Goal: Task Accomplishment & Management: Manage account settings

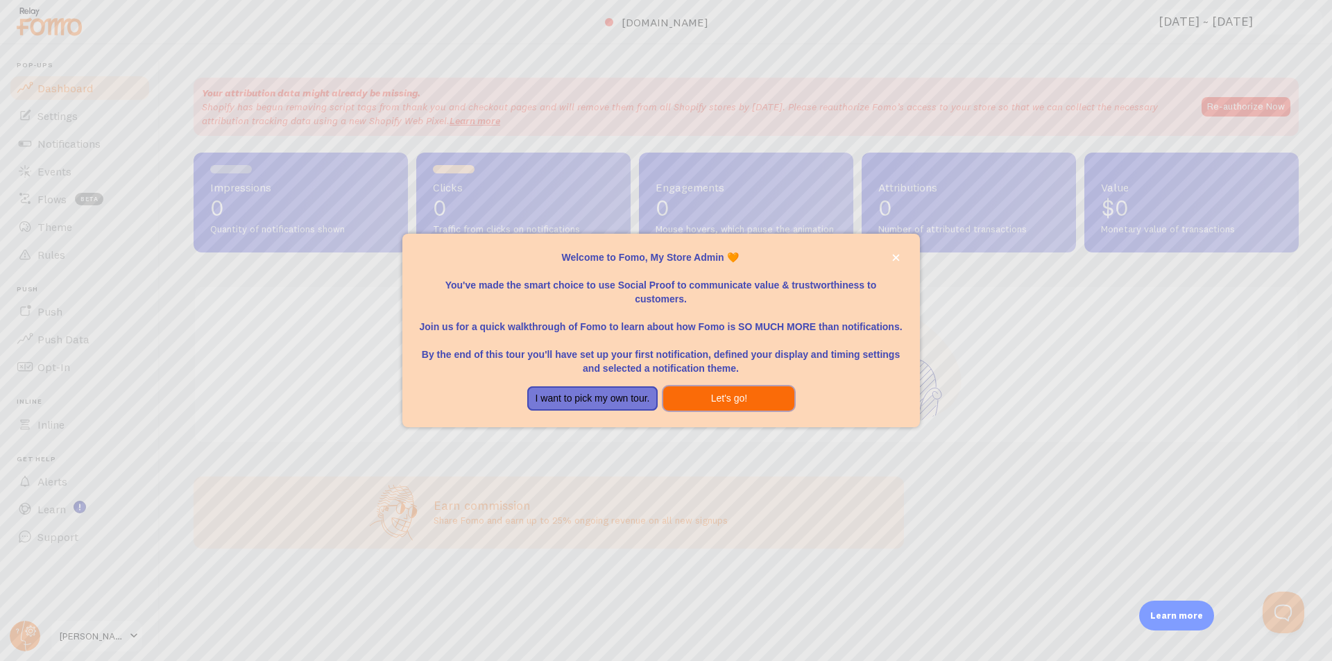
click at [723, 409] on button "Let's go!" at bounding box center [728, 398] width 131 height 25
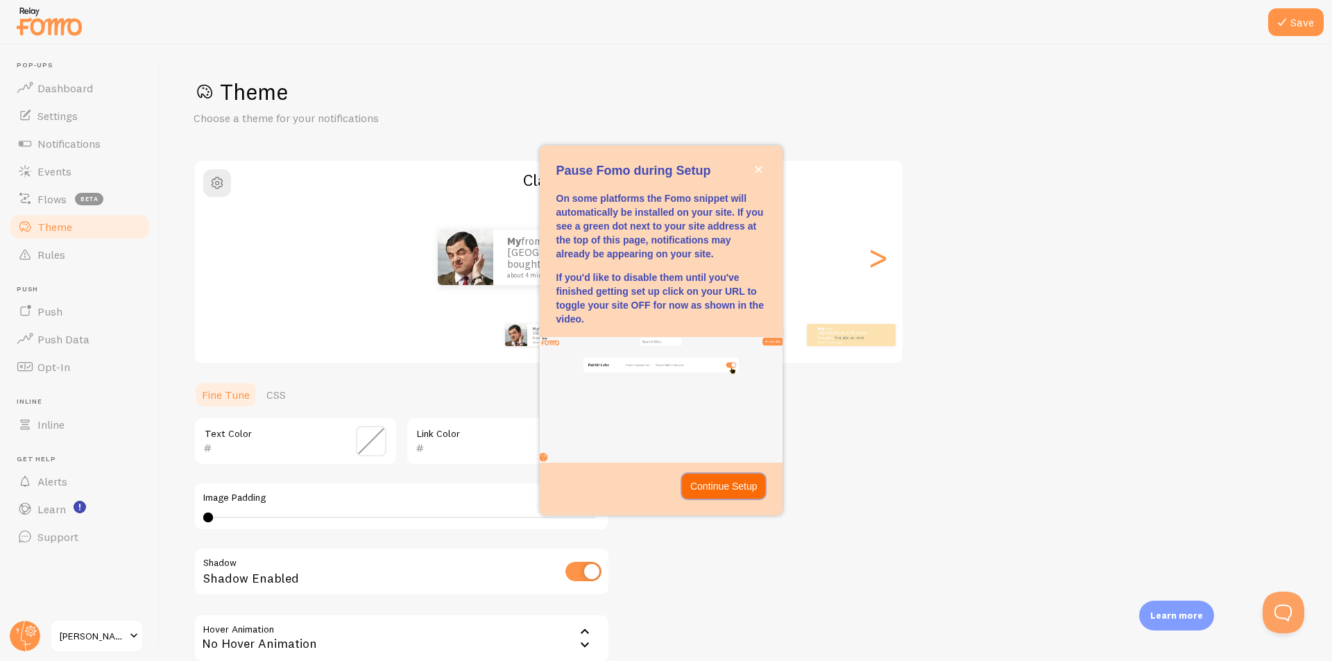
click at [732, 486] on p "Continue Setup" at bounding box center [723, 486] width 67 height 14
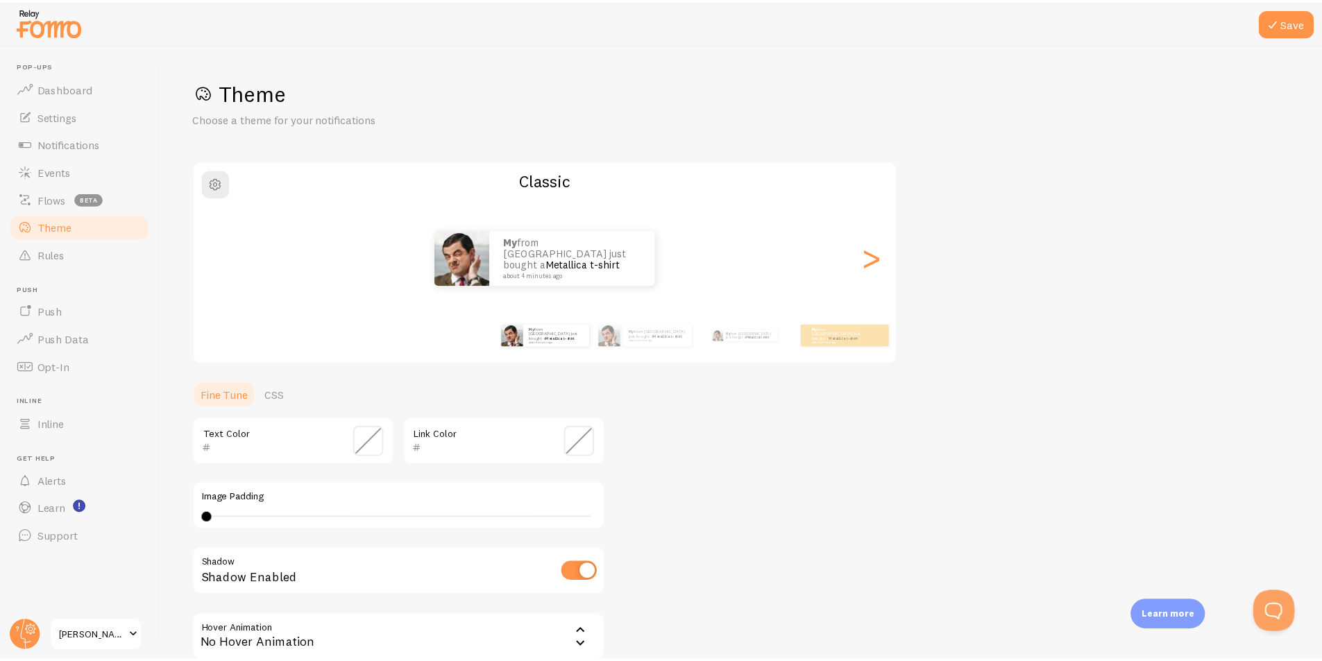
scroll to position [69, 0]
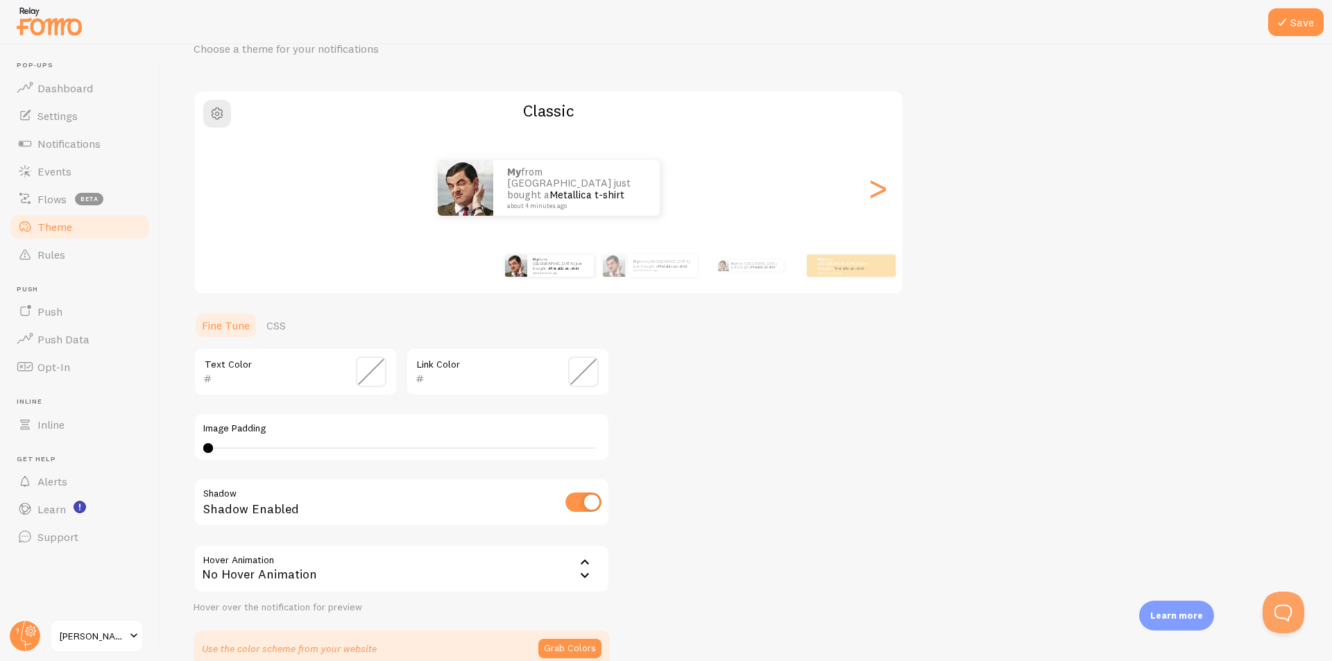
click at [364, 375] on span at bounding box center [371, 372] width 31 height 31
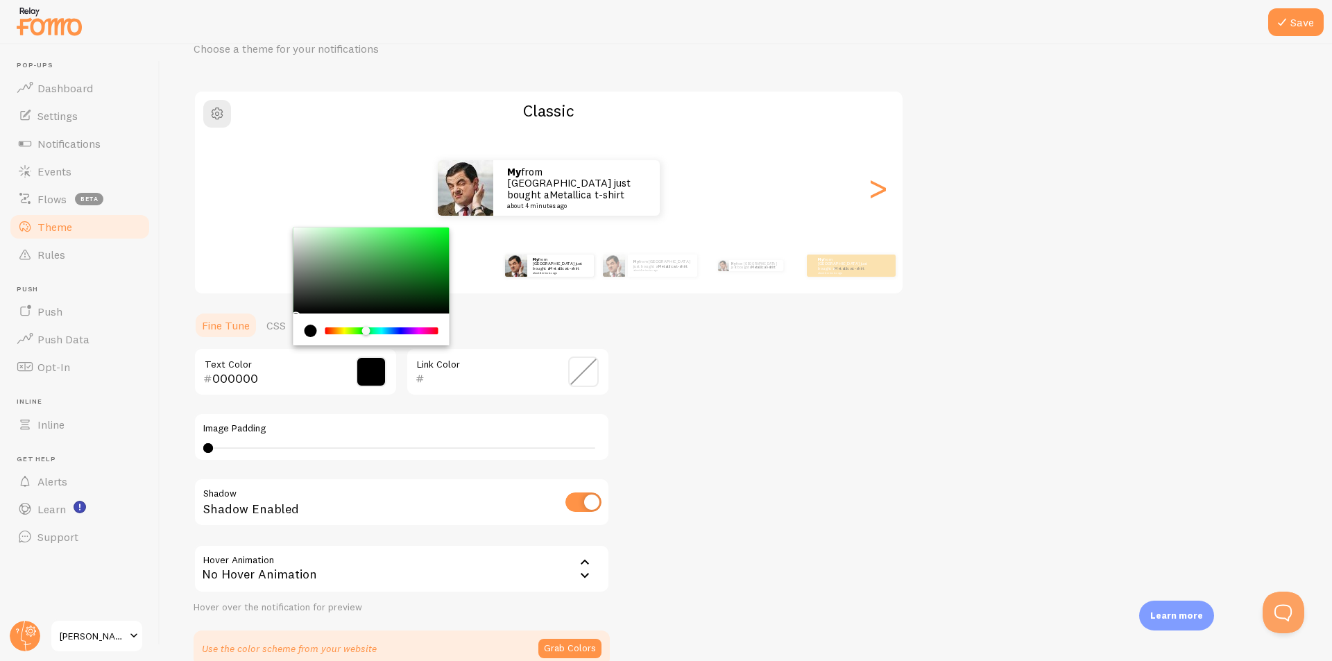
click at [366, 329] on div "Chrome color picker" at bounding box center [382, 330] width 110 height 7
drag, startPoint x: 443, startPoint y: 250, endPoint x: 443, endPoint y: 258, distance: 7.7
click at [443, 258] on div "Chrome color picker" at bounding box center [371, 271] width 156 height 86
type input "06A51B"
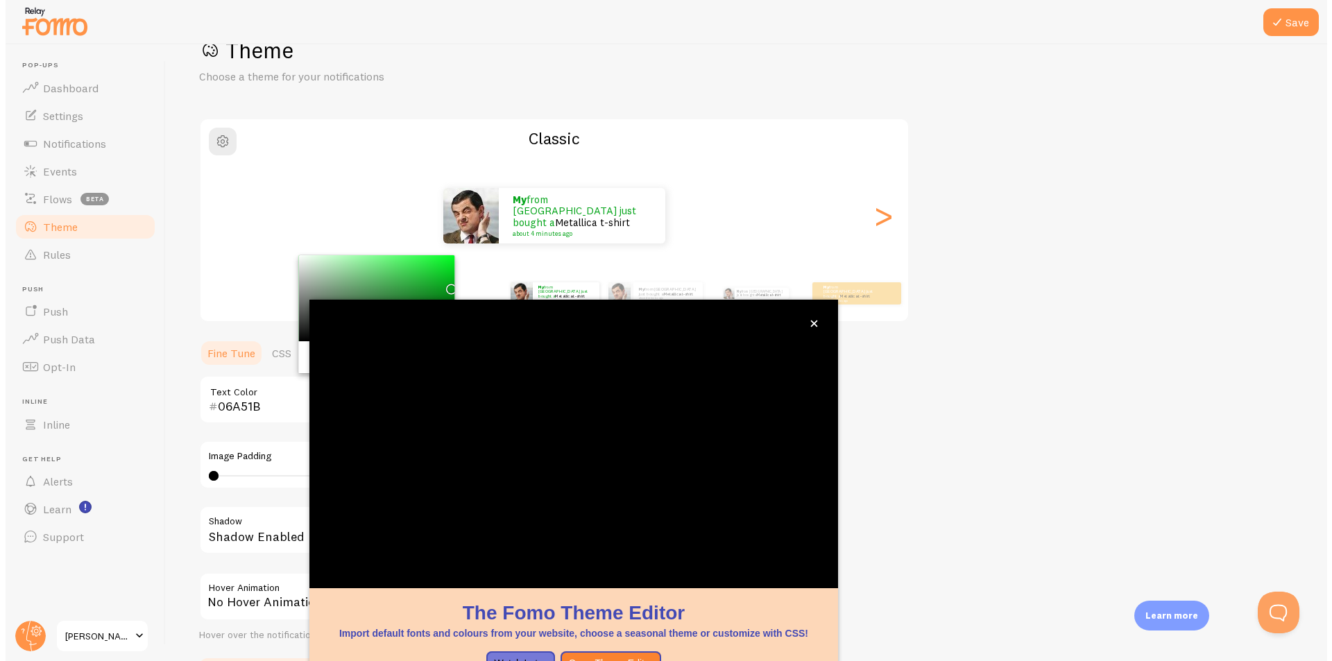
scroll to position [42, 0]
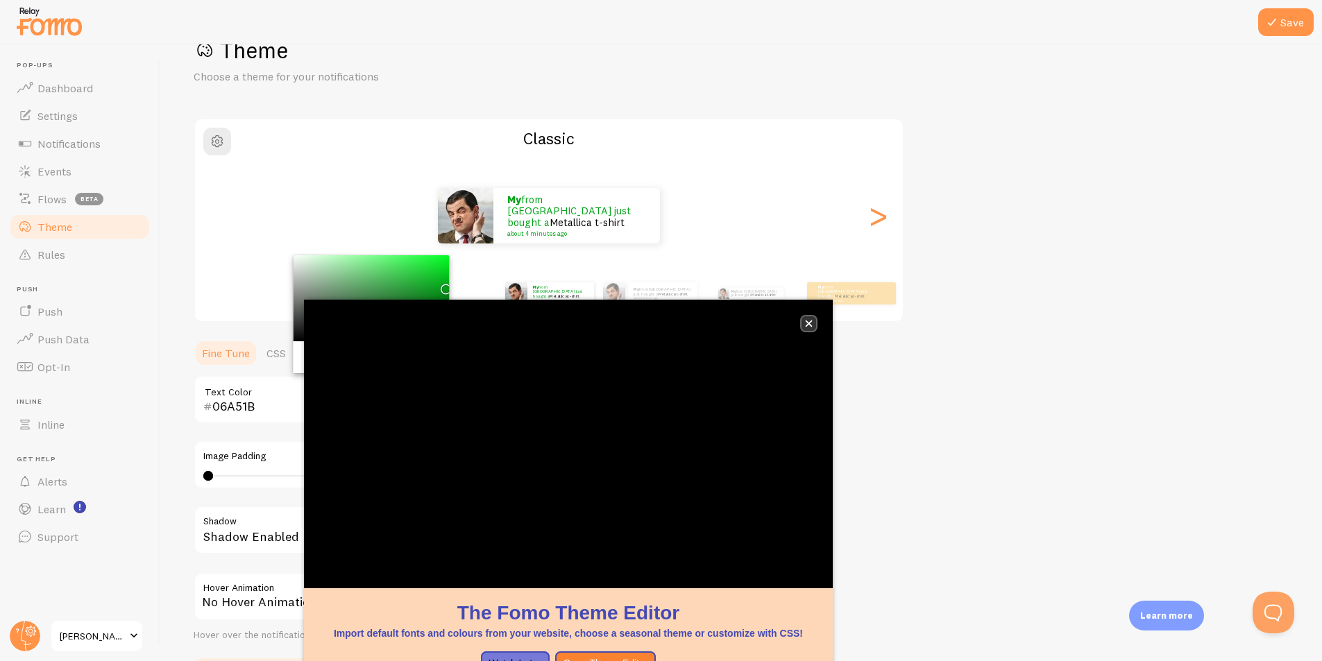
click at [808, 322] on icon "close," at bounding box center [809, 324] width 8 height 8
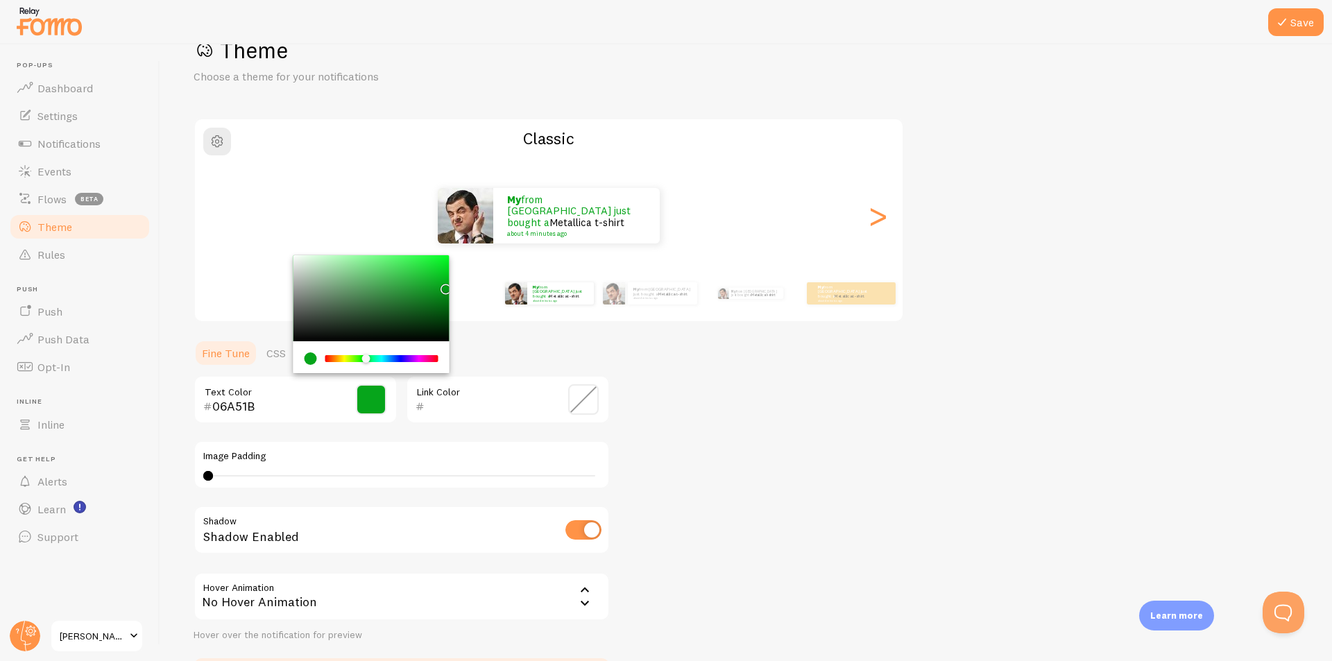
click at [587, 400] on span at bounding box center [583, 399] width 31 height 31
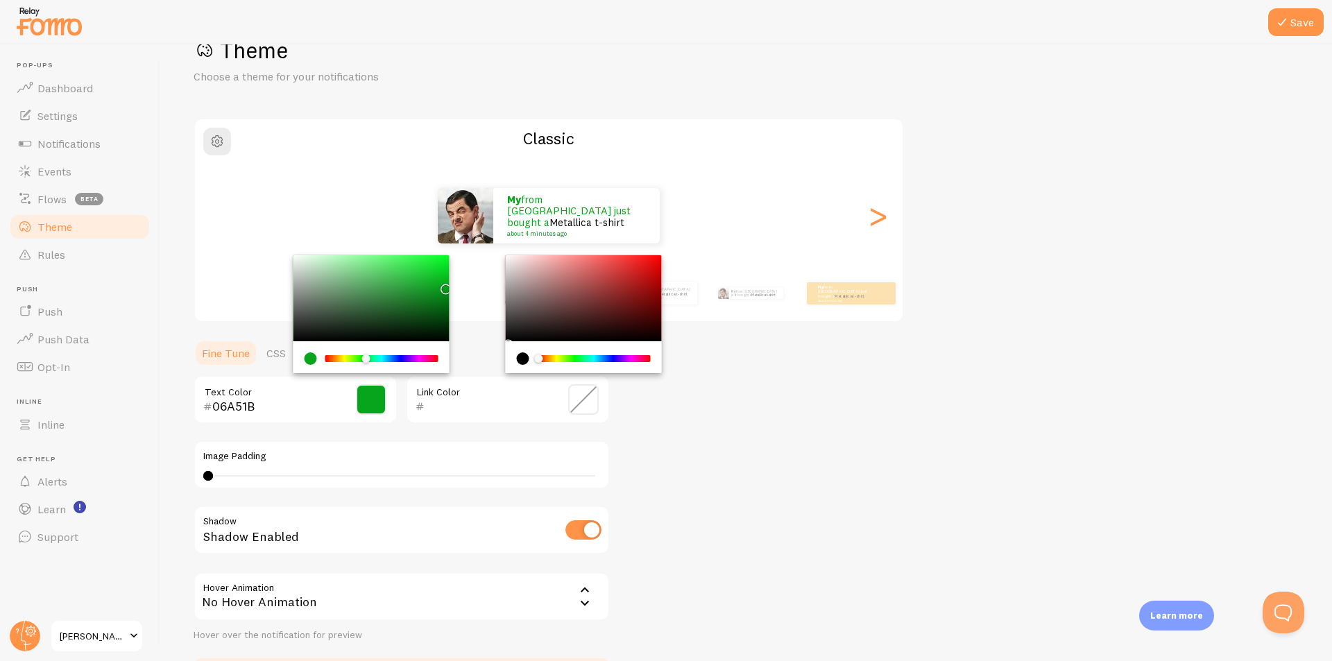
drag, startPoint x: 318, startPoint y: 405, endPoint x: 187, endPoint y: 402, distance: 131.8
click at [187, 402] on div "Save Theme Choose a theme for your notifications Classic My from [GEOGRAPHIC_DA…" at bounding box center [746, 352] width 1172 height 617
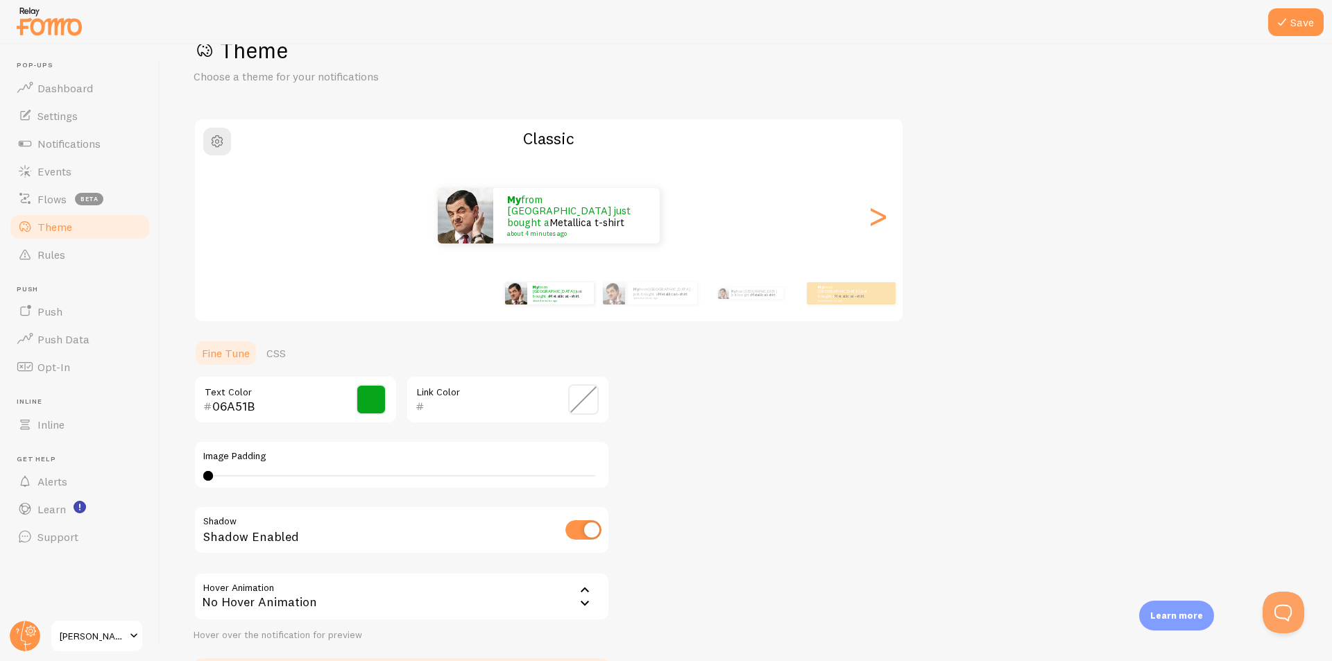
click at [441, 409] on input "text" at bounding box center [488, 406] width 127 height 17
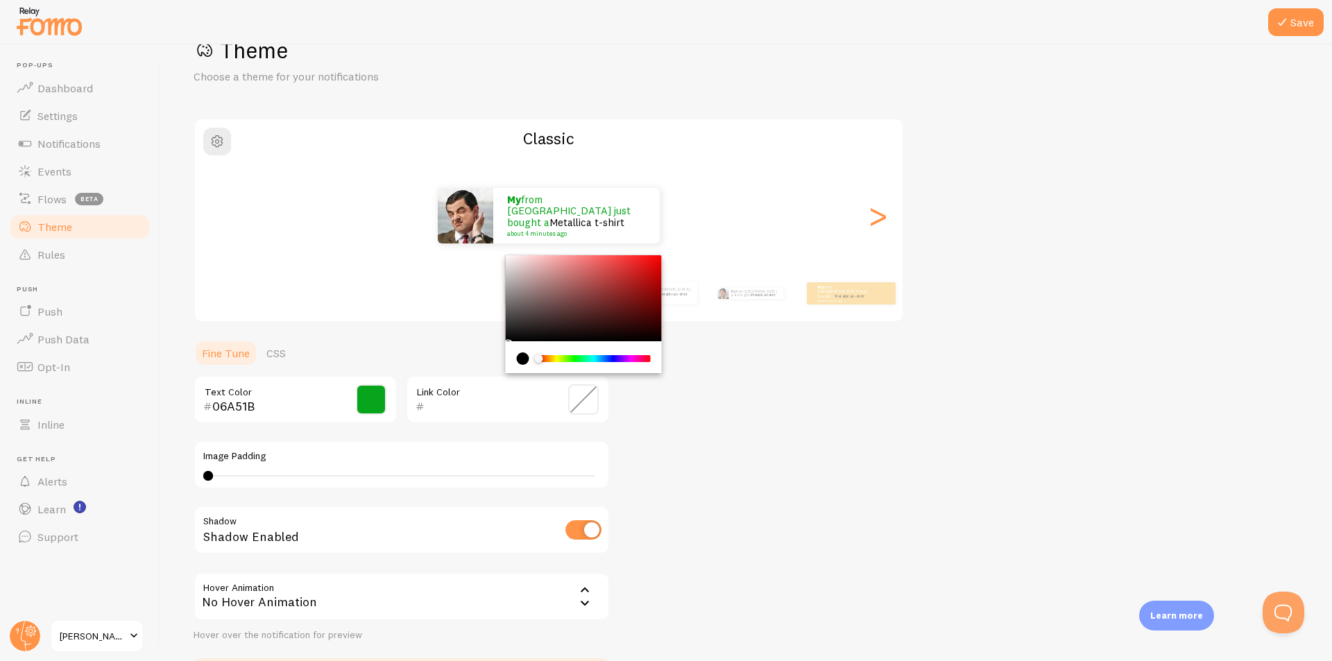
paste input "06A51B"
type input "06A51B"
click at [726, 394] on div "Theme Choose a theme for your notifications Classic My from [GEOGRAPHIC_DATA] j…" at bounding box center [746, 365] width 1105 height 658
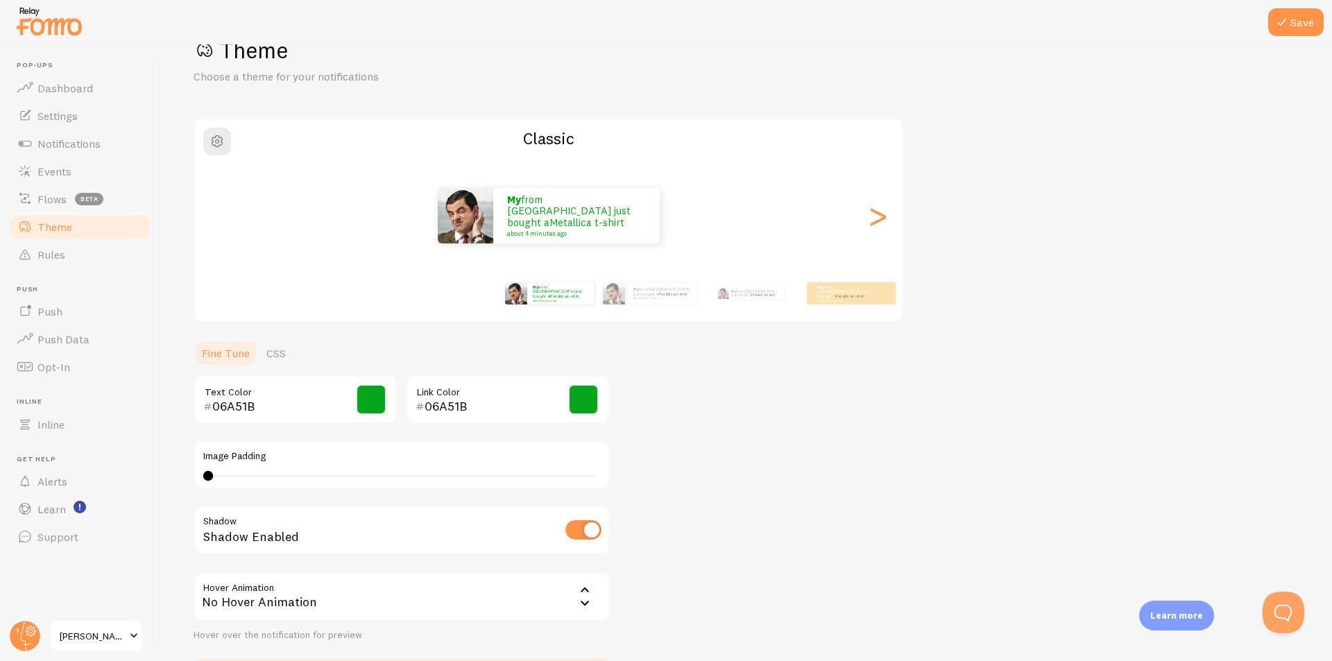
click at [309, 398] on div "06A51B Text Color" at bounding box center [296, 399] width 204 height 49
click at [363, 398] on span at bounding box center [371, 399] width 31 height 31
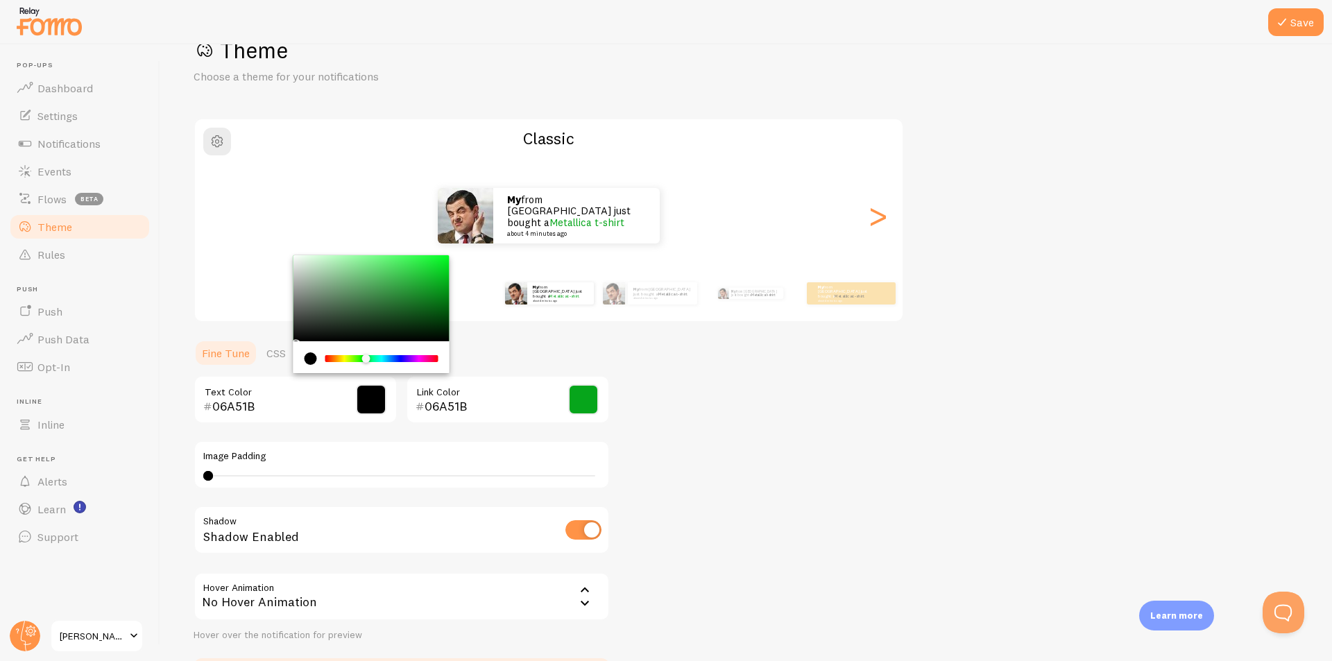
type input "000000"
click at [180, 365] on div "Save Theme Choose a theme for your notifications Classic My from [GEOGRAPHIC_DA…" at bounding box center [746, 352] width 1172 height 617
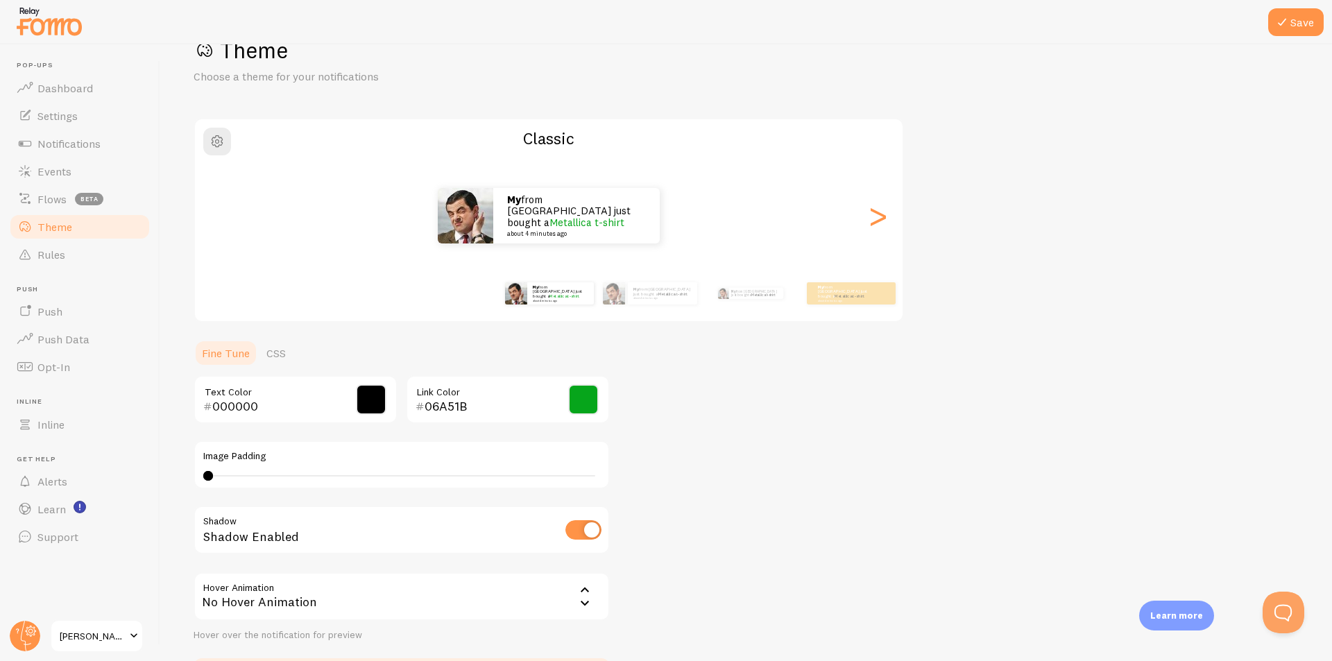
click at [687, 398] on div "Theme Choose a theme for your notifications Classic My from [GEOGRAPHIC_DATA] j…" at bounding box center [746, 365] width 1105 height 658
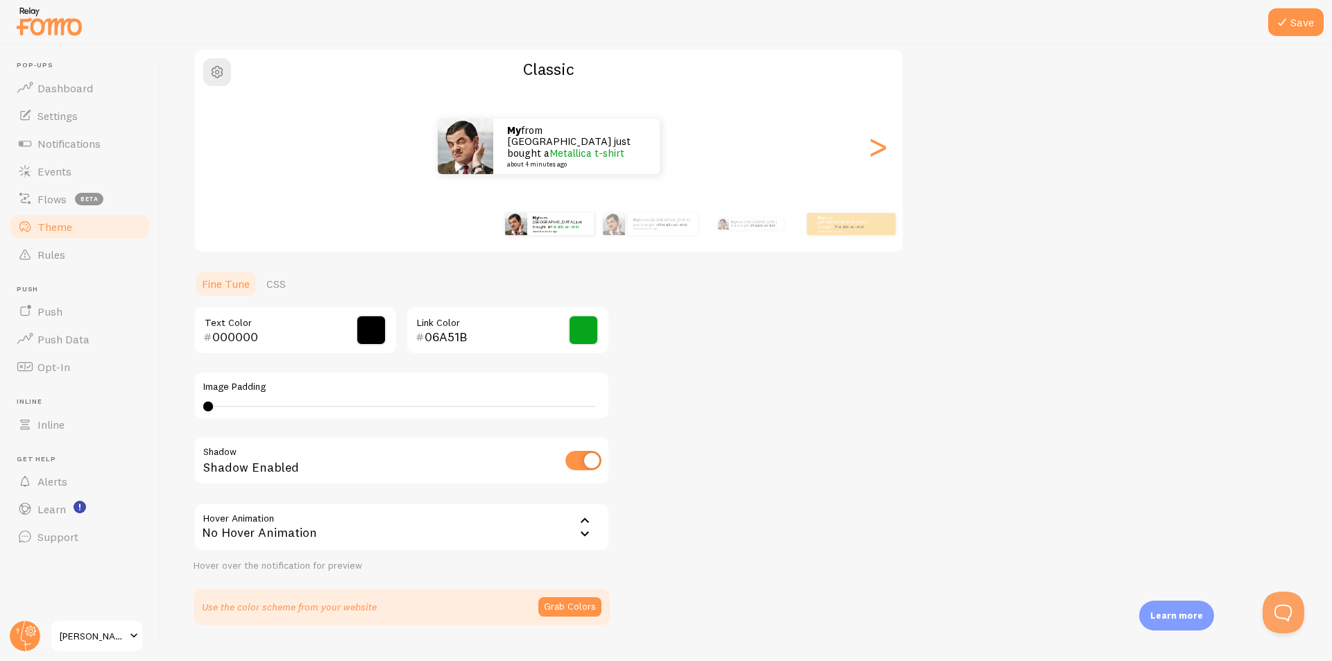
click at [587, 462] on input "checkbox" at bounding box center [583, 460] width 36 height 19
checkbox input "true"
click at [771, 438] on div "Theme Choose a theme for your notifications Classic My from [GEOGRAPHIC_DATA] j…" at bounding box center [746, 296] width 1105 height 658
drag, startPoint x: 562, startPoint y: 524, endPoint x: 579, endPoint y: 621, distance: 98.5
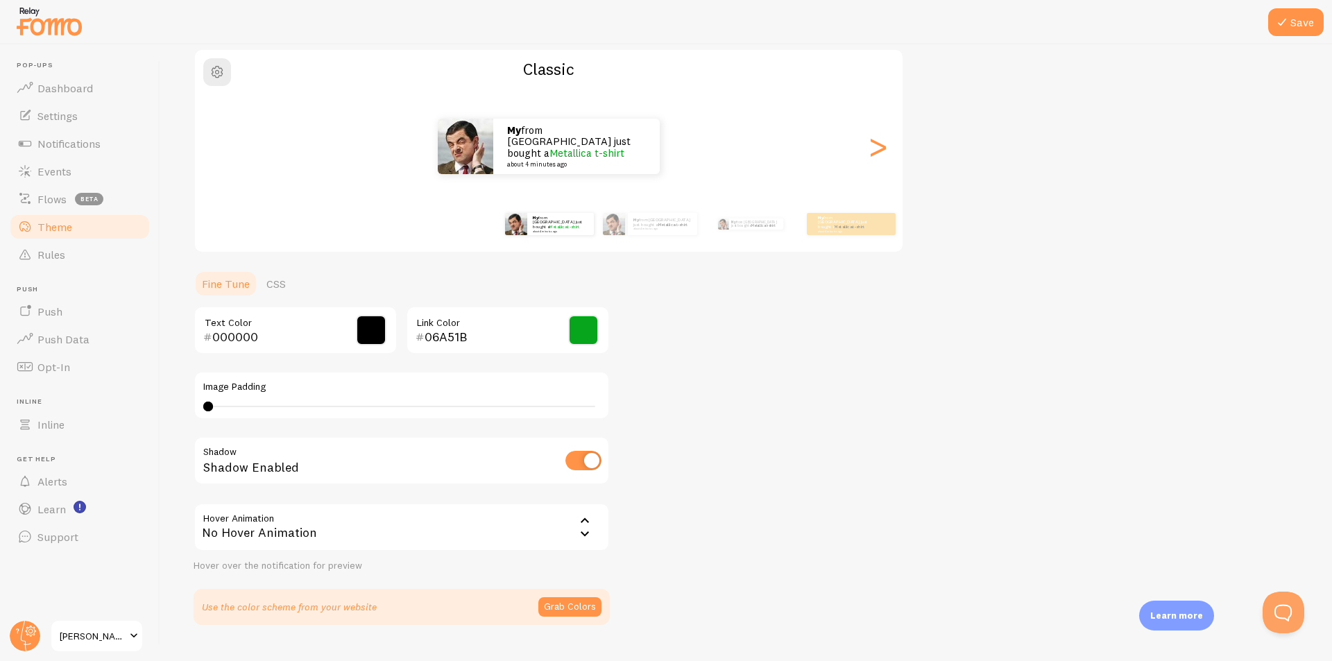
click at [546, 562] on div "Hover Animation none No Hover Animation No Hover Animation Forward Float Hover …" at bounding box center [402, 537] width 416 height 69
click at [682, 513] on div "Theme Choose a theme for your notifications Classic My from [GEOGRAPHIC_DATA] j…" at bounding box center [746, 296] width 1105 height 658
click at [568, 530] on div "No Hover Animation" at bounding box center [402, 527] width 416 height 49
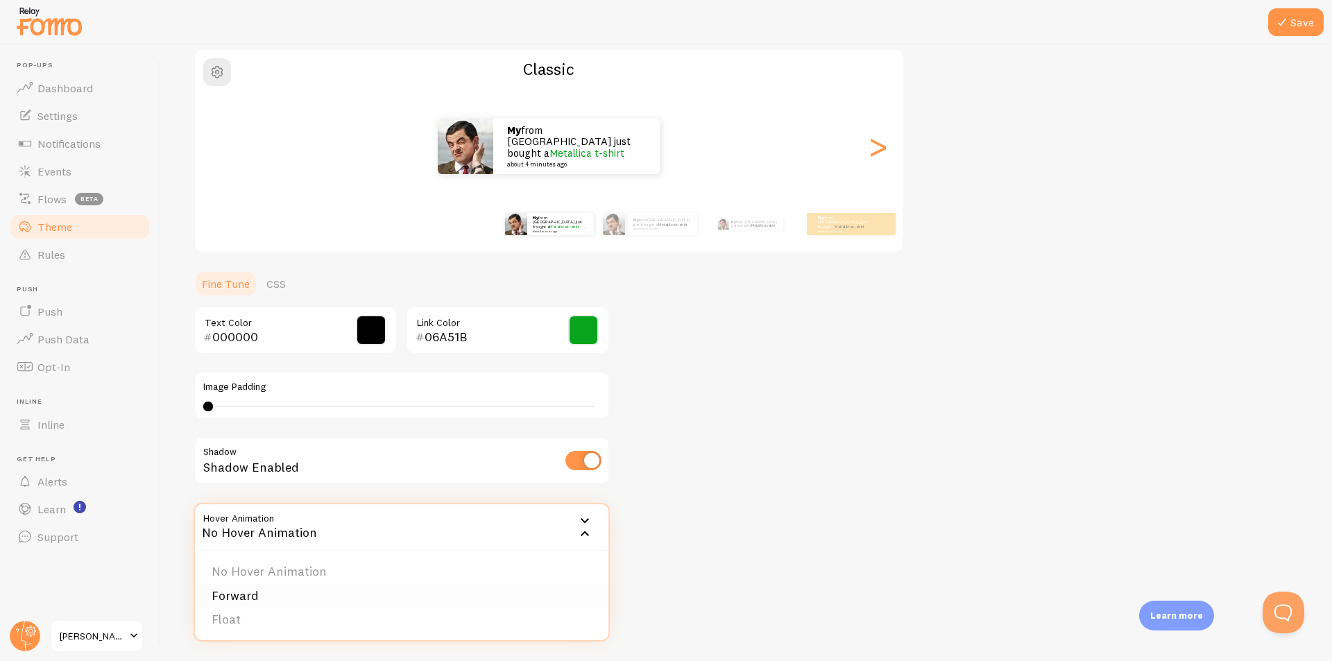
click at [277, 586] on li "Forward" at bounding box center [401, 596] width 413 height 24
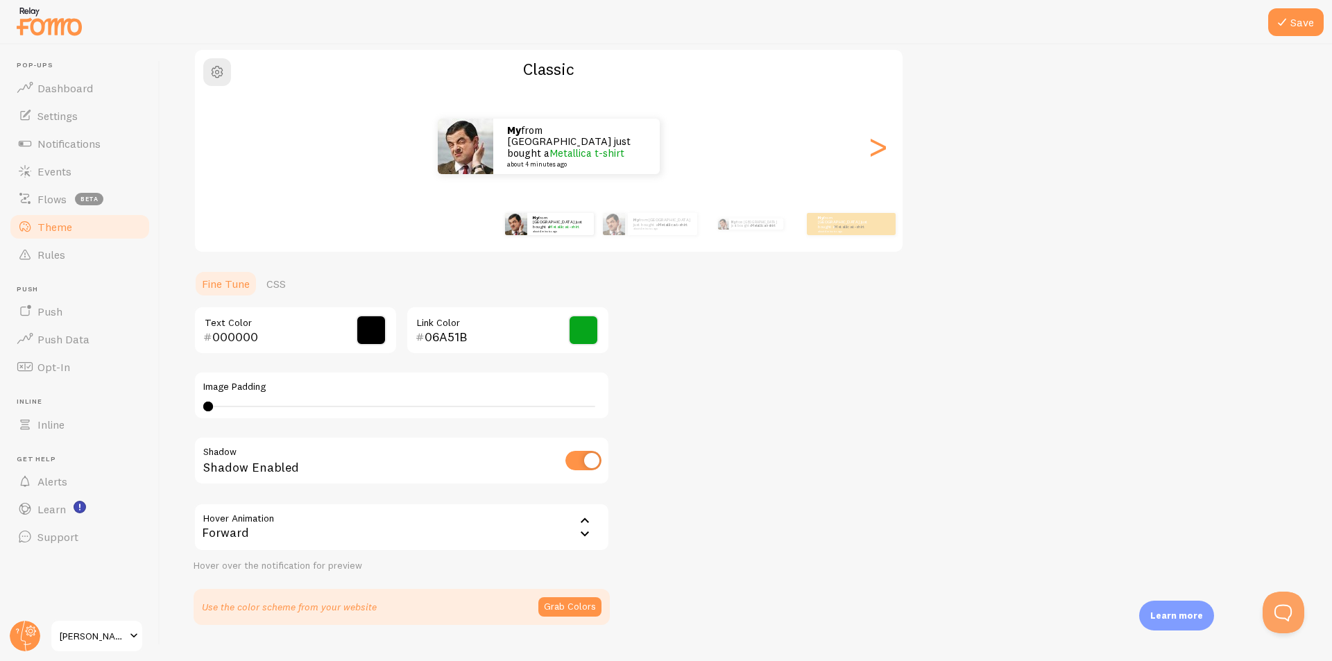
click at [364, 522] on div "Forward" at bounding box center [402, 527] width 416 height 49
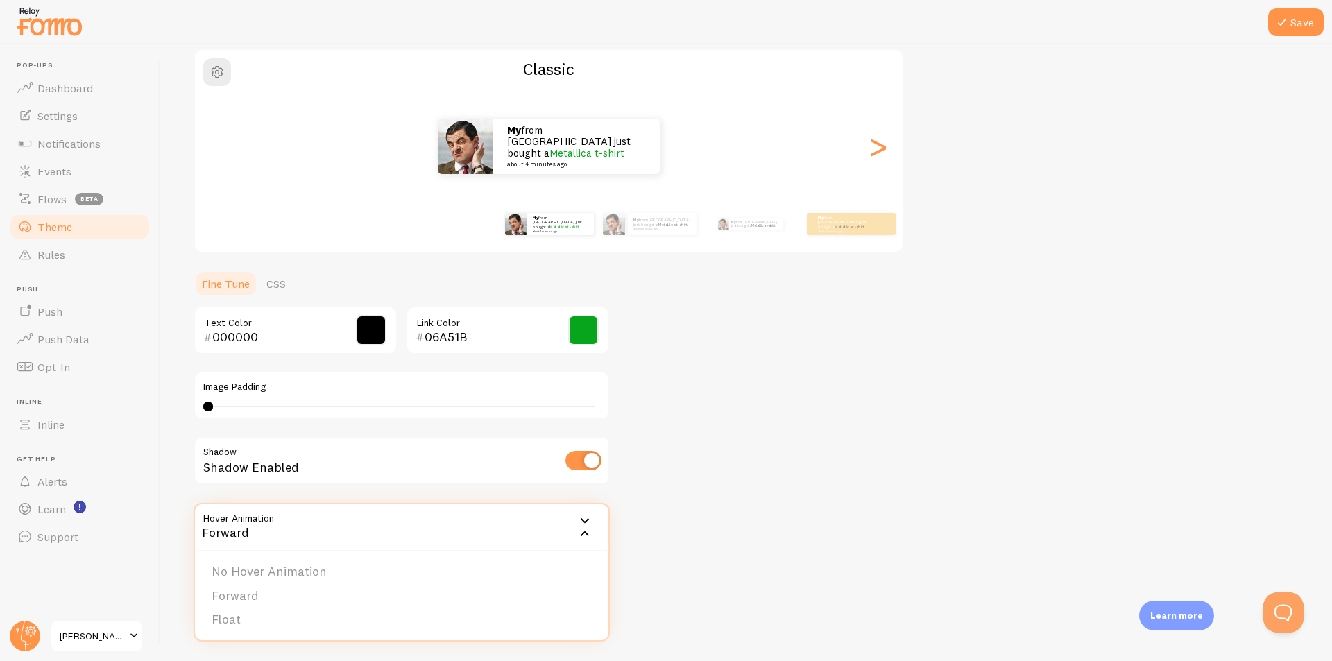
click at [231, 612] on li "Float" at bounding box center [401, 620] width 413 height 24
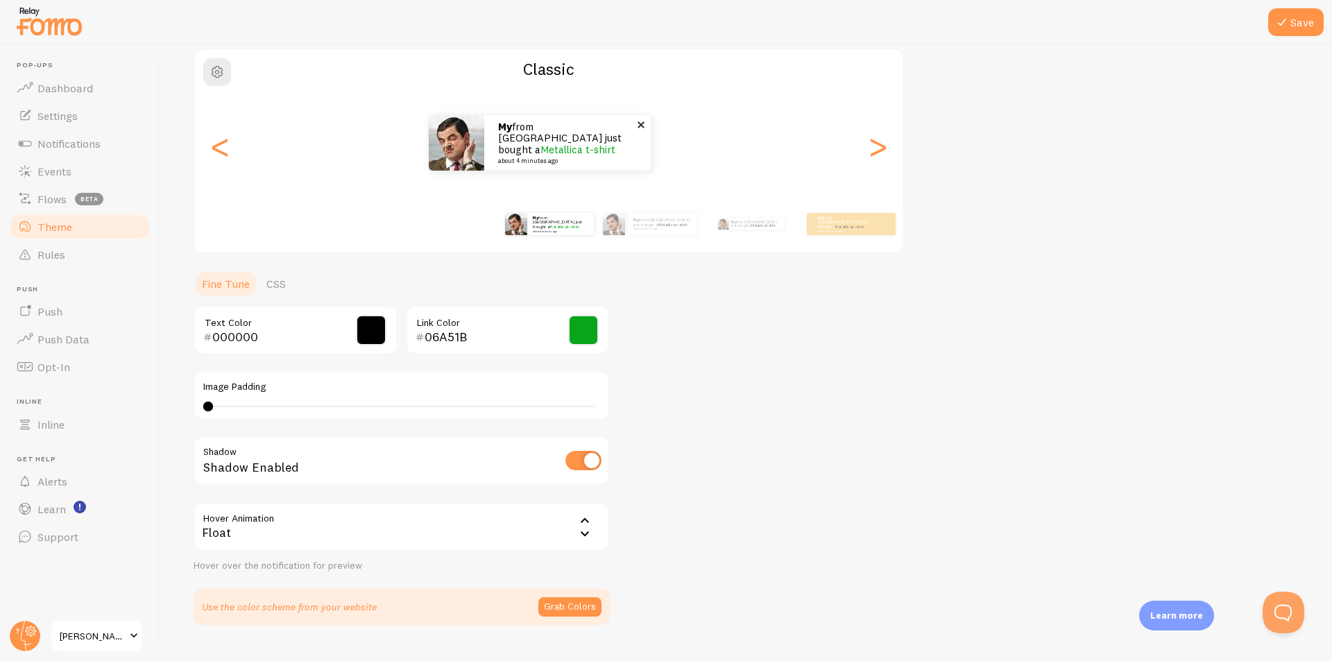
click at [606, 174] on div "My from [GEOGRAPHIC_DATA] just bought a Metallica t-shirt about 4 minutes ago M…" at bounding box center [540, 146] width 708 height 100
click at [690, 442] on div "Theme Choose a theme for your notifications Classic My from [GEOGRAPHIC_DATA] j…" at bounding box center [746, 296] width 1105 height 658
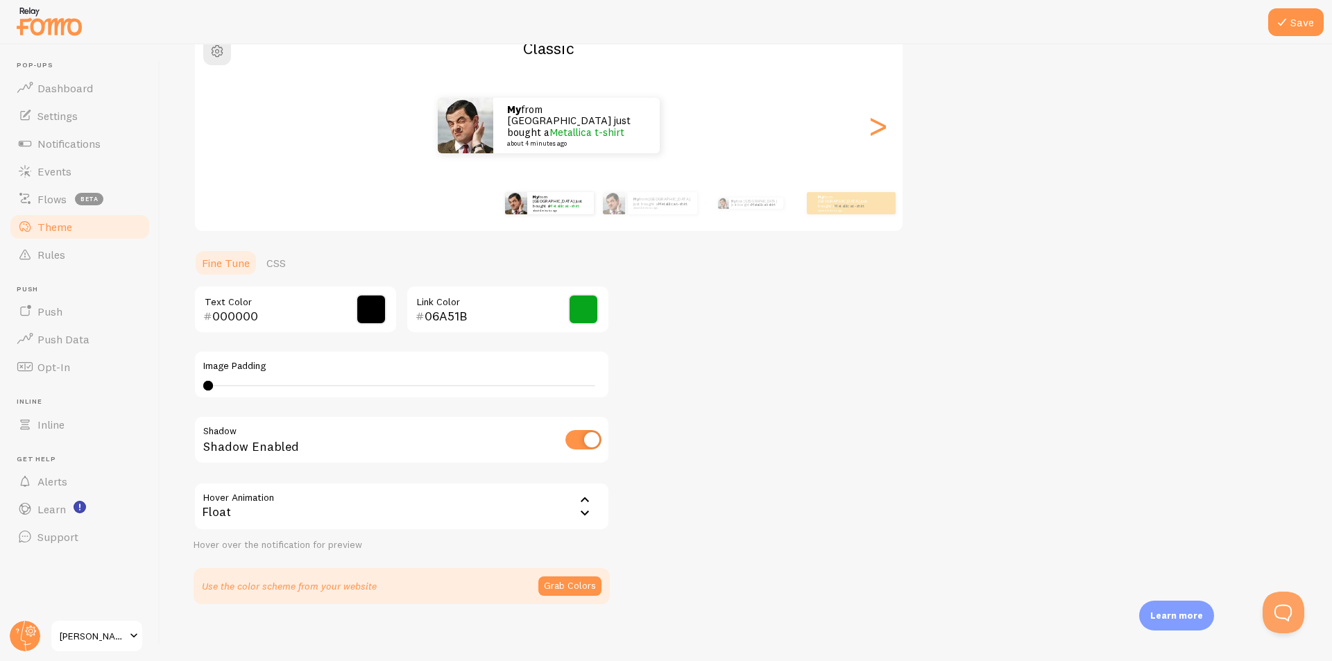
scroll to position [142, 0]
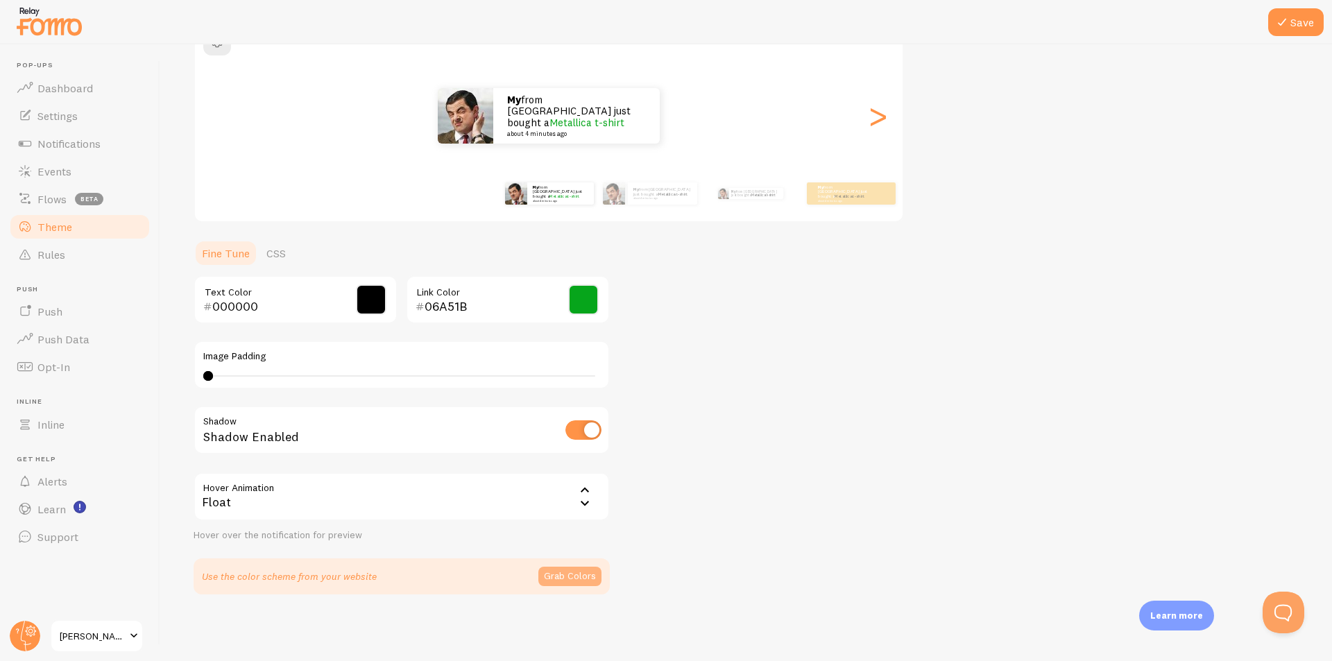
click at [574, 568] on button "Grab Colors" at bounding box center [569, 576] width 63 height 19
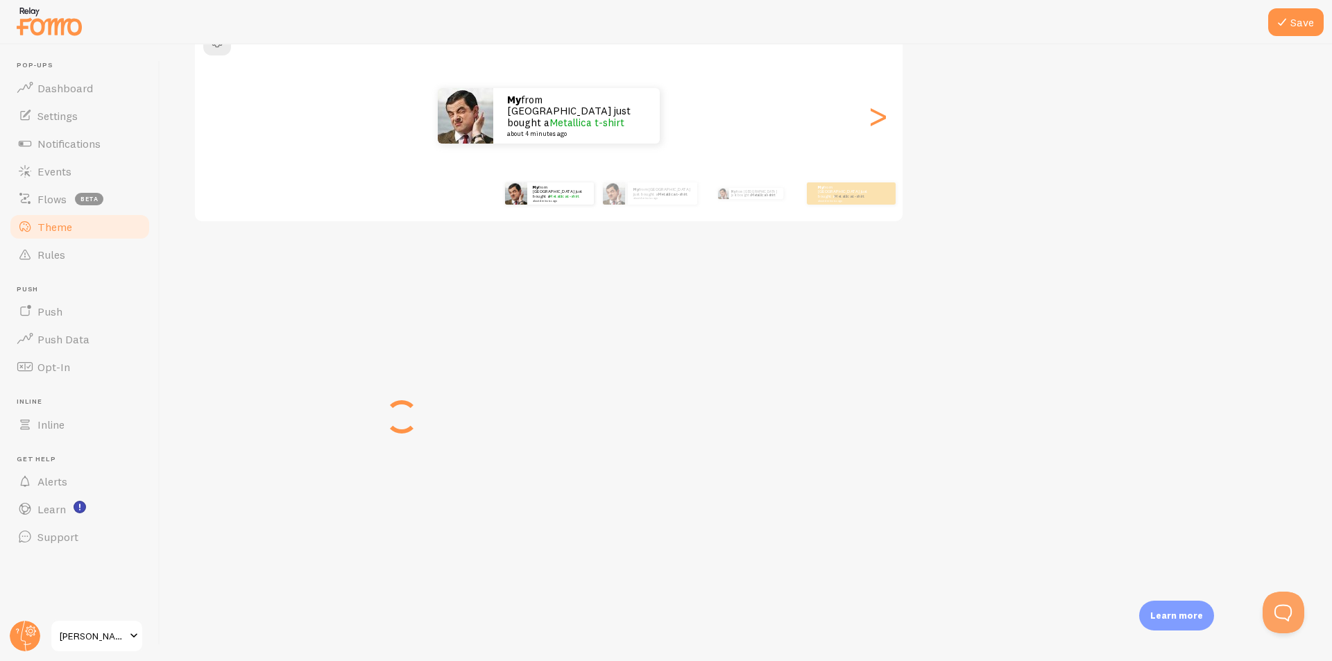
scroll to position [136, 0]
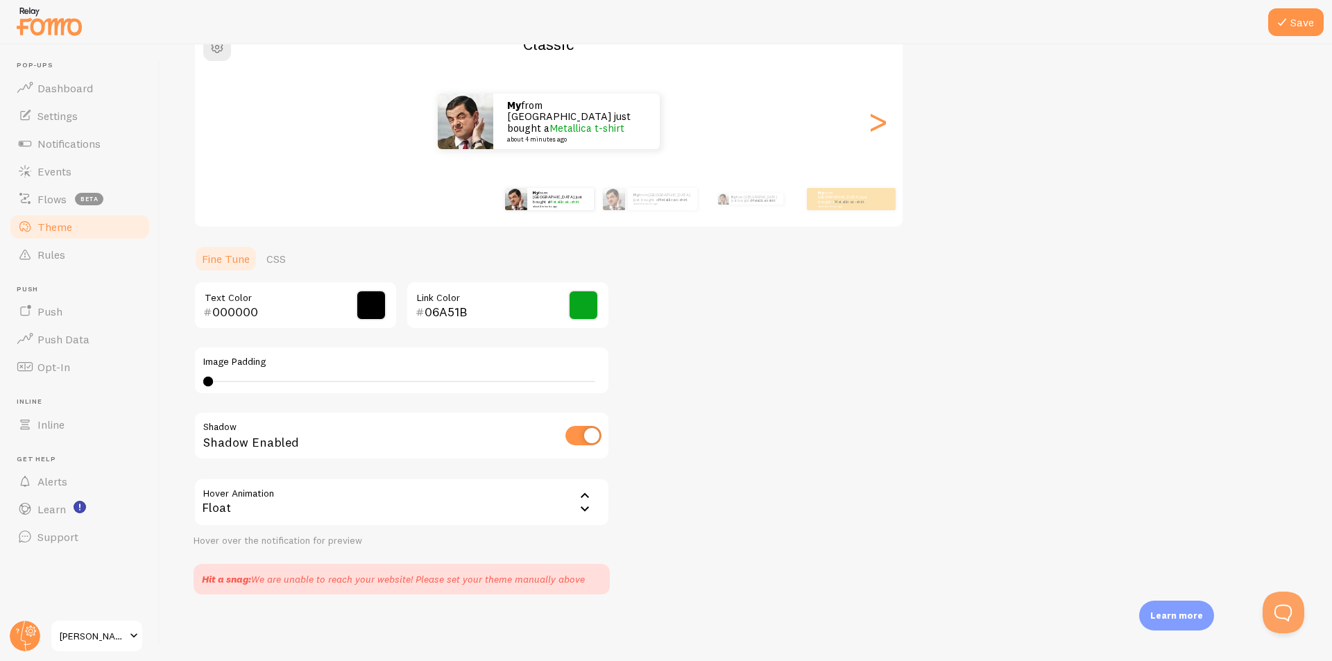
click at [781, 448] on div "Theme Choose a theme for your notifications Classic My from [GEOGRAPHIC_DATA] j…" at bounding box center [746, 268] width 1105 height 653
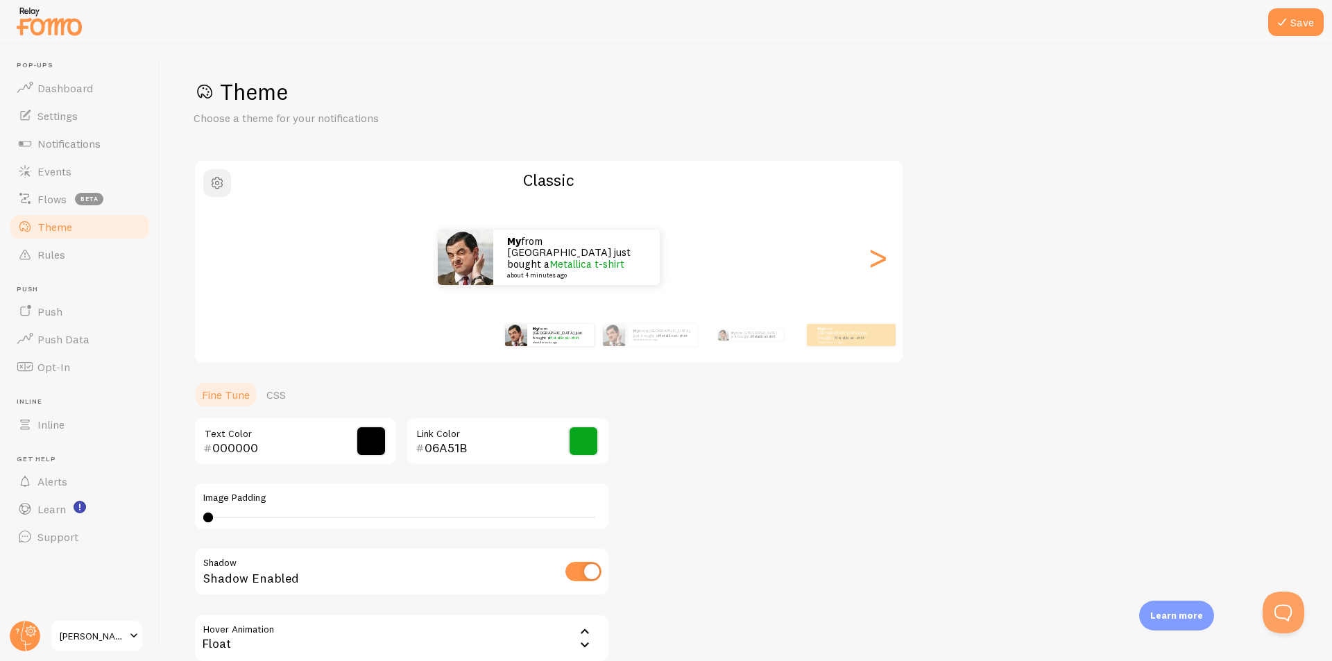
click at [216, 186] on span "button" at bounding box center [217, 183] width 17 height 17
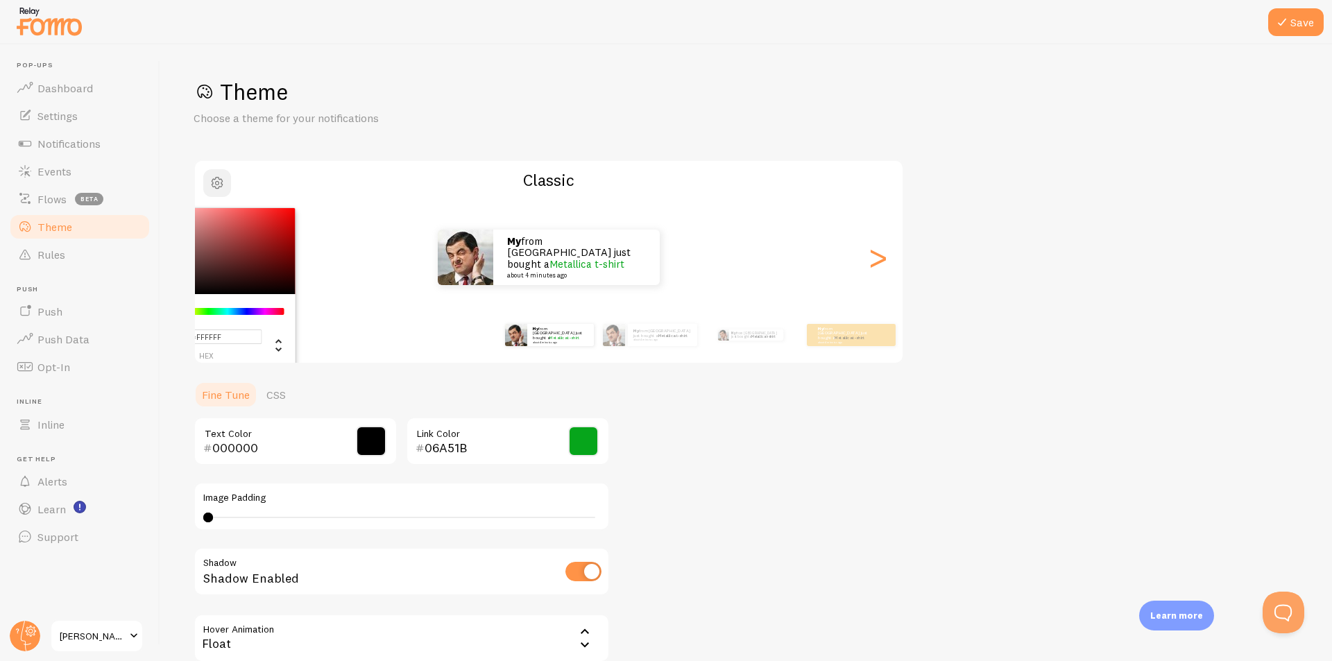
click at [216, 186] on span "button" at bounding box center [217, 183] width 17 height 17
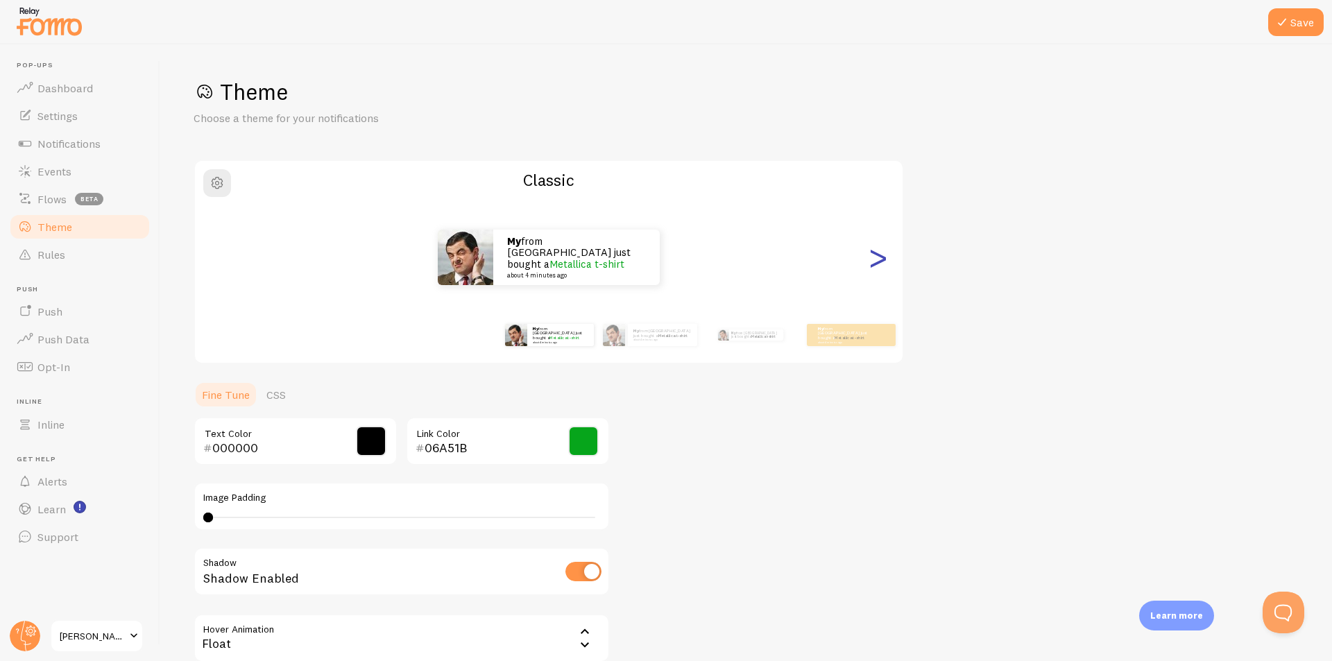
click at [876, 251] on div ">" at bounding box center [877, 257] width 17 height 100
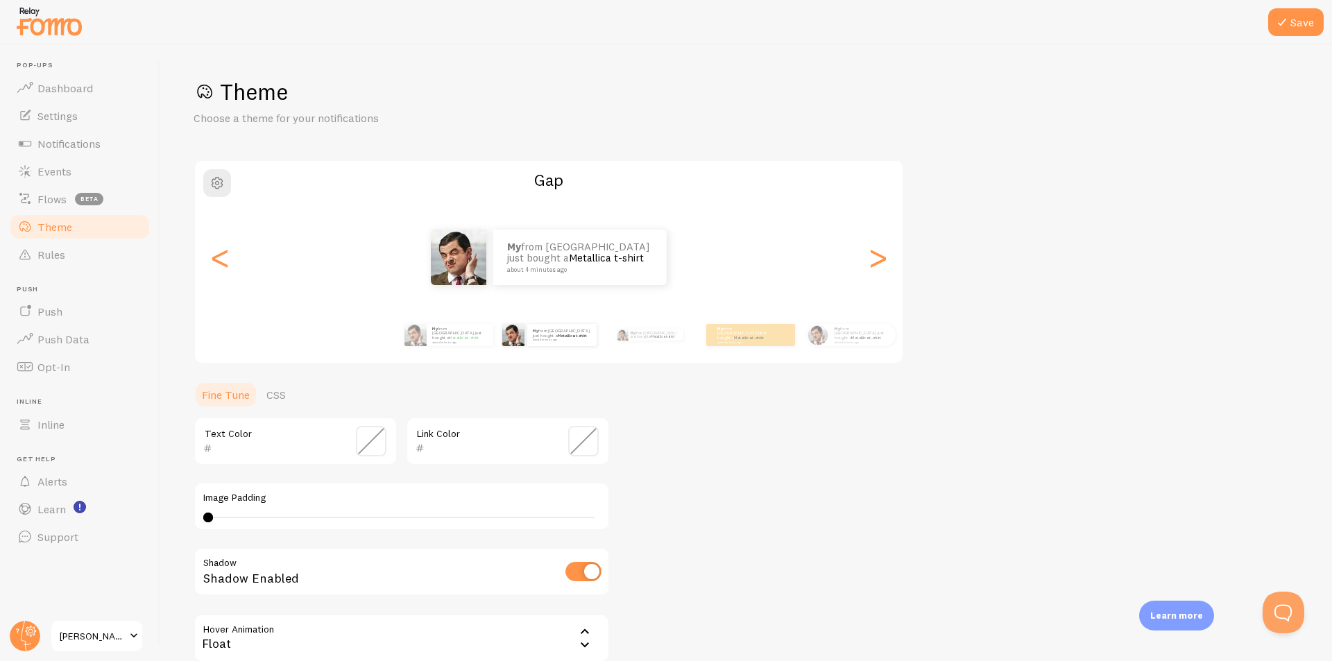
click at [896, 246] on div "My from [GEOGRAPHIC_DATA] just bought a Metallica t-shirt about 4 minutes ago" at bounding box center [549, 258] width 708 height 56
click at [881, 251] on div ">" at bounding box center [877, 257] width 17 height 100
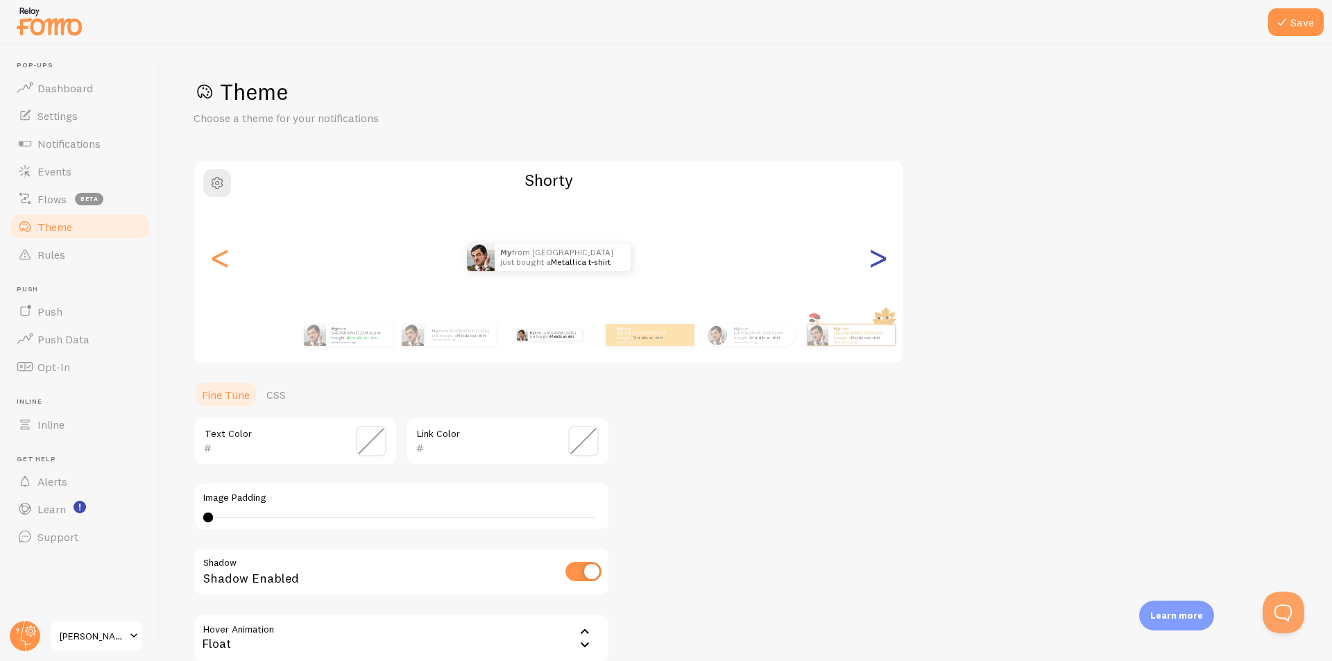
click at [881, 251] on div ">" at bounding box center [877, 257] width 17 height 100
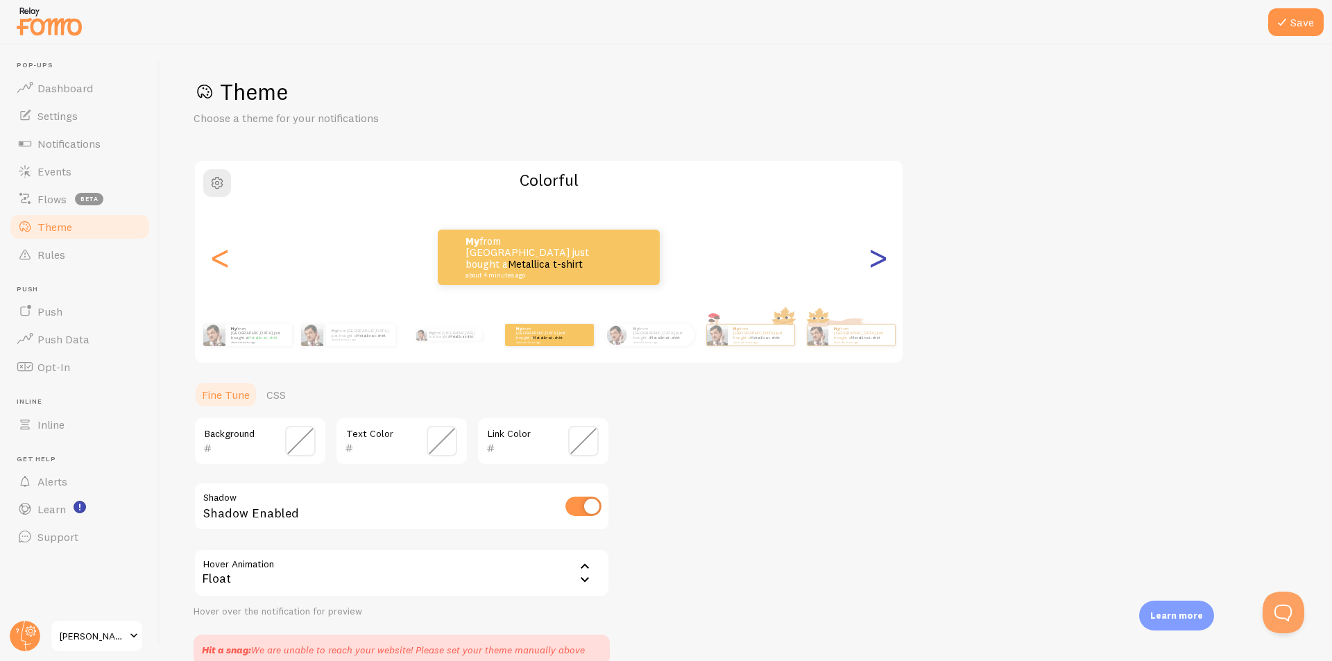
click at [881, 251] on div ">" at bounding box center [877, 257] width 17 height 100
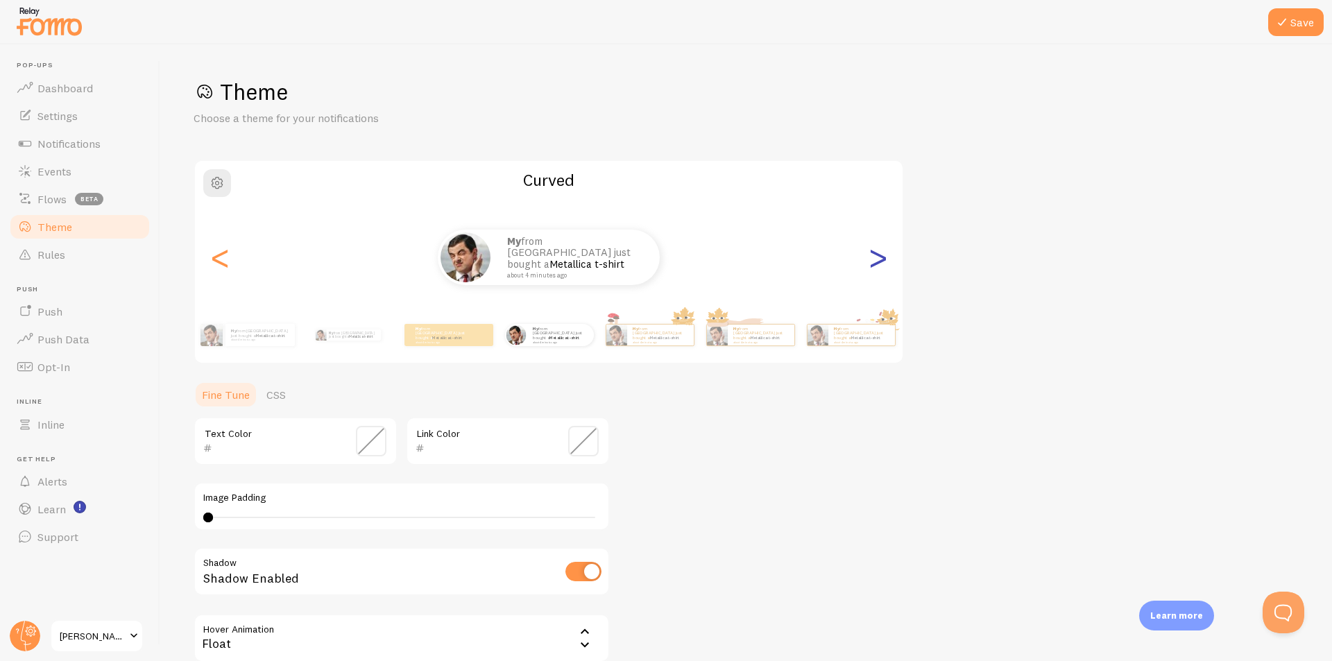
click at [881, 251] on div ">" at bounding box center [877, 257] width 17 height 100
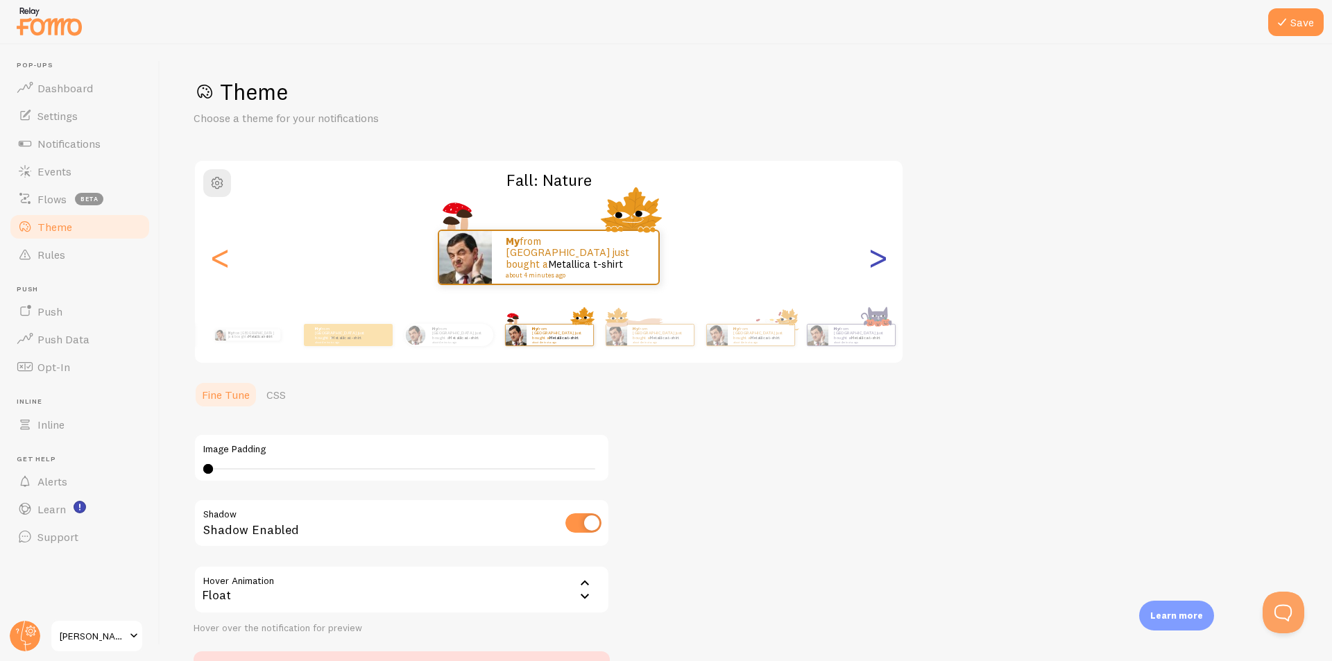
click at [880, 253] on div ">" at bounding box center [877, 257] width 17 height 100
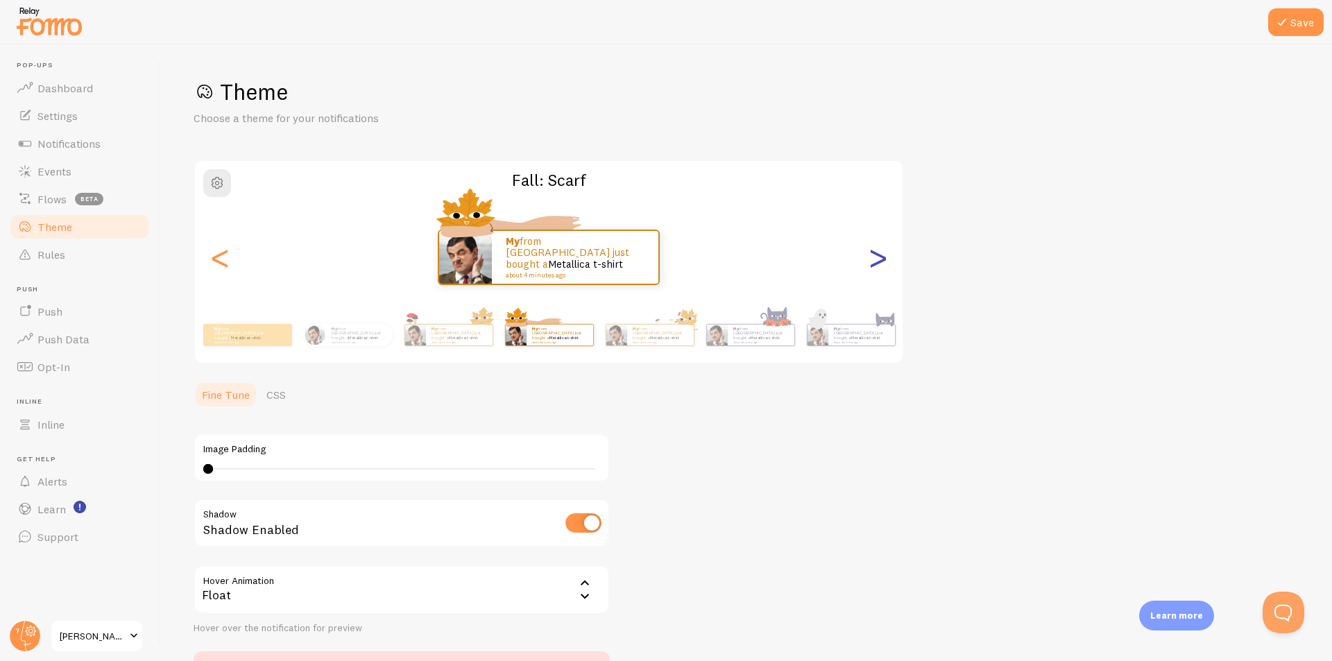
type input "0"
click at [880, 253] on div ">" at bounding box center [877, 257] width 17 height 100
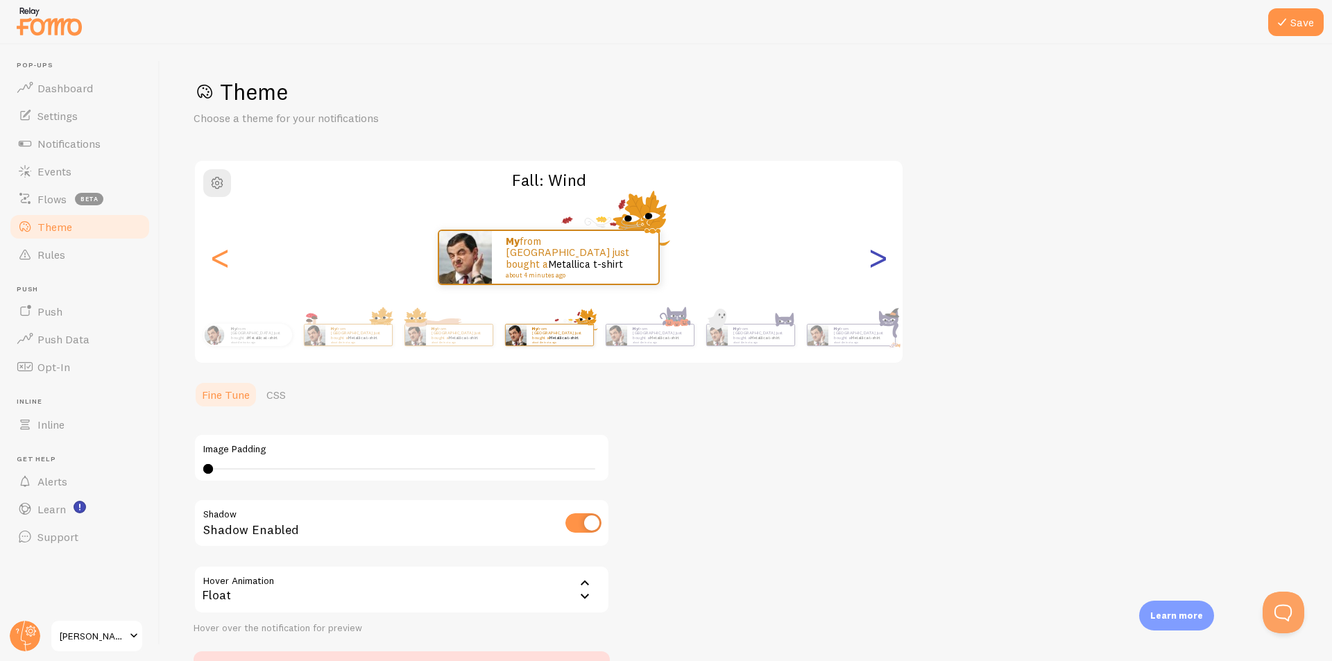
click at [880, 253] on div ">" at bounding box center [877, 257] width 17 height 100
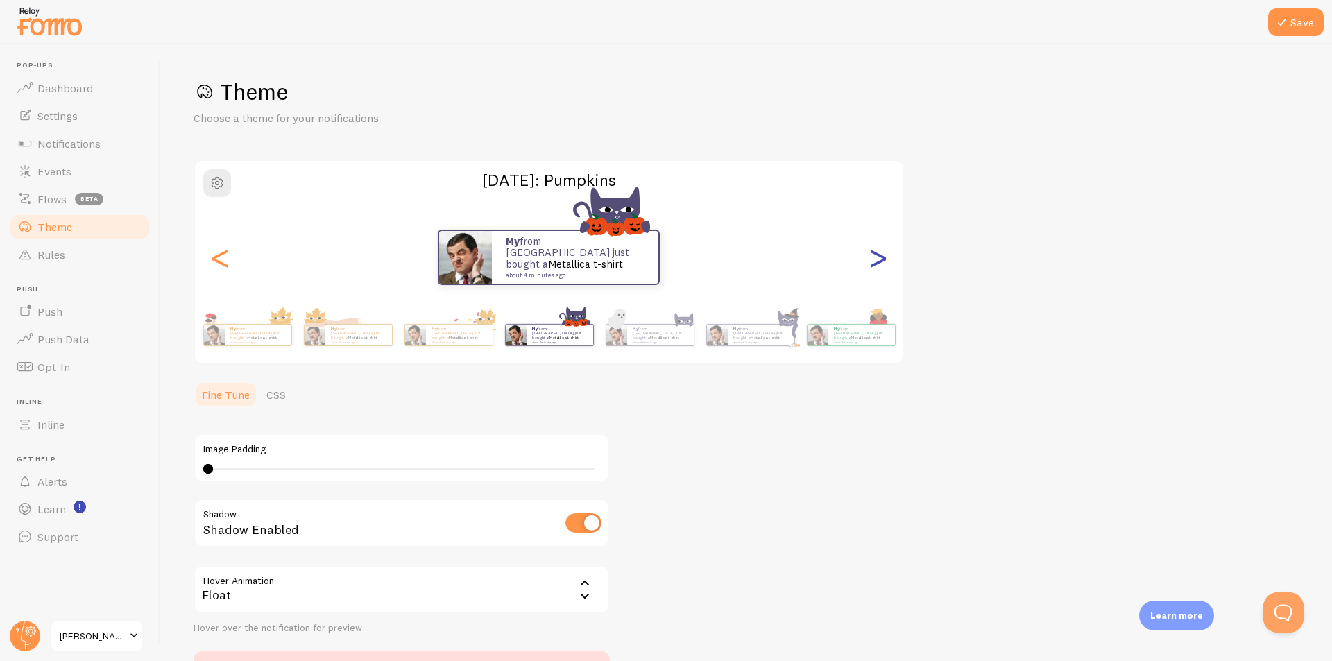
click at [880, 253] on div ">" at bounding box center [877, 257] width 17 height 100
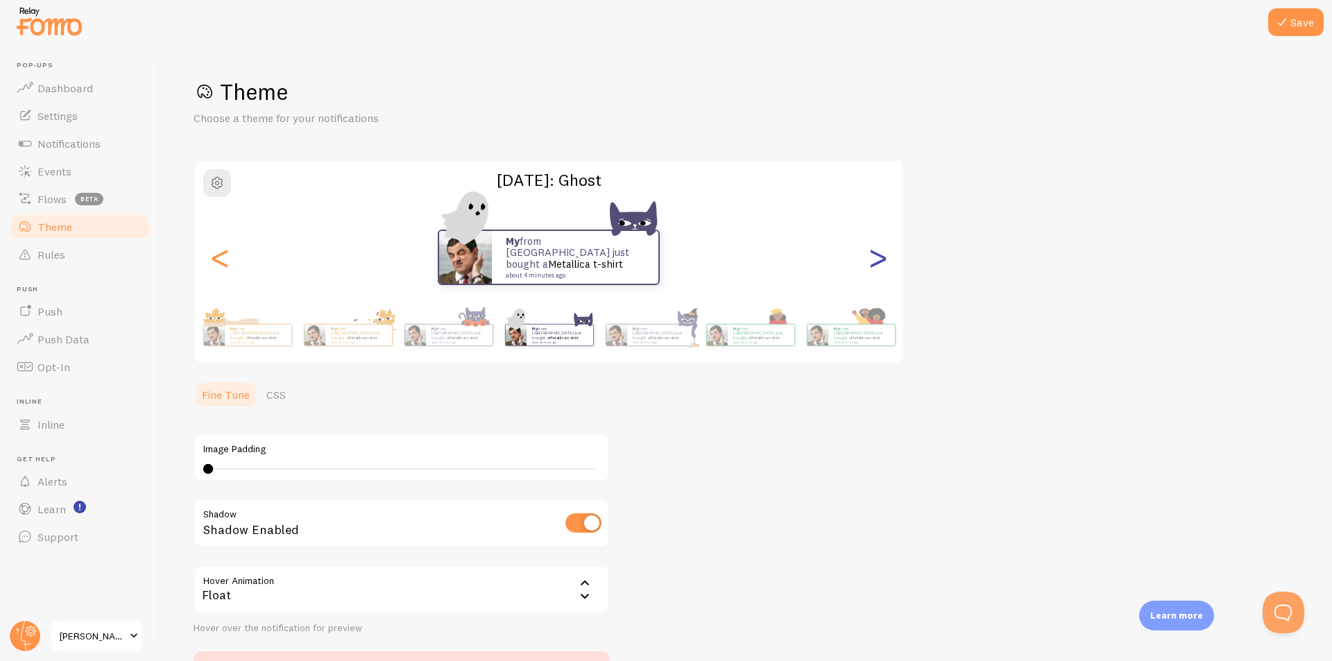
click at [880, 253] on div ">" at bounding box center [877, 257] width 17 height 100
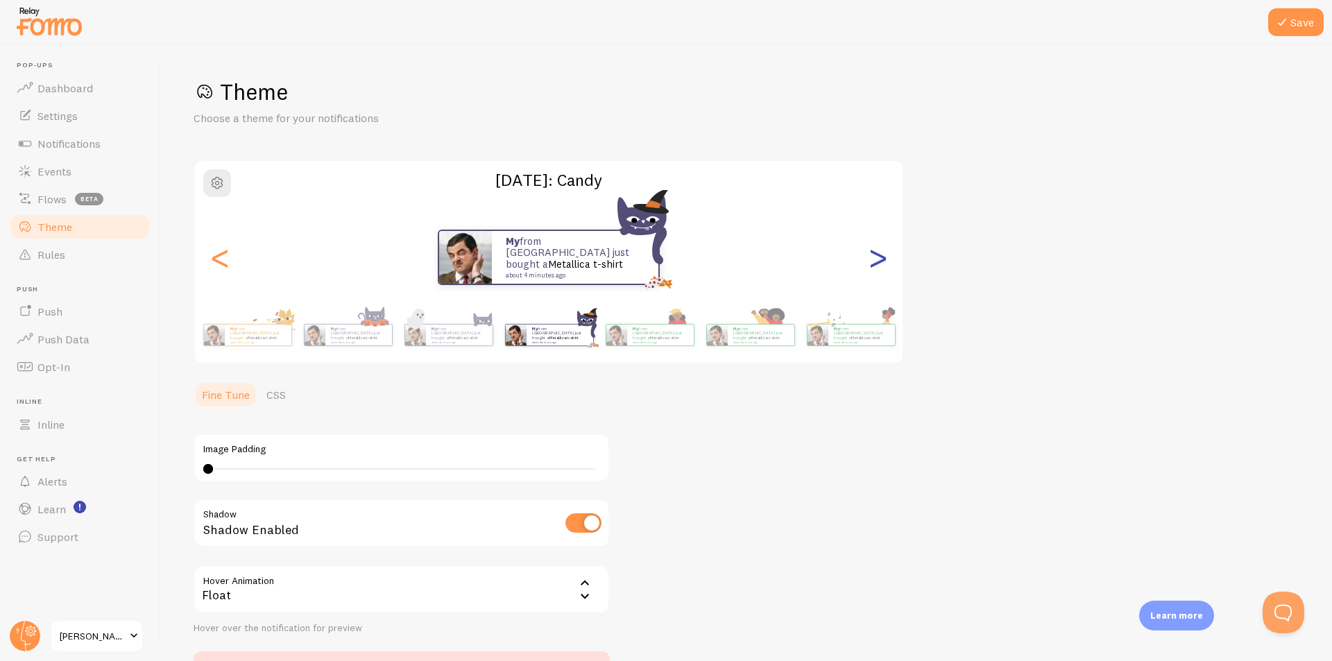
click at [883, 251] on div ">" at bounding box center [877, 257] width 17 height 100
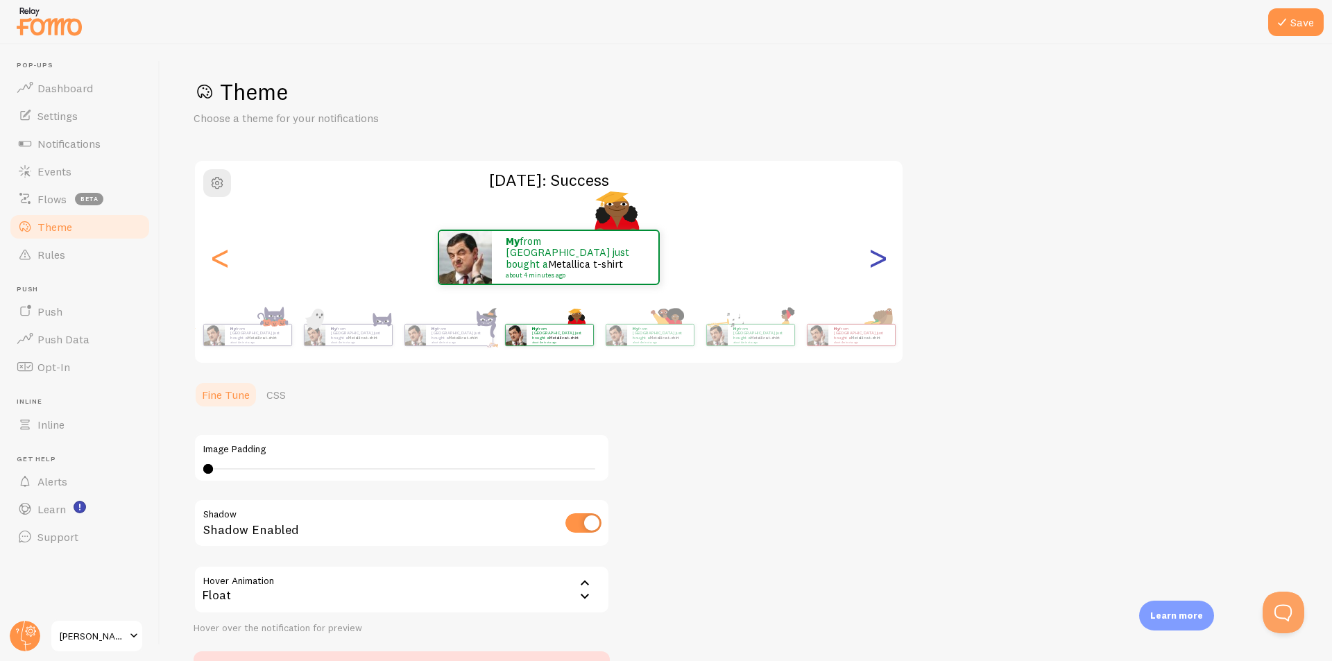
click at [885, 249] on div ">" at bounding box center [877, 257] width 17 height 100
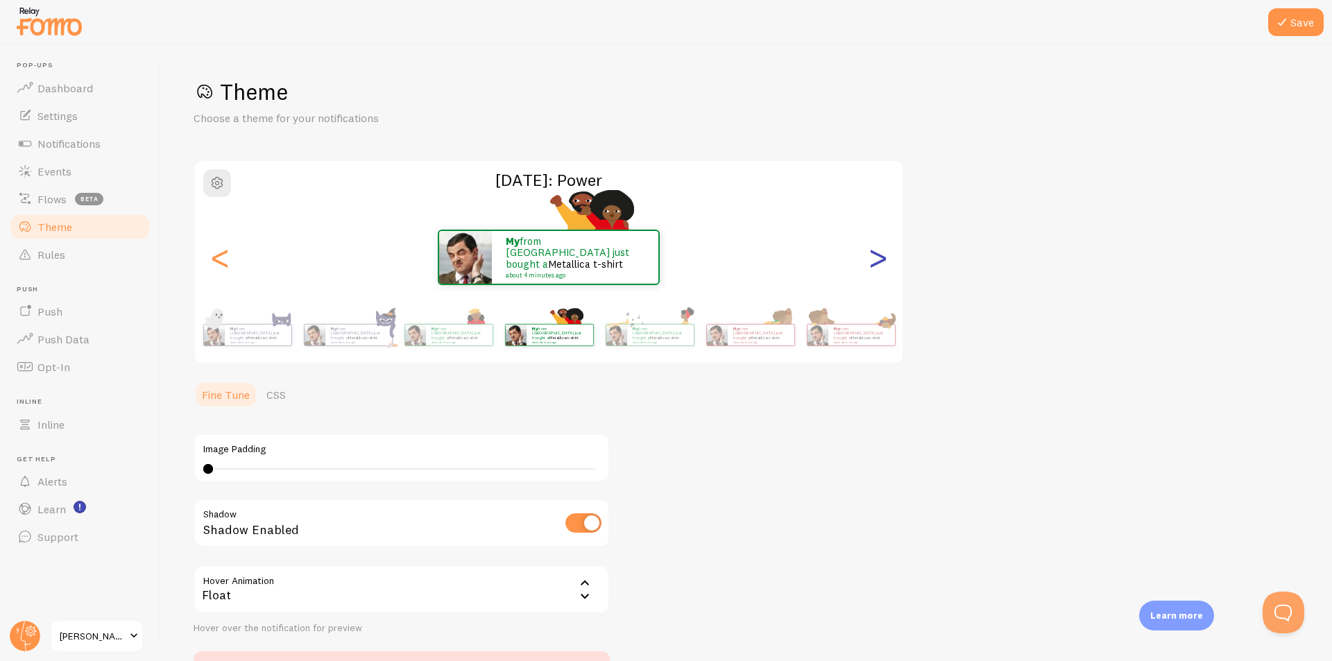
click at [885, 249] on div ">" at bounding box center [877, 257] width 17 height 100
click at [886, 249] on div ">" at bounding box center [877, 257] width 17 height 100
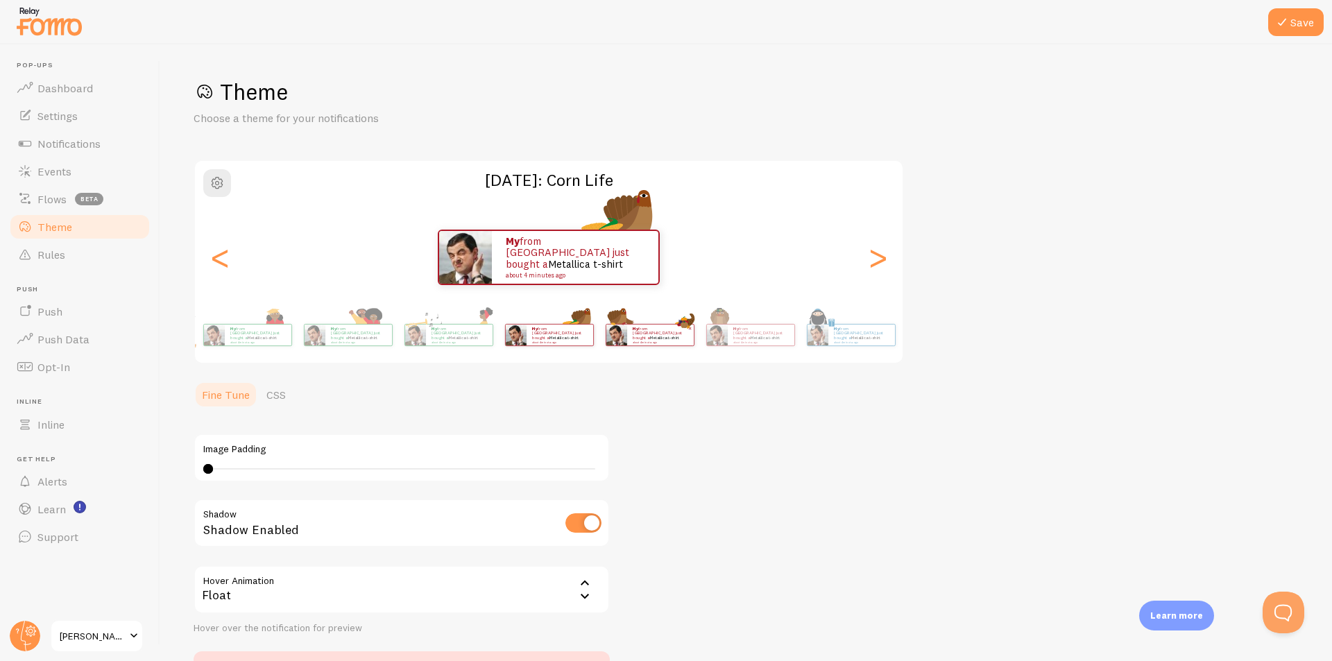
click at [889, 262] on div "[DATE]: Corn Life My from [GEOGRAPHIC_DATA] just bought a Metallica t-shirt abo…" at bounding box center [549, 262] width 710 height 205
click at [882, 264] on div ">" at bounding box center [877, 257] width 17 height 100
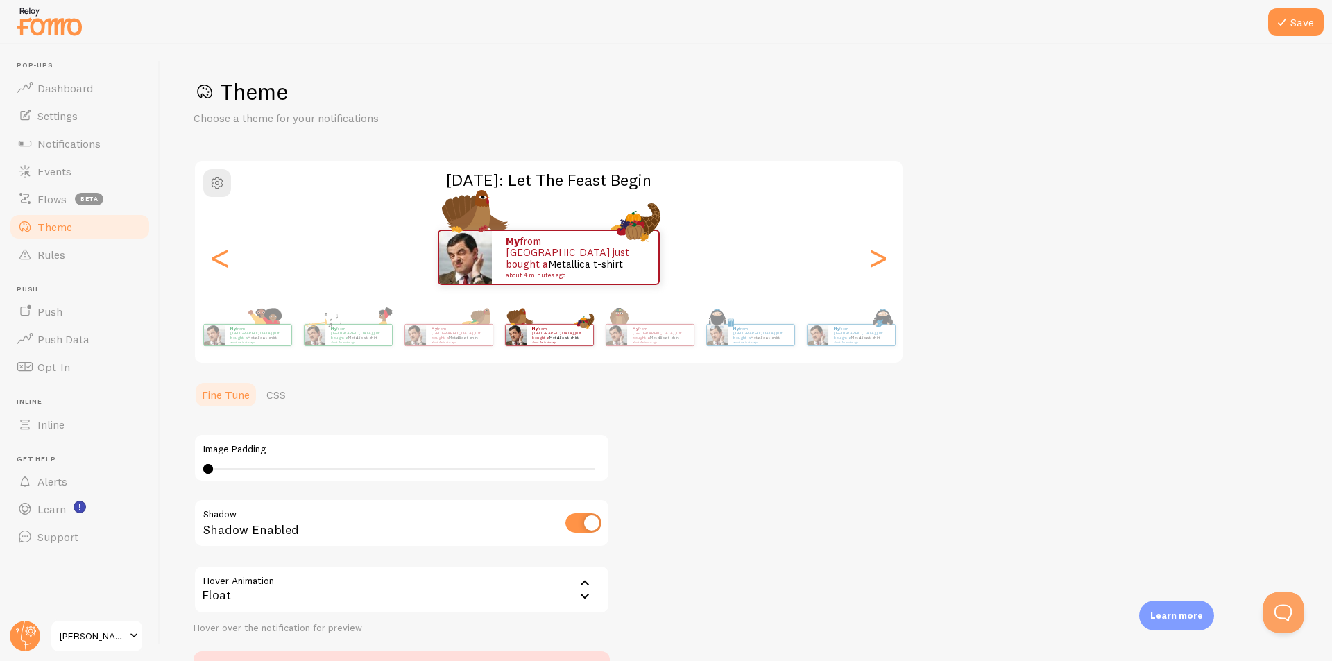
click at [889, 262] on div "My from [GEOGRAPHIC_DATA] just bought a Metallica t-shirt about 4 minutes ago" at bounding box center [549, 258] width 708 height 56
click at [875, 264] on div ">" at bounding box center [877, 257] width 17 height 100
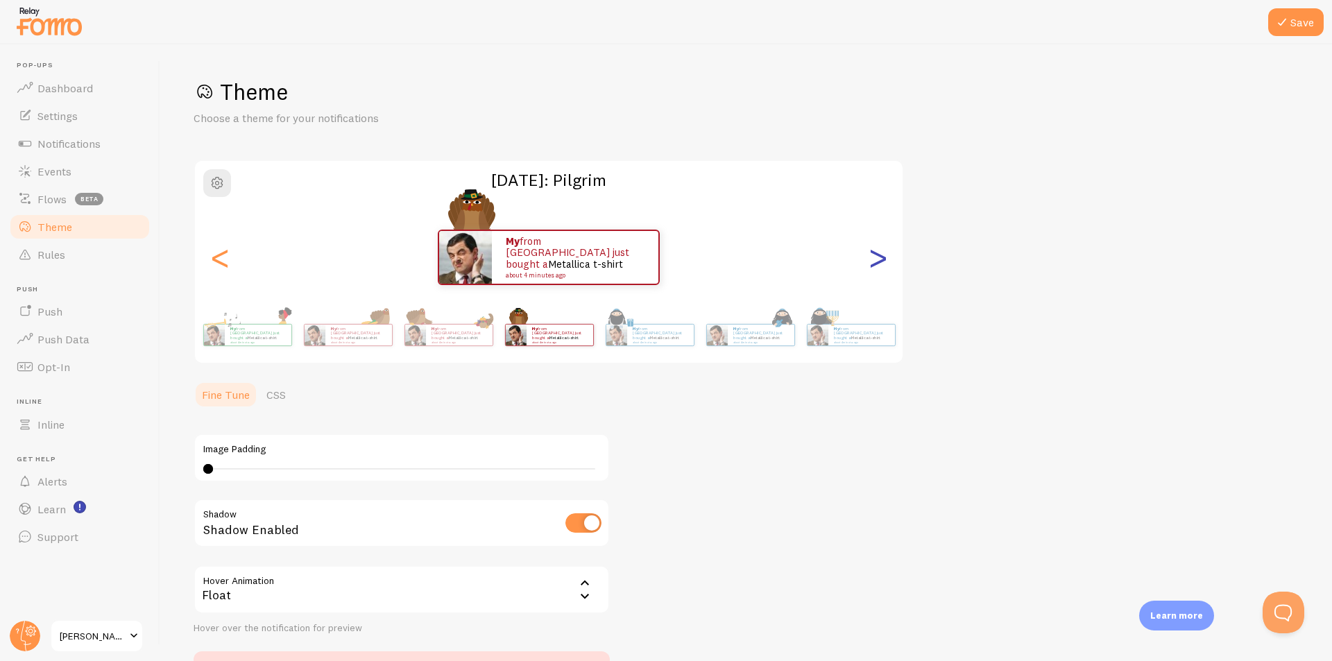
click at [875, 264] on div ">" at bounding box center [877, 257] width 17 height 100
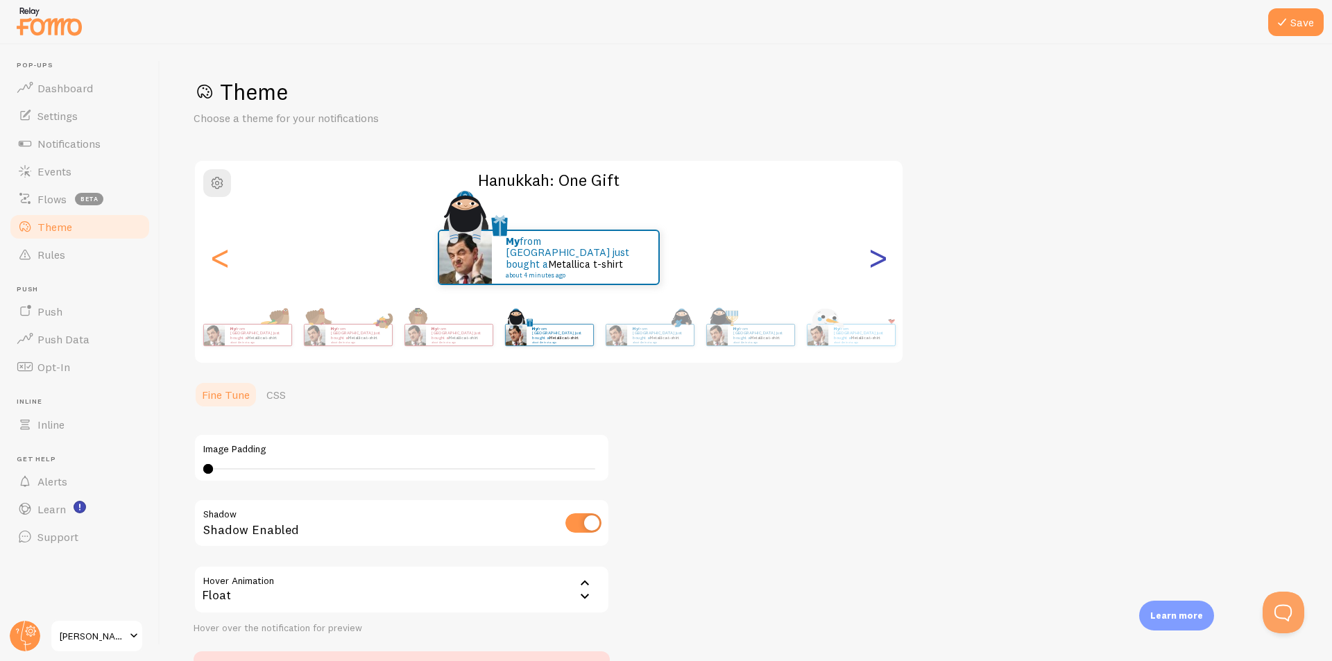
click at [875, 264] on div ">" at bounding box center [877, 257] width 17 height 100
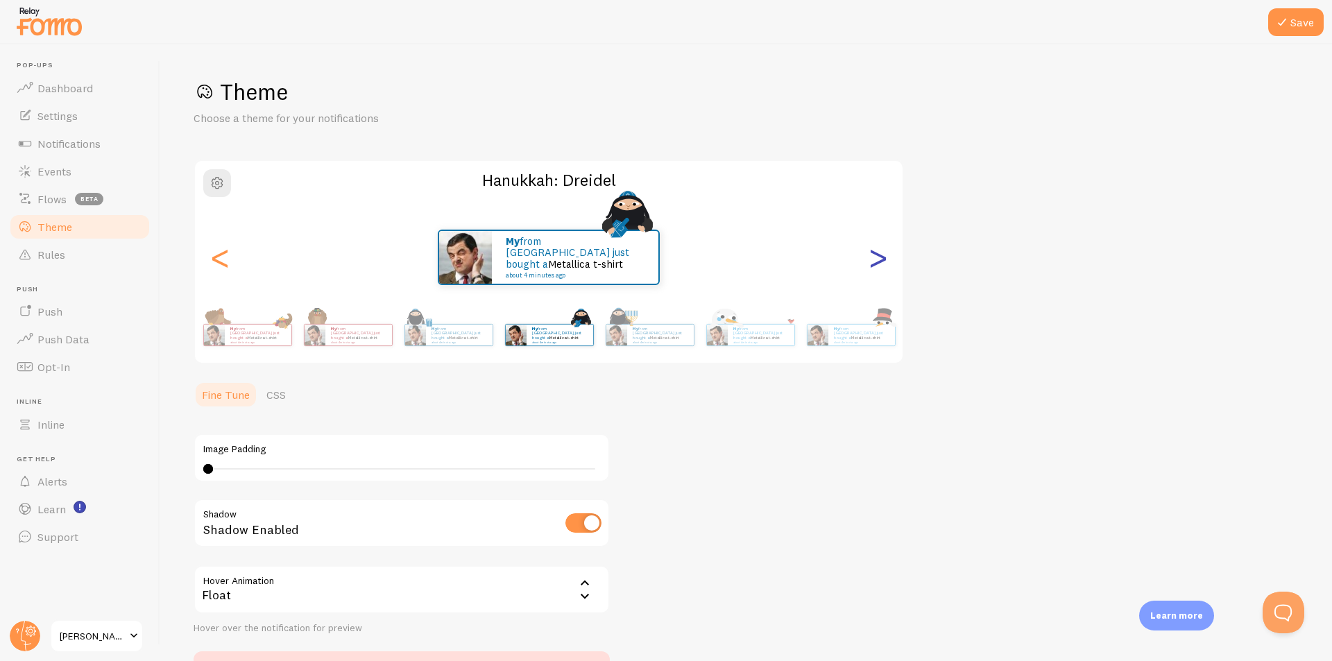
click at [875, 264] on div ">" at bounding box center [877, 257] width 17 height 100
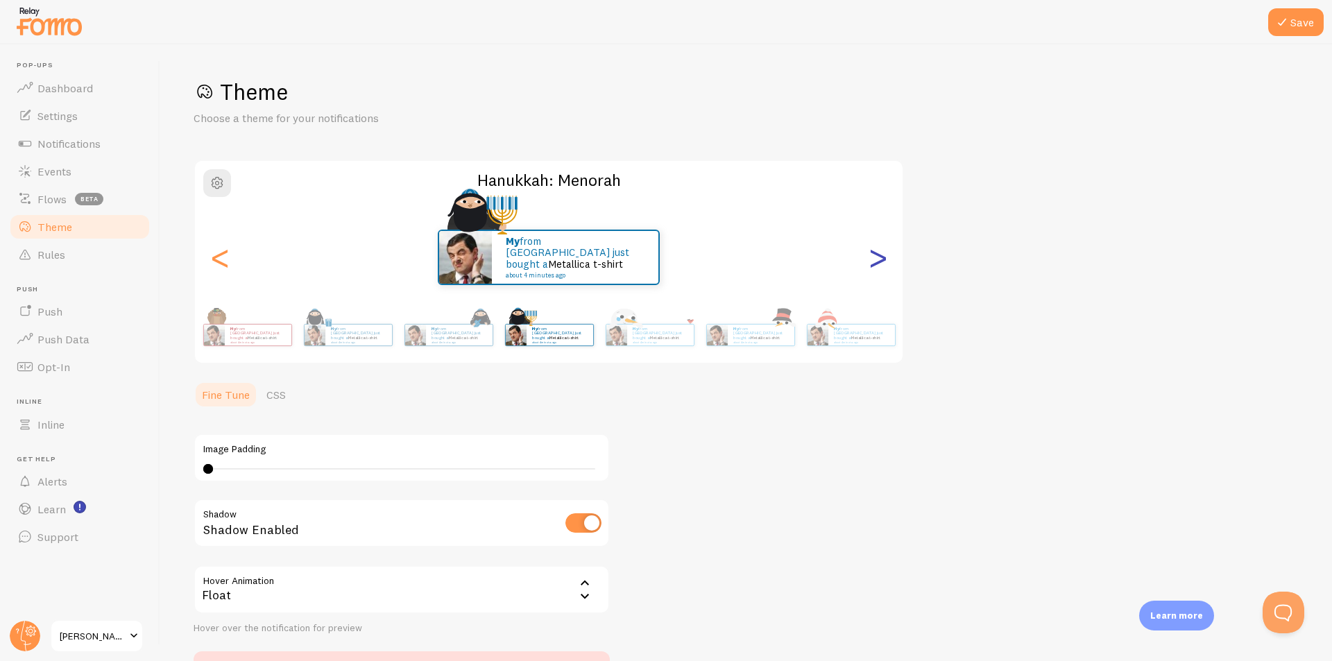
click at [875, 264] on div ">" at bounding box center [877, 257] width 17 height 100
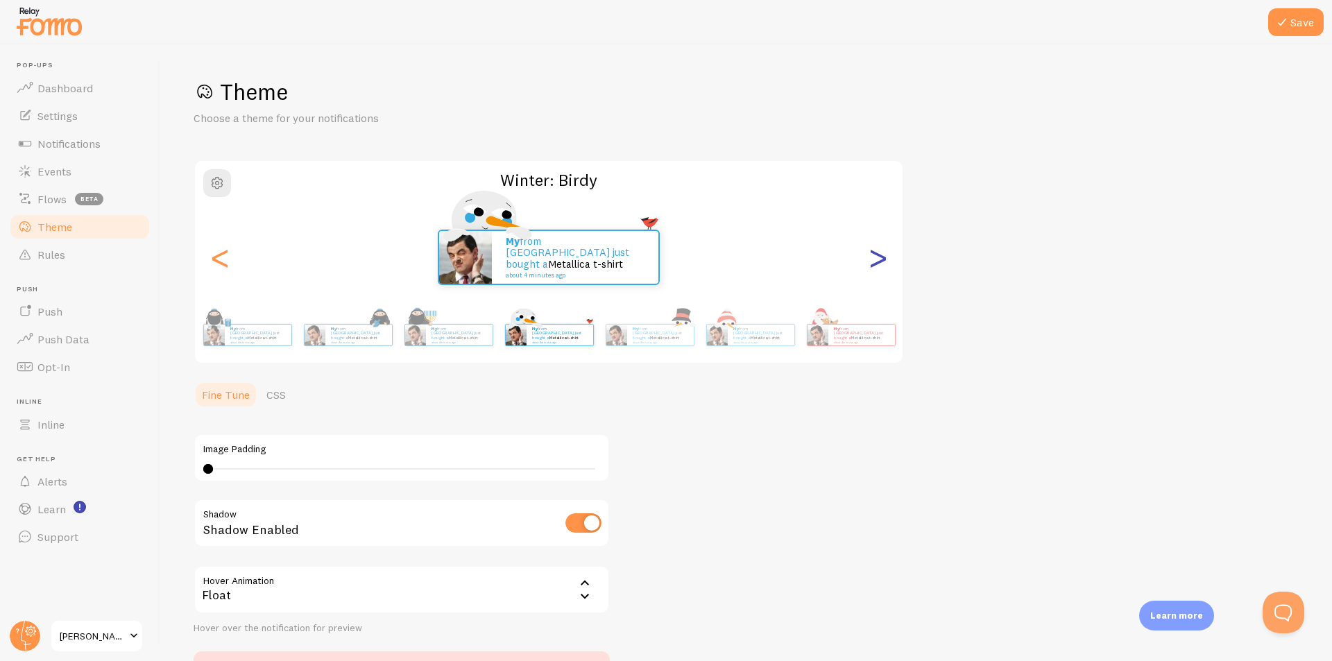
click at [875, 264] on div ">" at bounding box center [877, 257] width 17 height 100
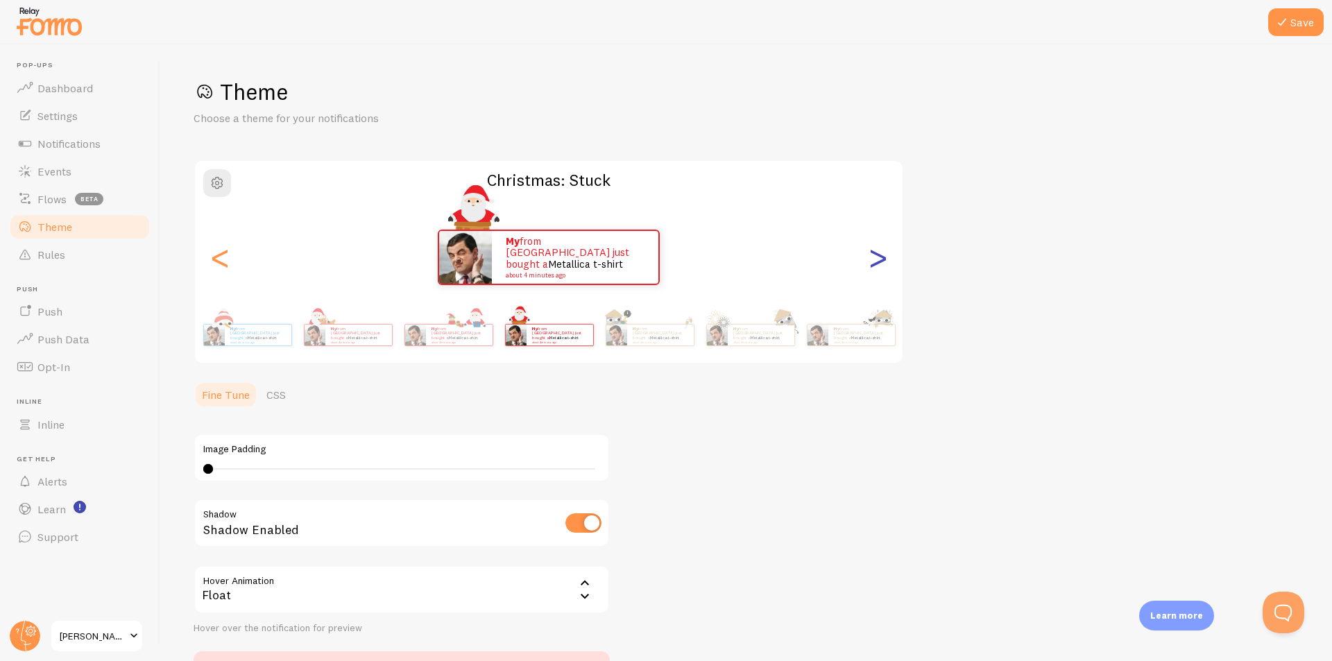
click at [875, 264] on div ">" at bounding box center [877, 257] width 17 height 100
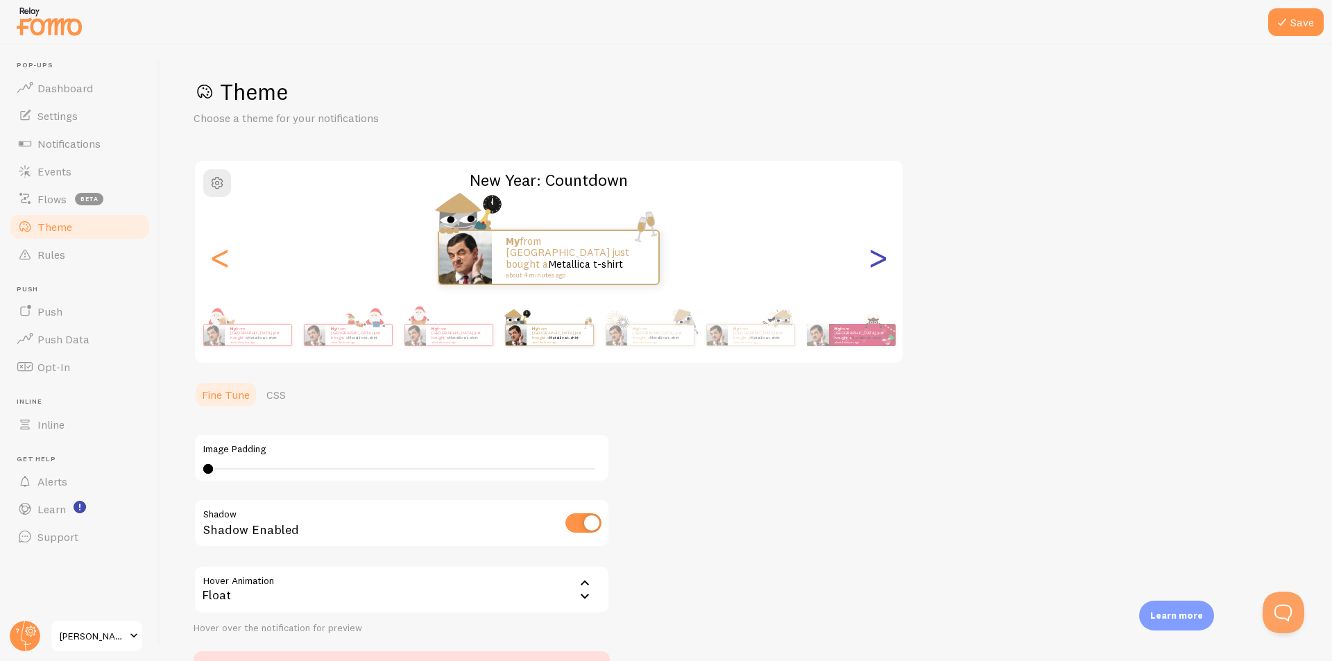
click at [875, 264] on div ">" at bounding box center [877, 257] width 17 height 100
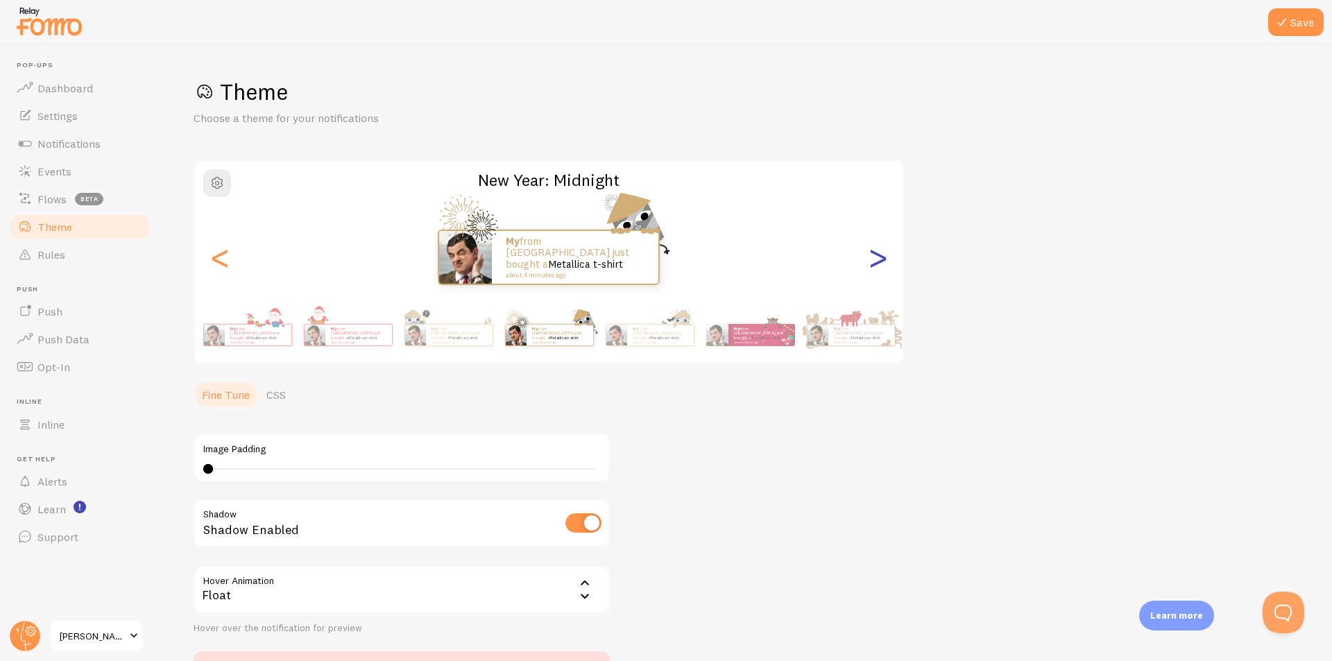
click at [875, 264] on div ">" at bounding box center [877, 257] width 17 height 100
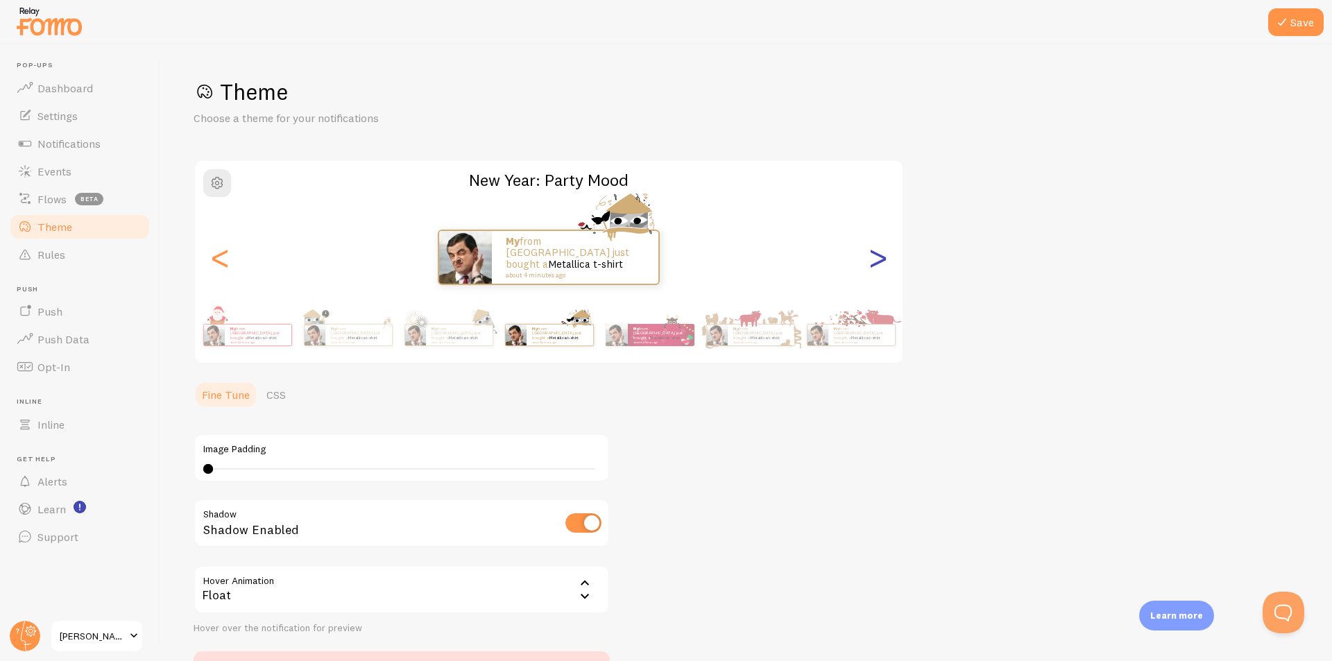
click at [875, 264] on div ">" at bounding box center [877, 257] width 17 height 100
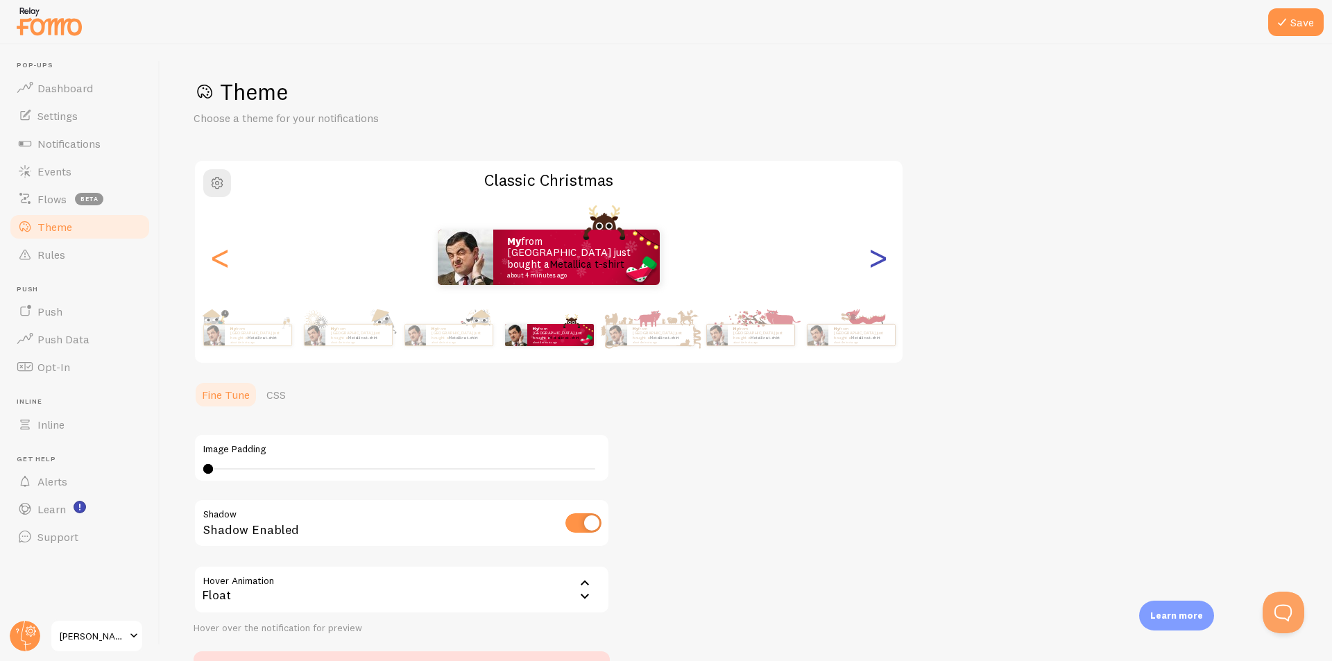
click at [875, 264] on div ">" at bounding box center [877, 257] width 17 height 100
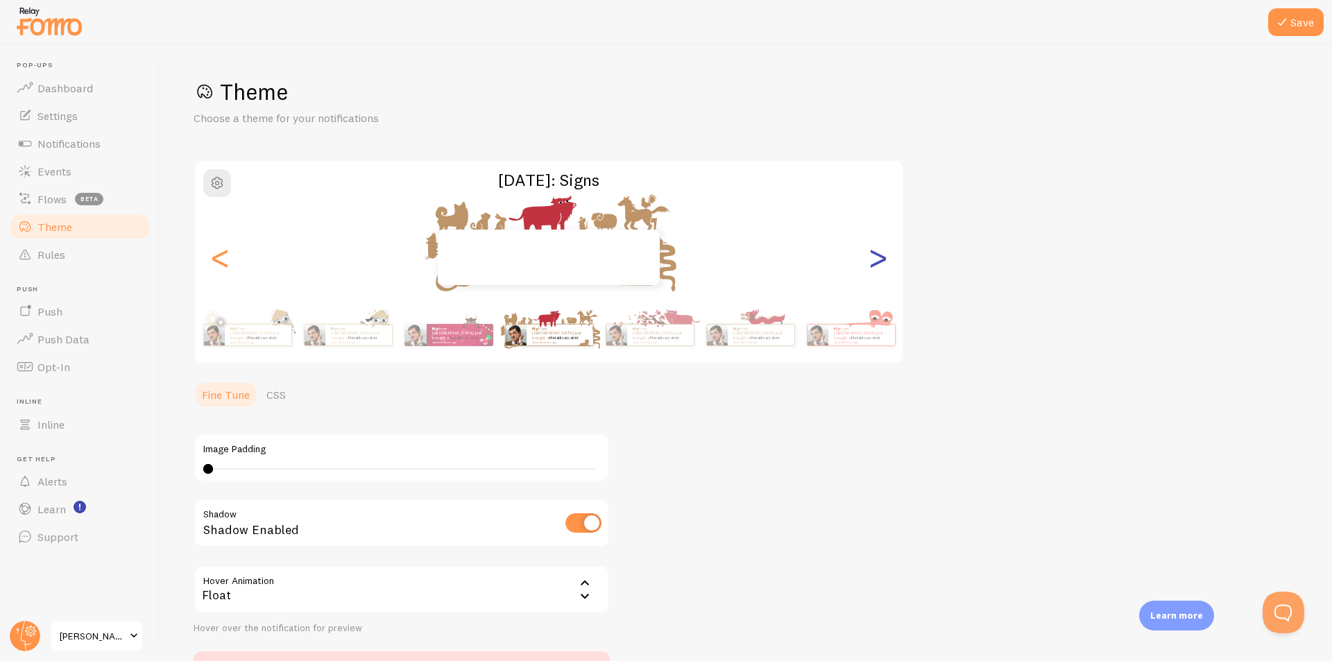
click at [875, 264] on div ">" at bounding box center [877, 257] width 17 height 100
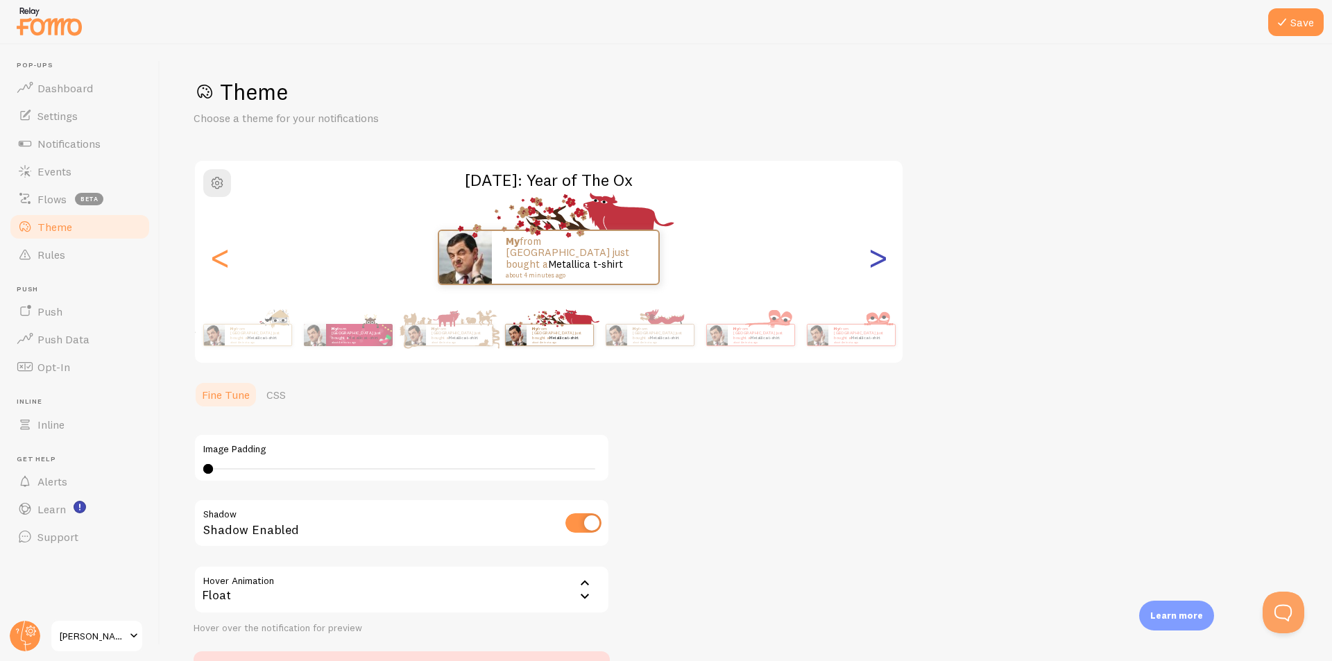
click at [875, 264] on div ">" at bounding box center [877, 257] width 17 height 100
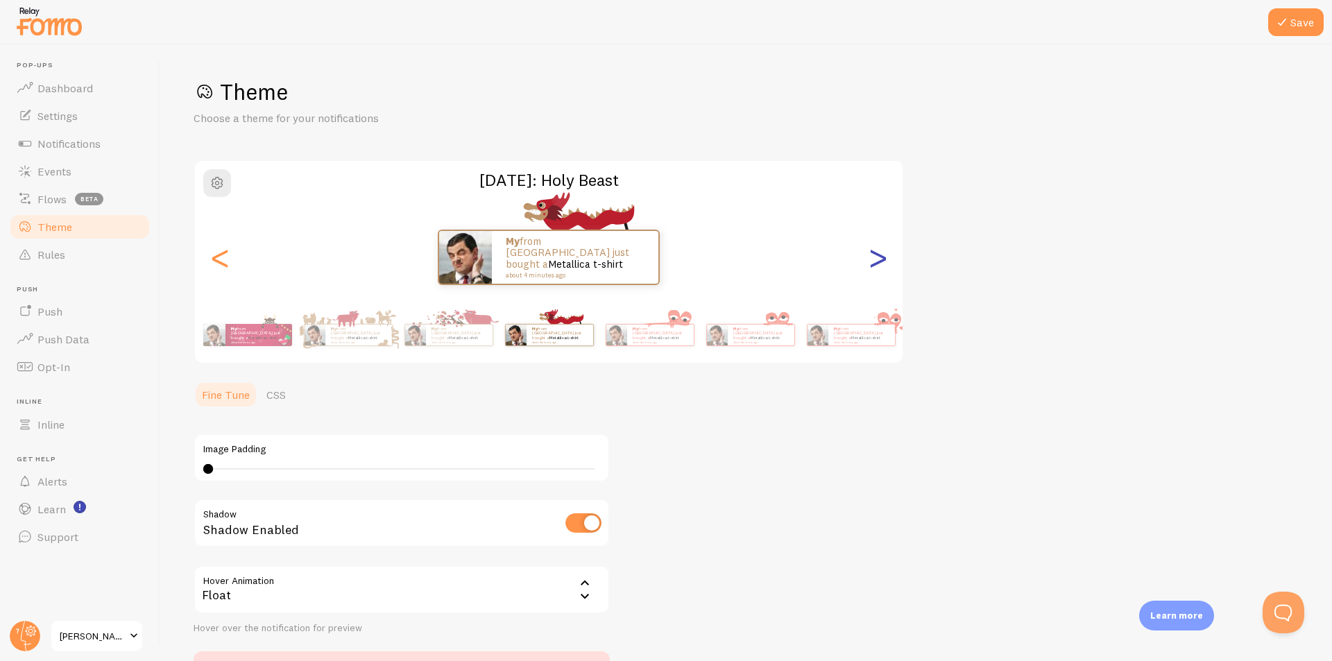
click at [875, 264] on div ">" at bounding box center [877, 257] width 17 height 100
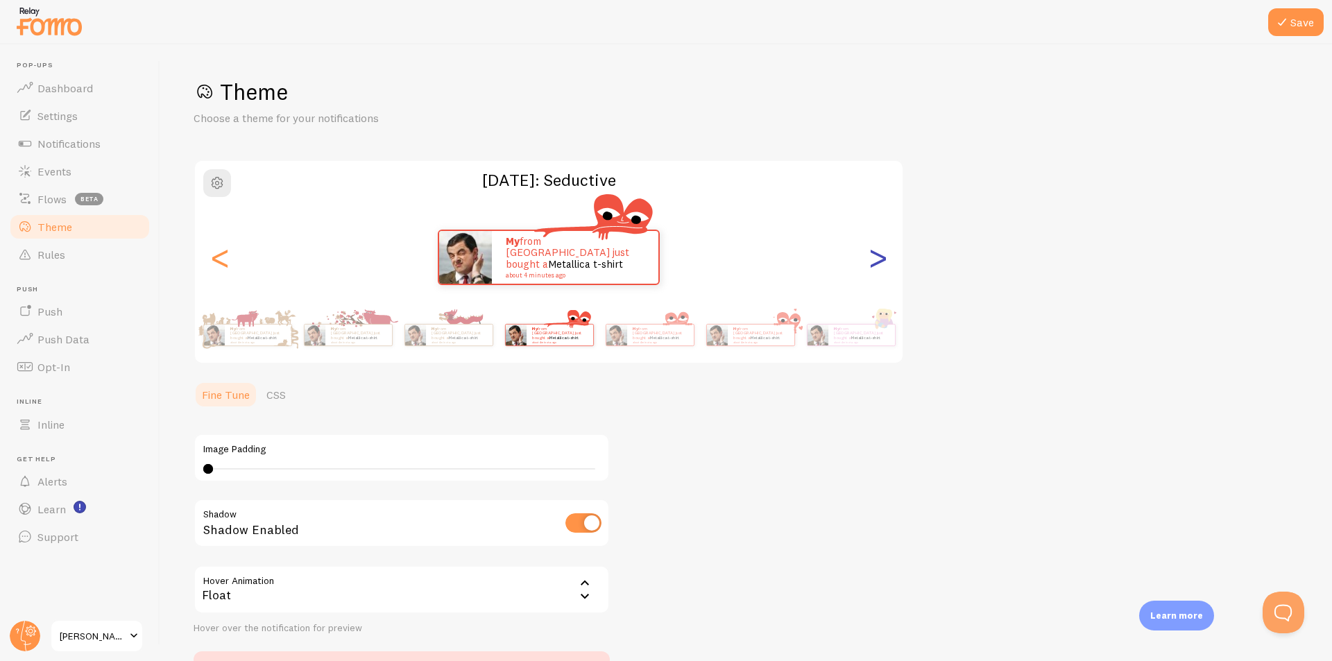
click at [875, 264] on div ">" at bounding box center [877, 257] width 17 height 100
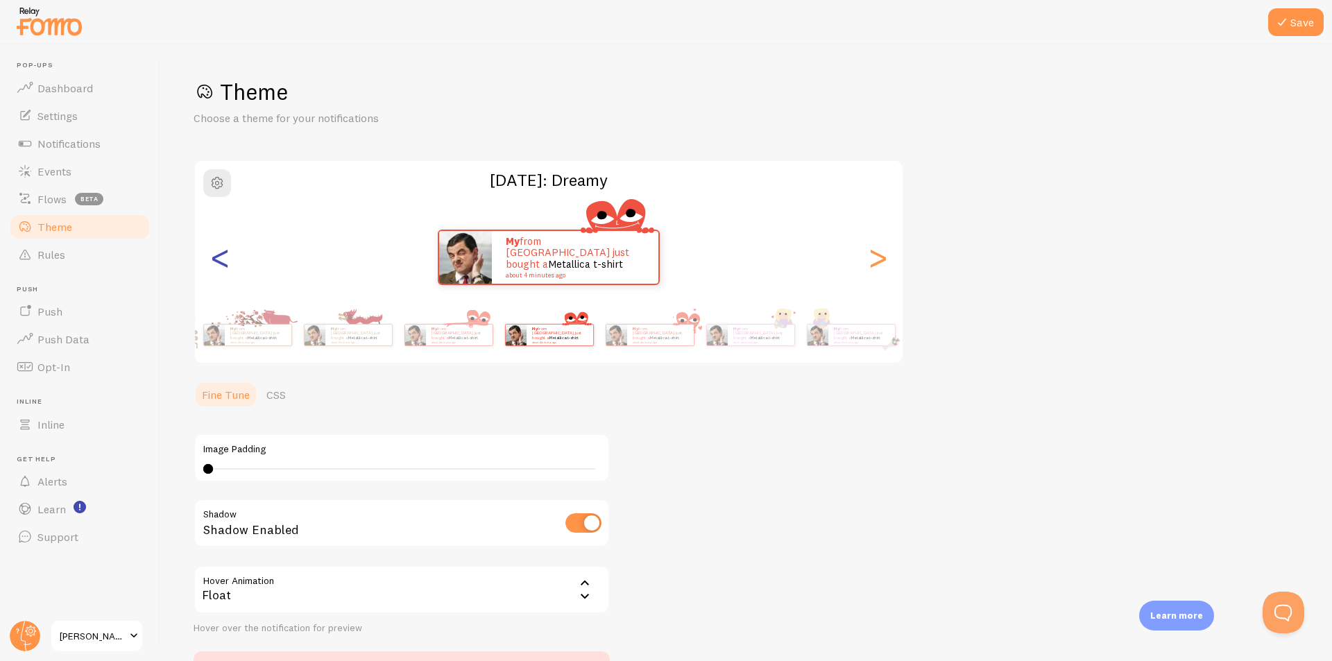
click at [220, 264] on div "<" at bounding box center [220, 257] width 17 height 100
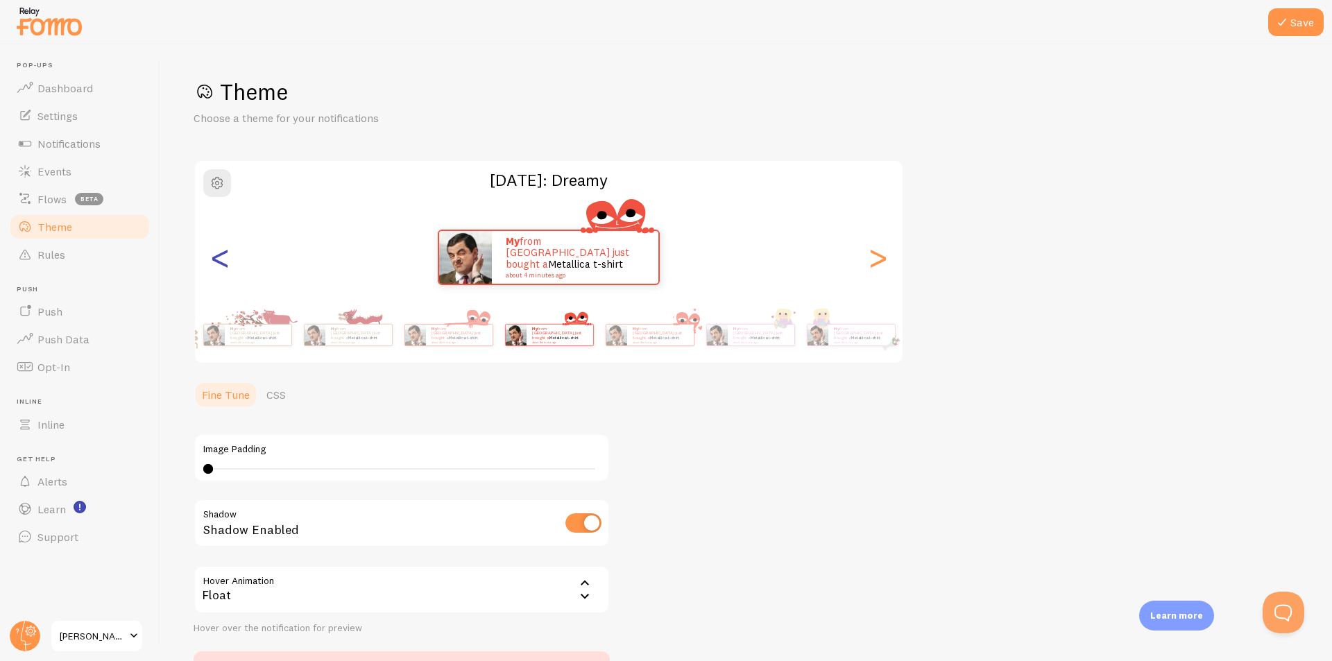
click at [220, 264] on div "<" at bounding box center [220, 257] width 17 height 100
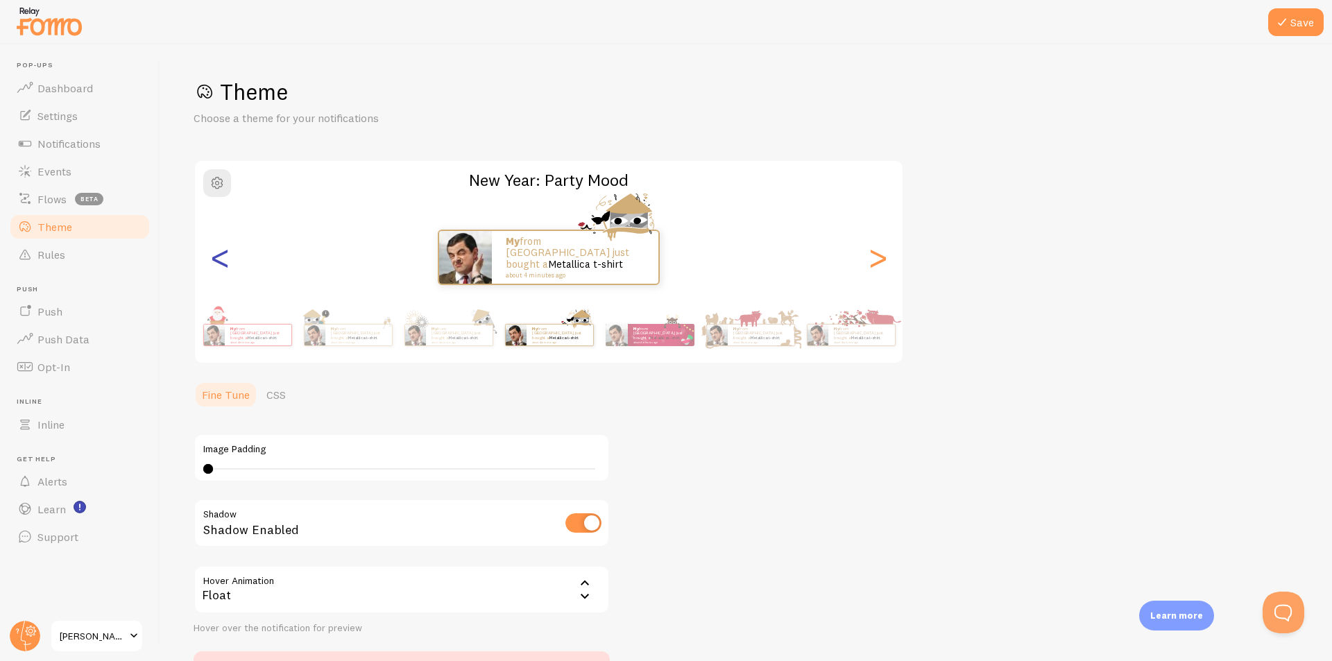
click at [220, 264] on div "<" at bounding box center [220, 257] width 17 height 100
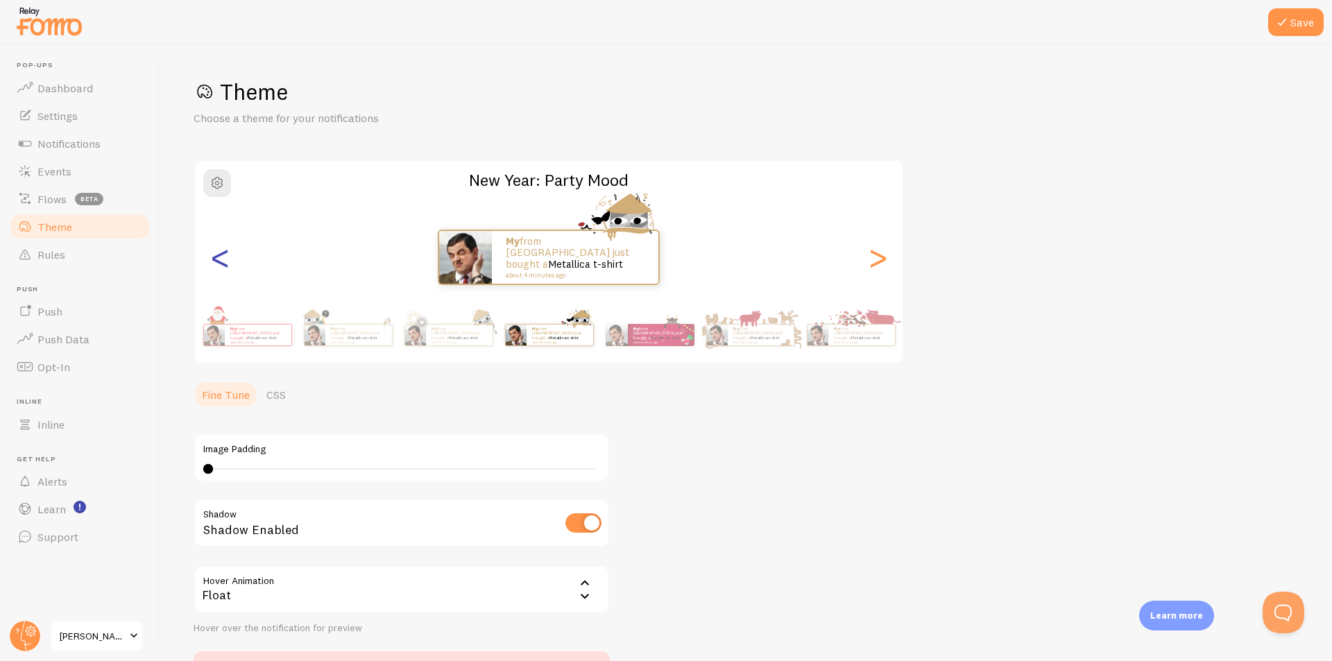
click at [218, 262] on div "<" at bounding box center [220, 257] width 17 height 100
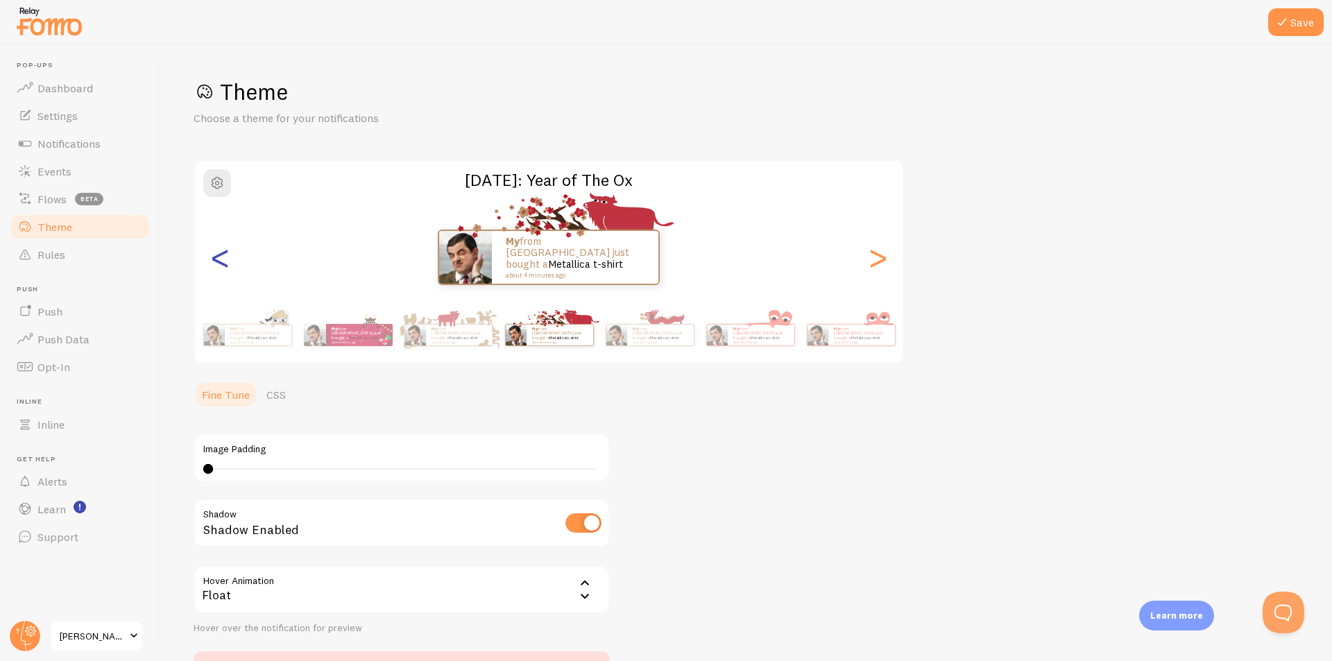
click at [218, 262] on div "<" at bounding box center [220, 257] width 17 height 100
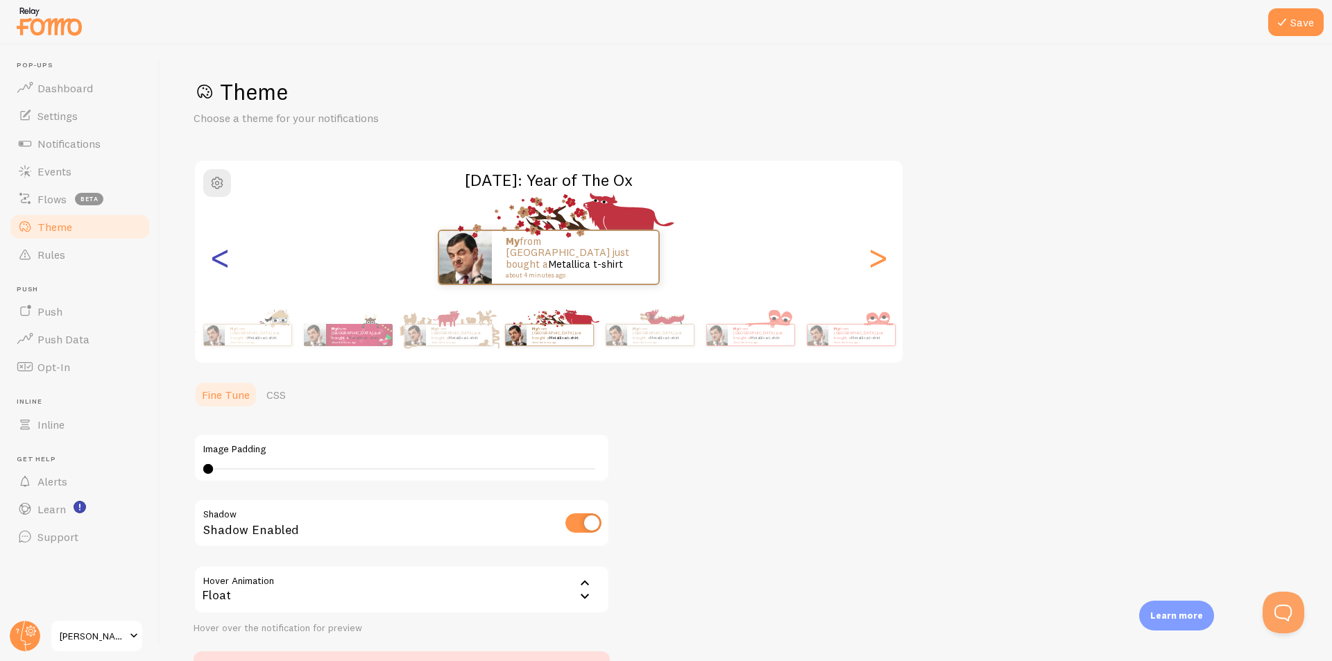
click at [218, 262] on div "<" at bounding box center [220, 257] width 17 height 100
click at [532, 331] on p "My from [GEOGRAPHIC_DATA] just bought a Metallica t-shirt about 4 minutes ago" at bounding box center [560, 334] width 56 height 17
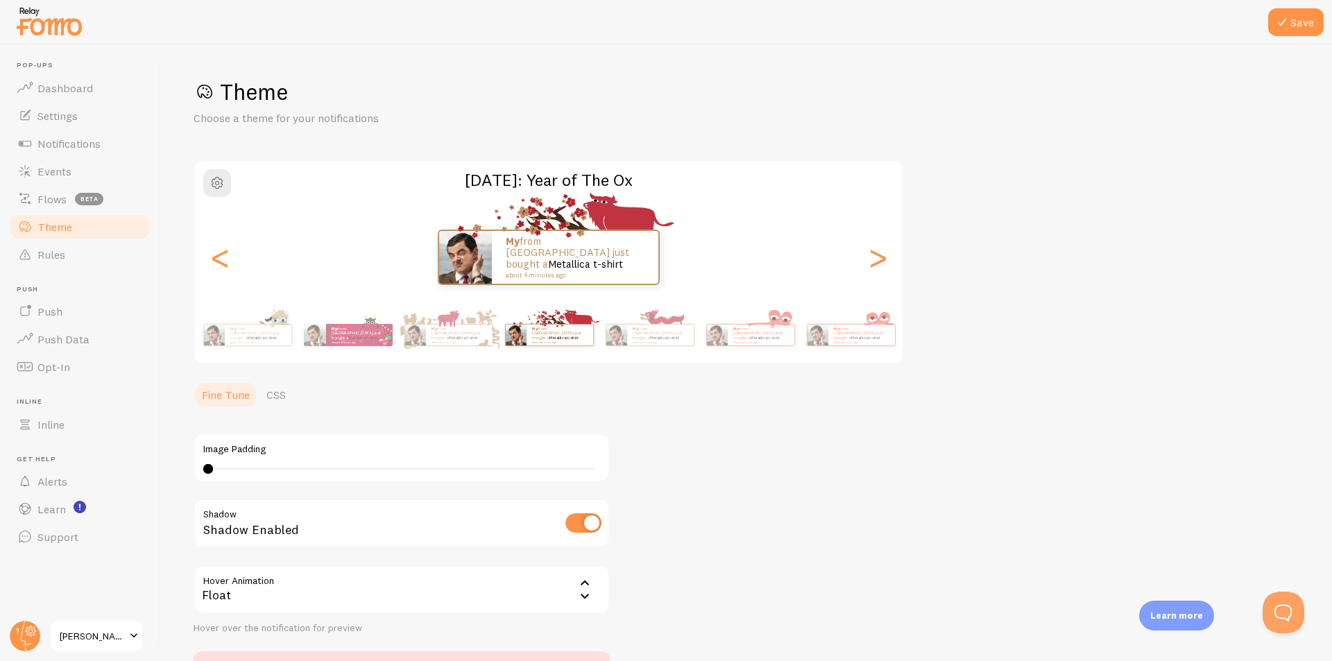
click at [532, 333] on p "My from [GEOGRAPHIC_DATA] just bought a Metallica t-shirt about 4 minutes ago" at bounding box center [560, 334] width 56 height 17
click at [800, 357] on div "My from [GEOGRAPHIC_DATA] just bought a Metallica t-shirt about 4 minutes ago M…" at bounding box center [549, 335] width 796 height 56
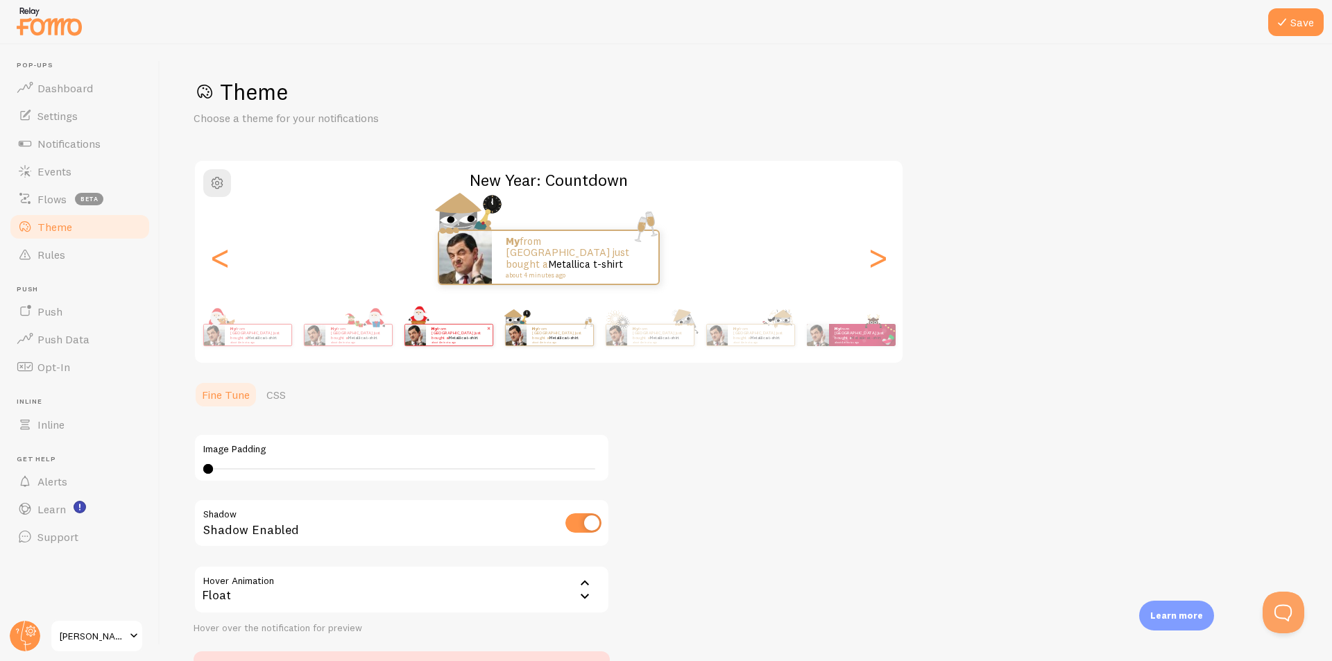
click at [486, 341] on small "about 4 minutes ago" at bounding box center [459, 342] width 54 height 3
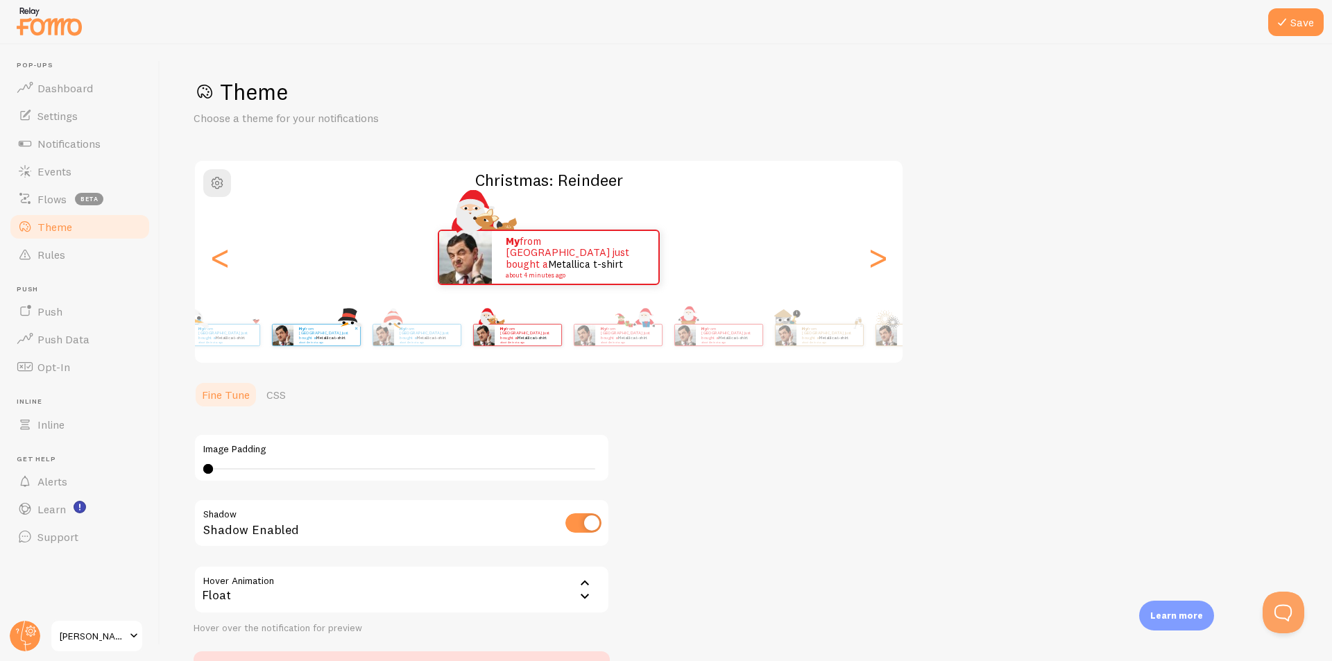
click at [360, 344] on div "My from [GEOGRAPHIC_DATA] just bought a Metallica t-shirt about 4 minutes ago" at bounding box center [326, 335] width 67 height 21
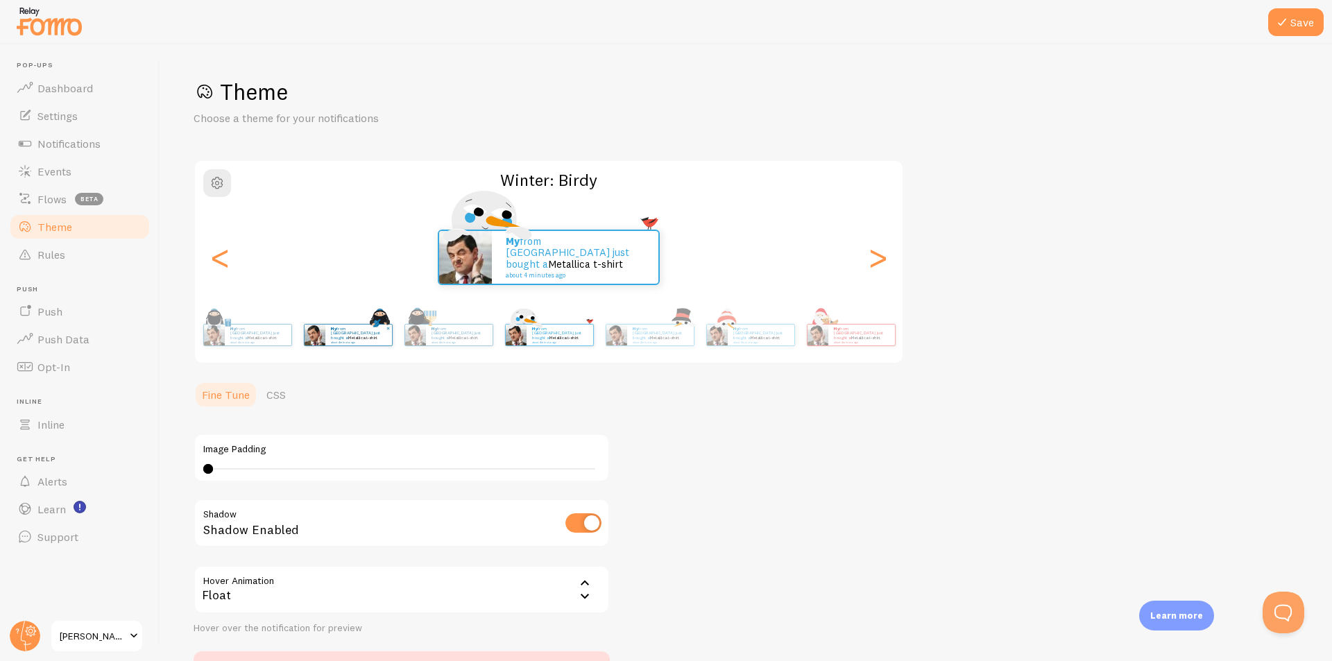
click at [392, 328] on div "My from [GEOGRAPHIC_DATA] just bought a Metallica t-shirt about 4 minutes ago" at bounding box center [358, 335] width 67 height 21
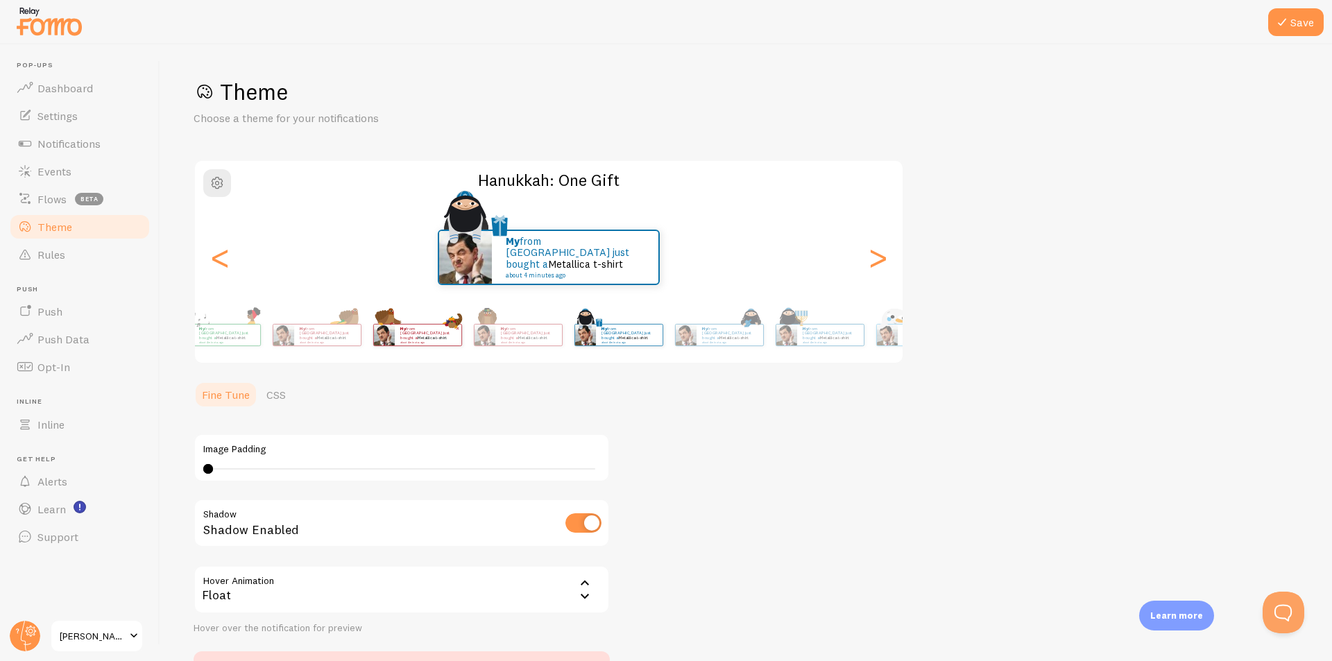
click at [676, 326] on div "My from [GEOGRAPHIC_DATA] just bought a Metallica t-shirt about 4 minutes ago M…" at bounding box center [549, 335] width 796 height 56
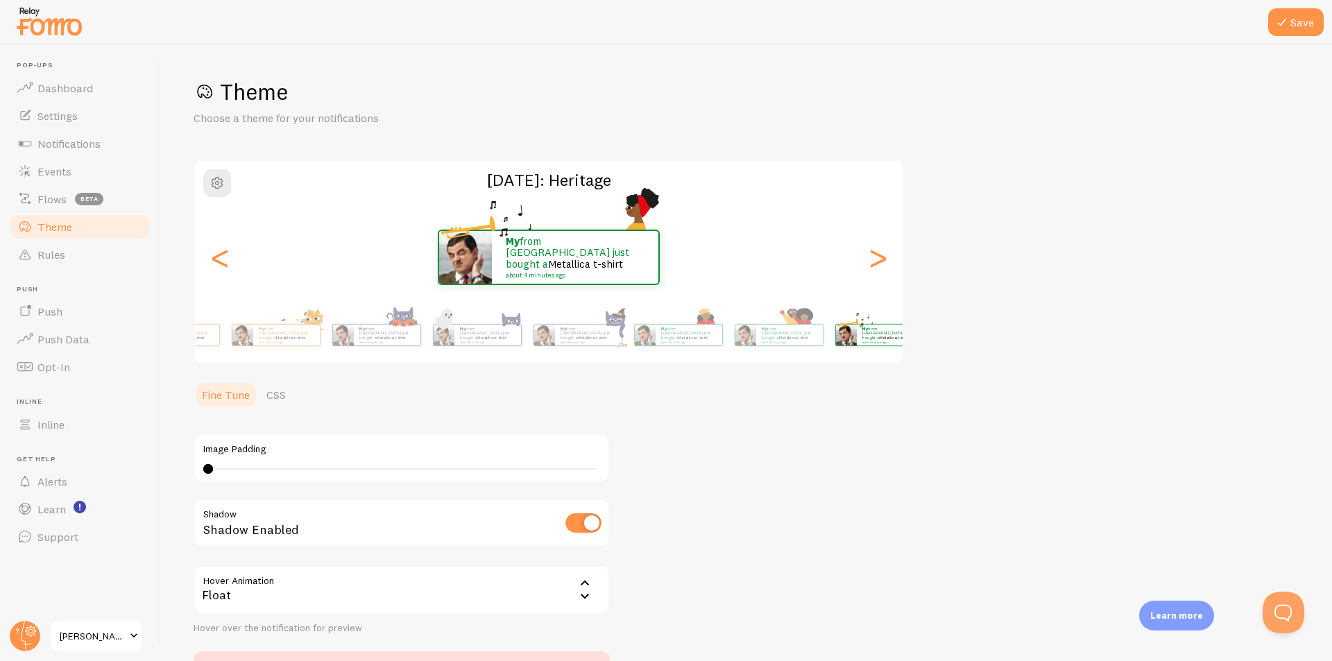
click at [785, 341] on div "My from [GEOGRAPHIC_DATA] just bought a Metallica t-shirt about 4 minutes ago M…" at bounding box center [549, 335] width 796 height 56
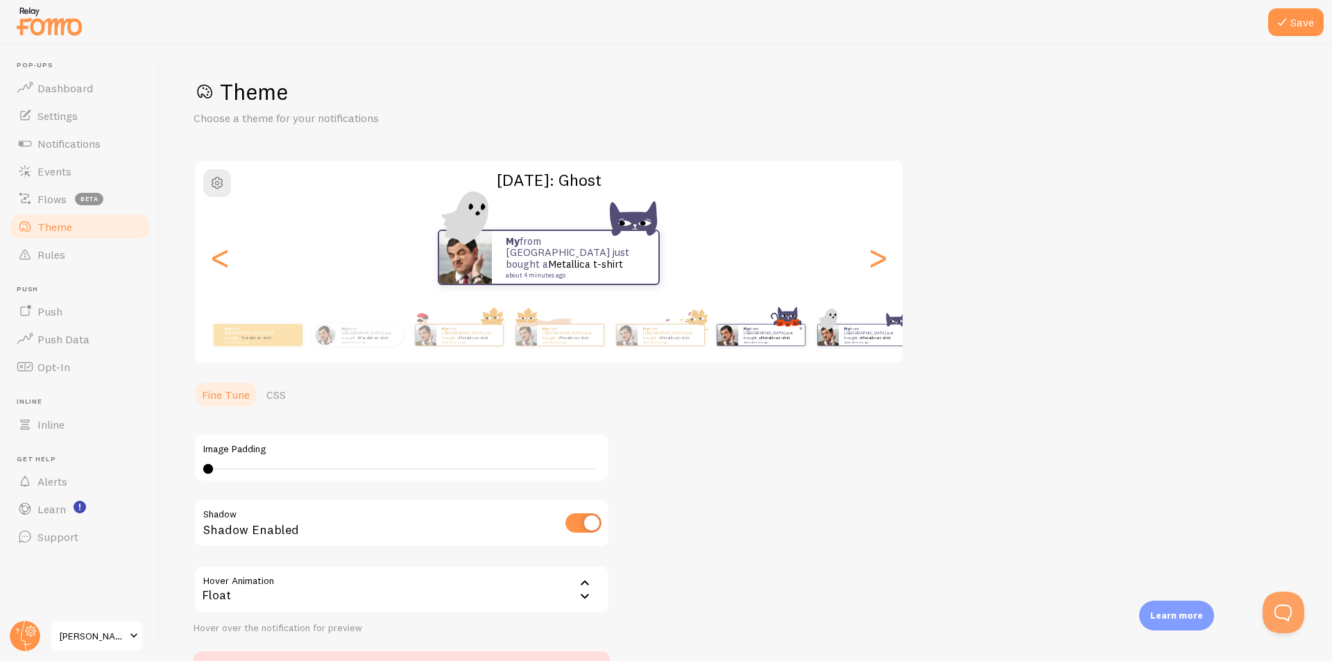
click at [754, 339] on p "My from [GEOGRAPHIC_DATA] just bought a Metallica t-shirt about 4 minutes ago" at bounding box center [772, 334] width 56 height 17
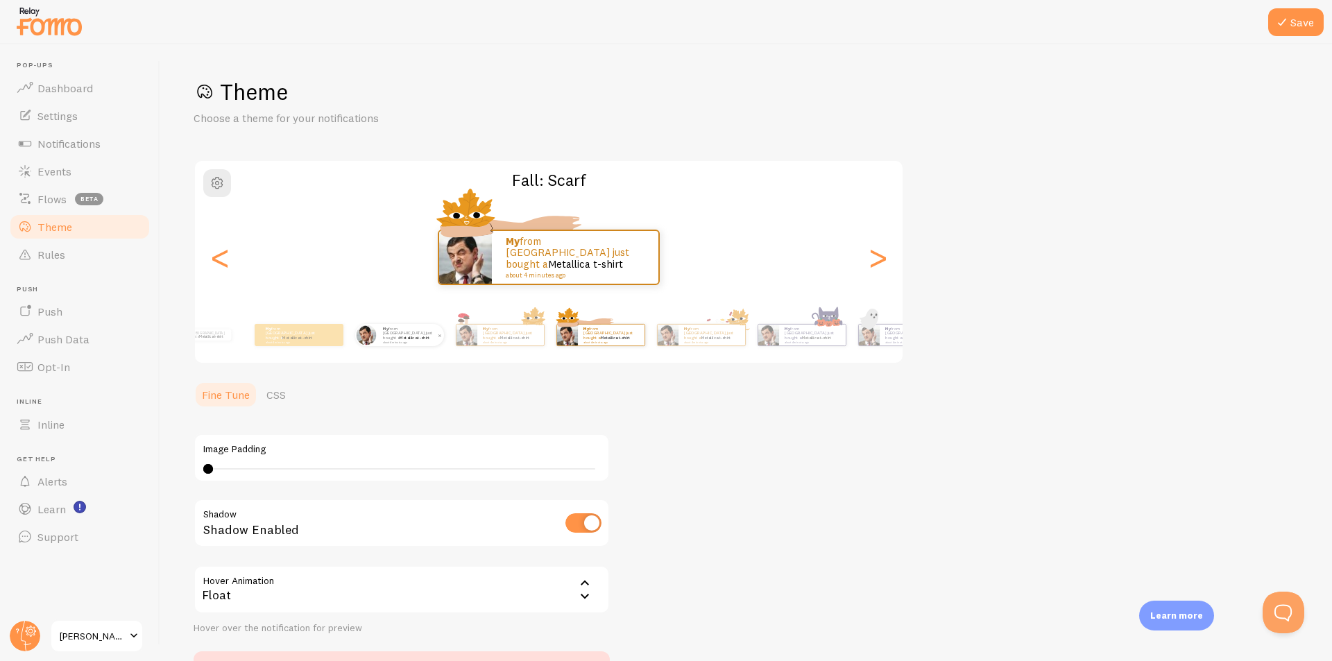
click at [424, 330] on p "My from [GEOGRAPHIC_DATA] just bought a Metallica t-shirt about 4 minutes ago" at bounding box center [411, 334] width 56 height 17
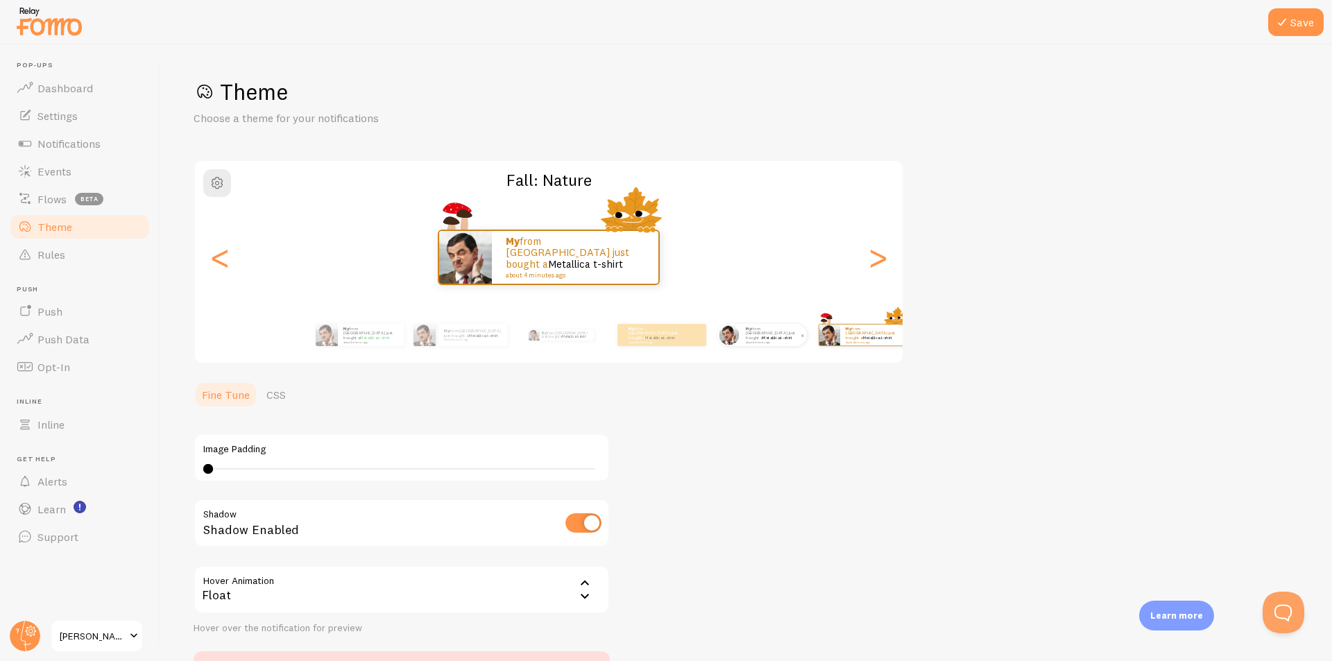
click at [753, 344] on div "My from [GEOGRAPHIC_DATA] just bought a Metallica t-shirt about 4 minutes ago" at bounding box center [773, 335] width 67 height 22
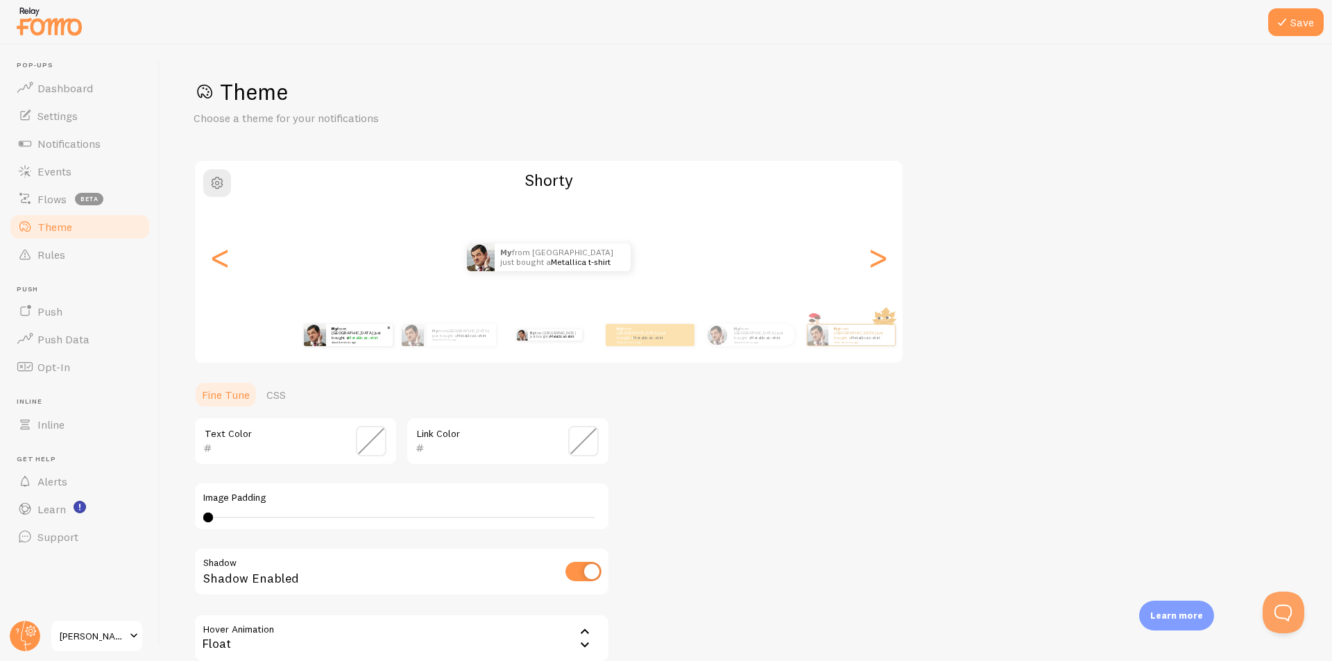
click at [345, 341] on small "about 4 minutes ago" at bounding box center [359, 342] width 54 height 3
type input "000000"
type input "06A51B"
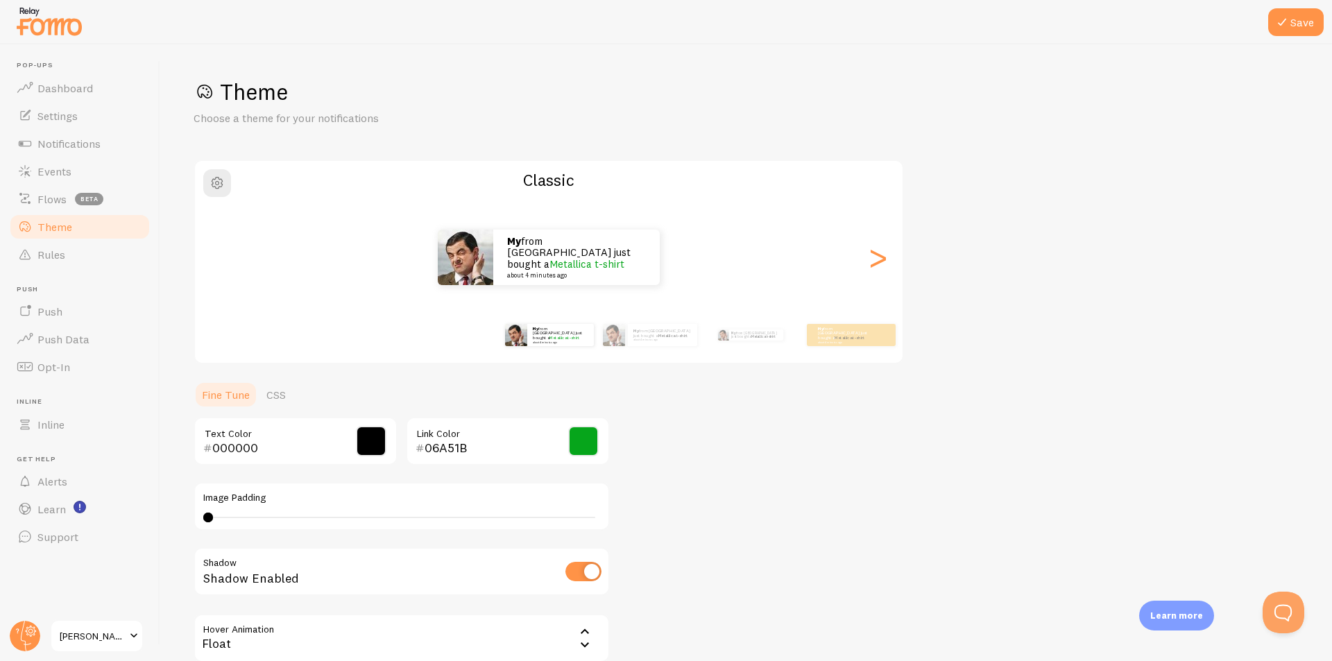
click at [219, 520] on div "0 0 - undefined" at bounding box center [401, 517] width 397 height 11
drag, startPoint x: 219, startPoint y: 519, endPoint x: 230, endPoint y: 515, distance: 11.9
click at [217, 517] on div "1" at bounding box center [401, 517] width 397 height 11
drag, startPoint x: 230, startPoint y: 515, endPoint x: 367, endPoint y: 511, distance: 136.7
click at [362, 513] on div "1" at bounding box center [401, 517] width 397 height 11
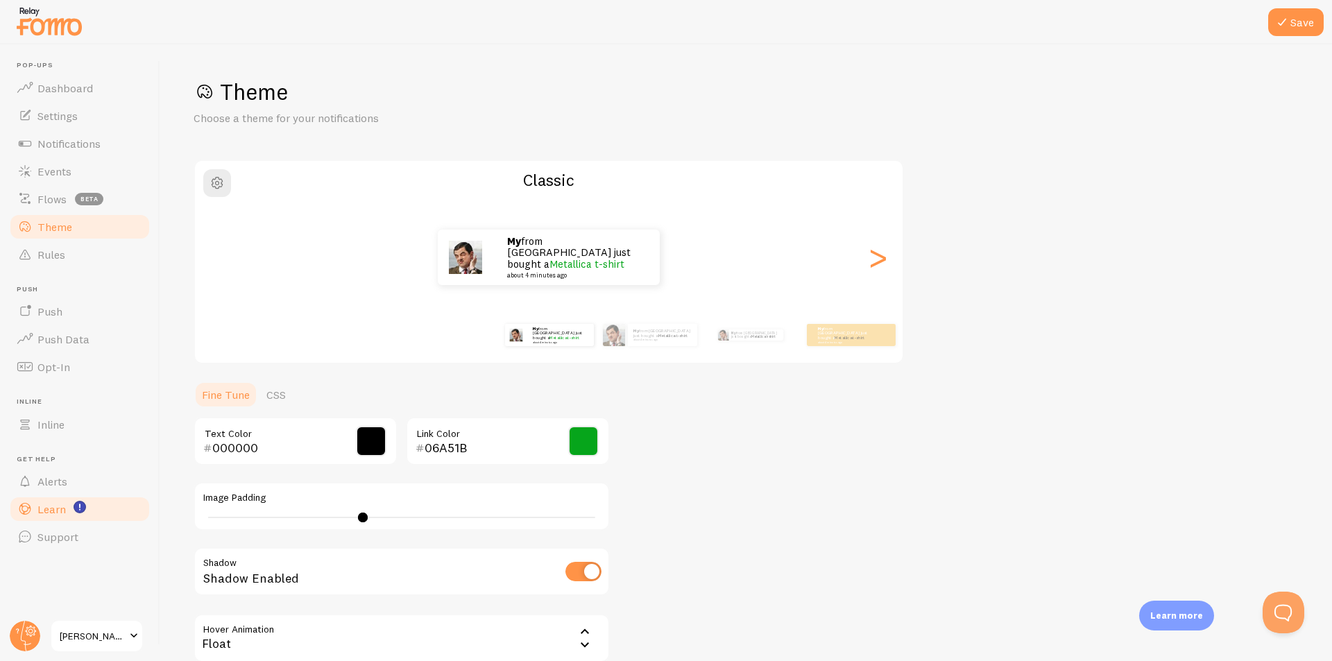
drag, startPoint x: 358, startPoint y: 521, endPoint x: 141, endPoint y: 515, distance: 217.2
click at [141, 515] on main "Pop-ups Dashboard Settings Notifications Events Flows beta Theme Rules [GEOGRAP…" at bounding box center [666, 352] width 1332 height 617
type input "0"
drag, startPoint x: 176, startPoint y: 517, endPoint x: 157, endPoint y: 517, distance: 18.7
click at [157, 517] on main "Pop-ups Dashboard Settings Notifications Events Flows beta Theme Rules [GEOGRAP…" at bounding box center [666, 352] width 1332 height 617
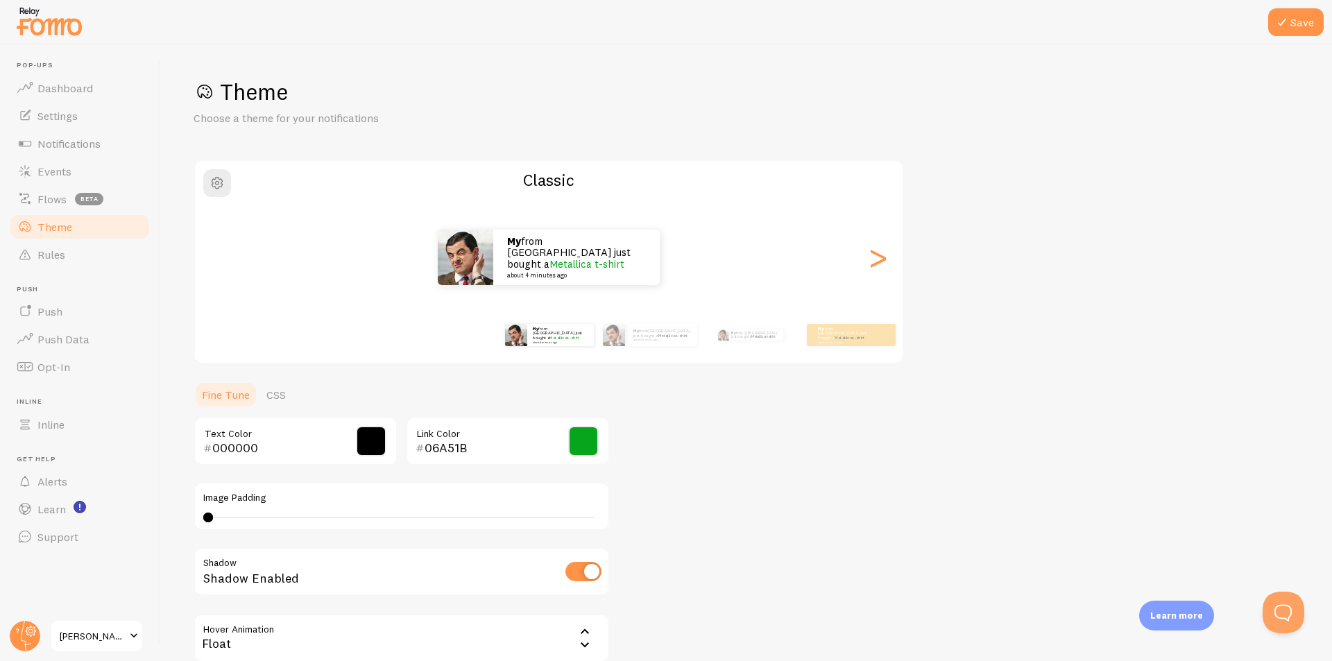
click at [843, 449] on div "Theme Choose a theme for your notifications Classic My from [GEOGRAPHIC_DATA] j…" at bounding box center [746, 404] width 1105 height 653
click at [1293, 27] on button "Save" at bounding box center [1296, 22] width 56 height 28
click at [1063, 284] on div "Theme Choose a theme for your notifications Classic My from [GEOGRAPHIC_DATA] j…" at bounding box center [746, 404] width 1105 height 653
click at [100, 162] on link "Events" at bounding box center [79, 171] width 143 height 28
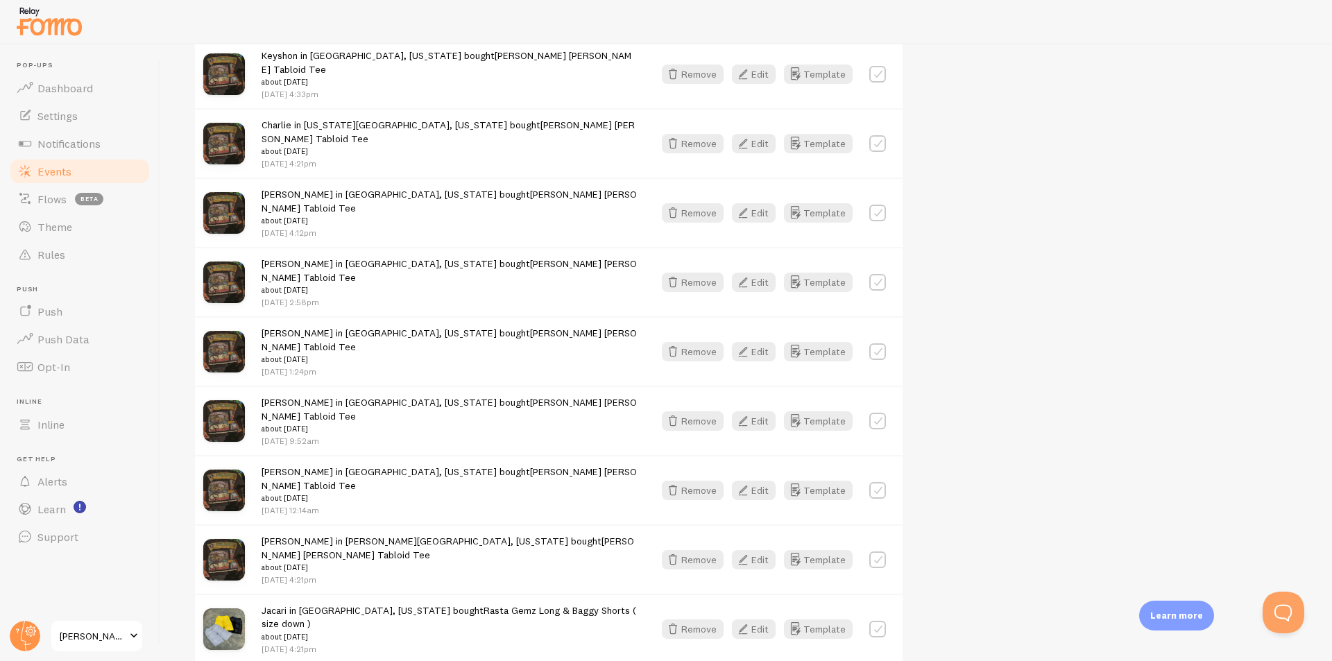
scroll to position [1730, 0]
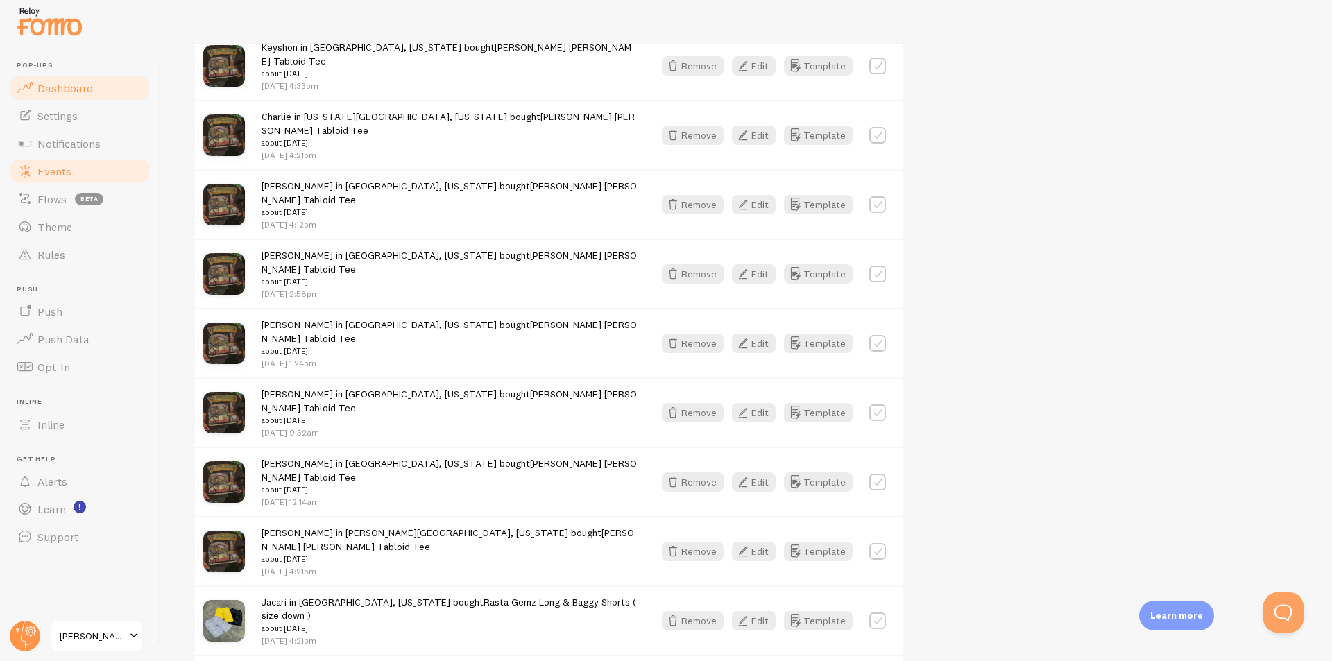
click at [88, 100] on link "Dashboard" at bounding box center [79, 88] width 143 height 28
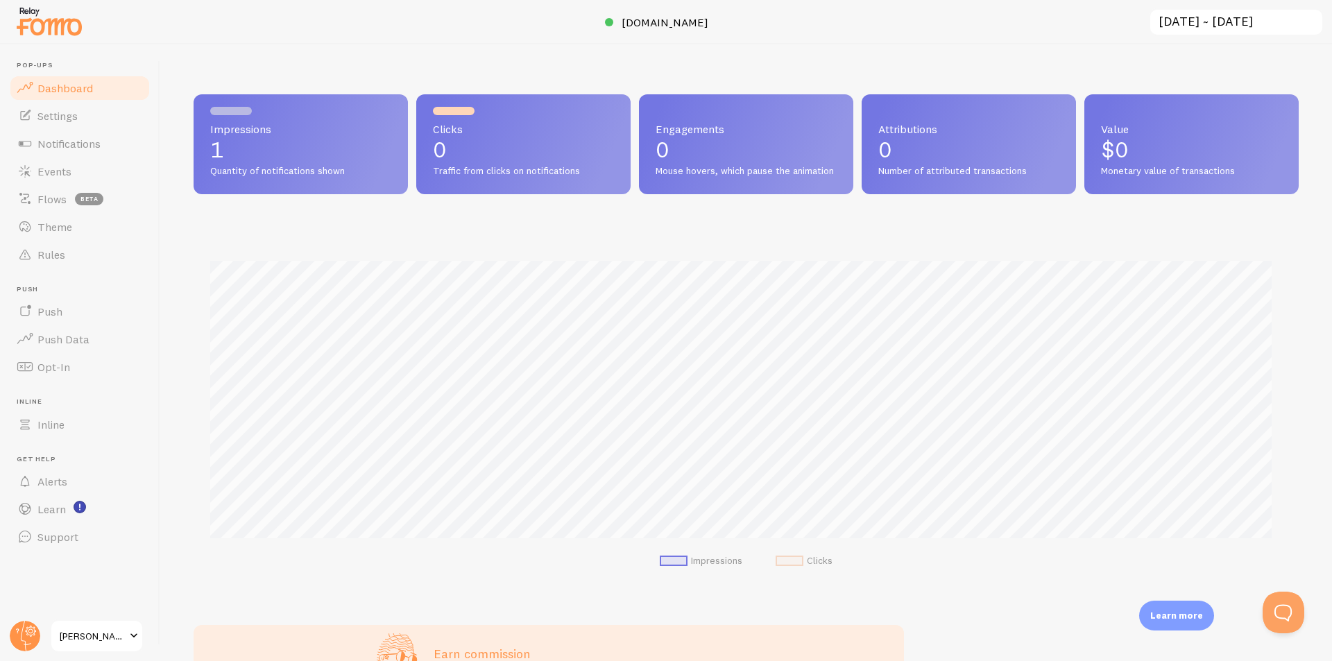
scroll to position [364, 1095]
click at [85, 124] on link "Settings" at bounding box center [79, 116] width 143 height 28
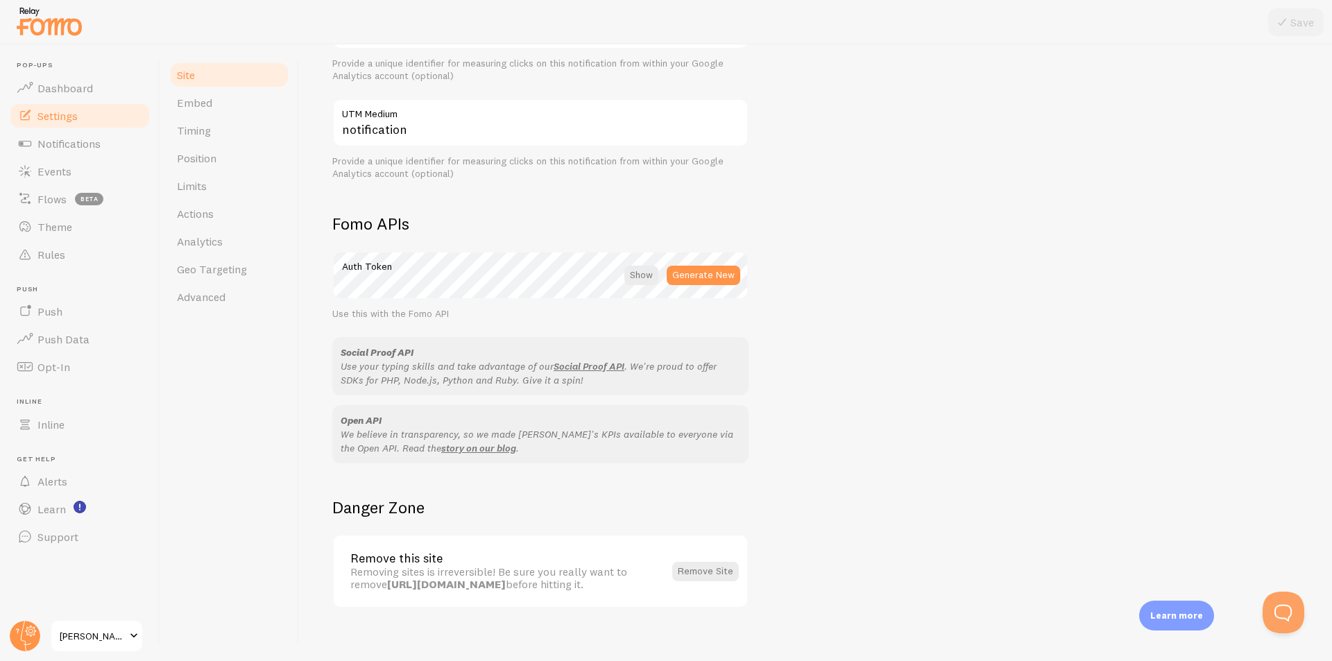
scroll to position [649, 0]
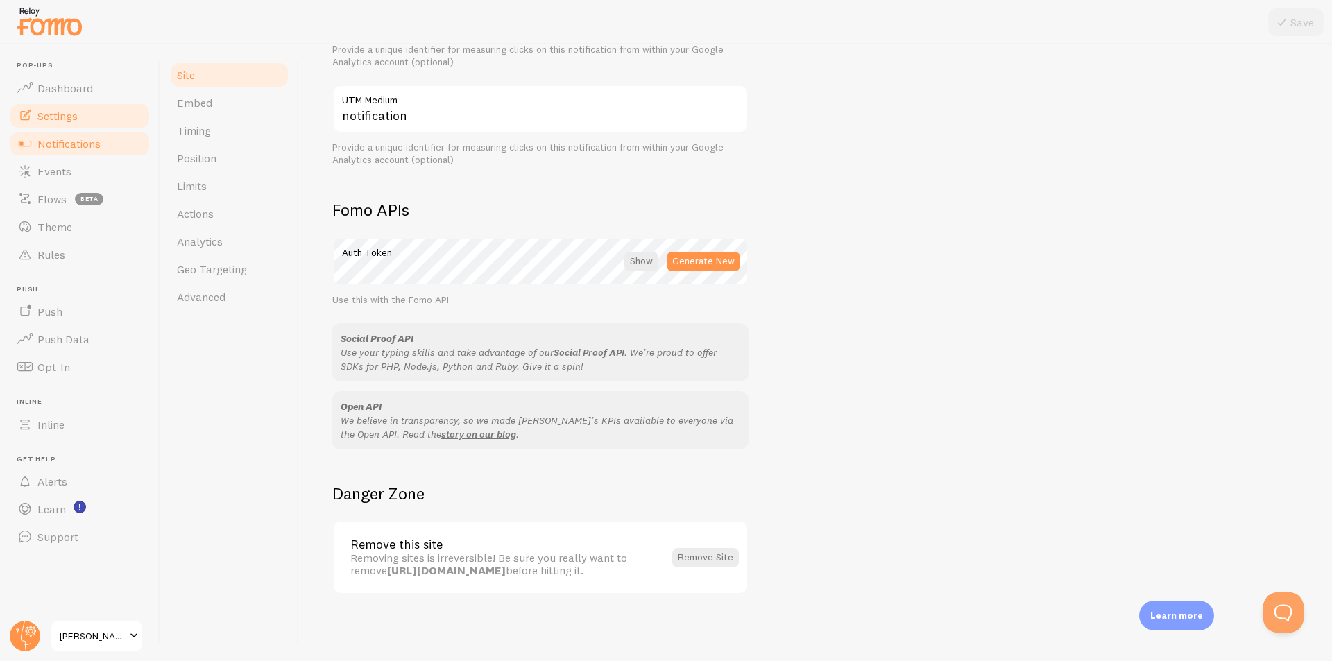
click at [46, 155] on link "Notifications" at bounding box center [79, 144] width 143 height 28
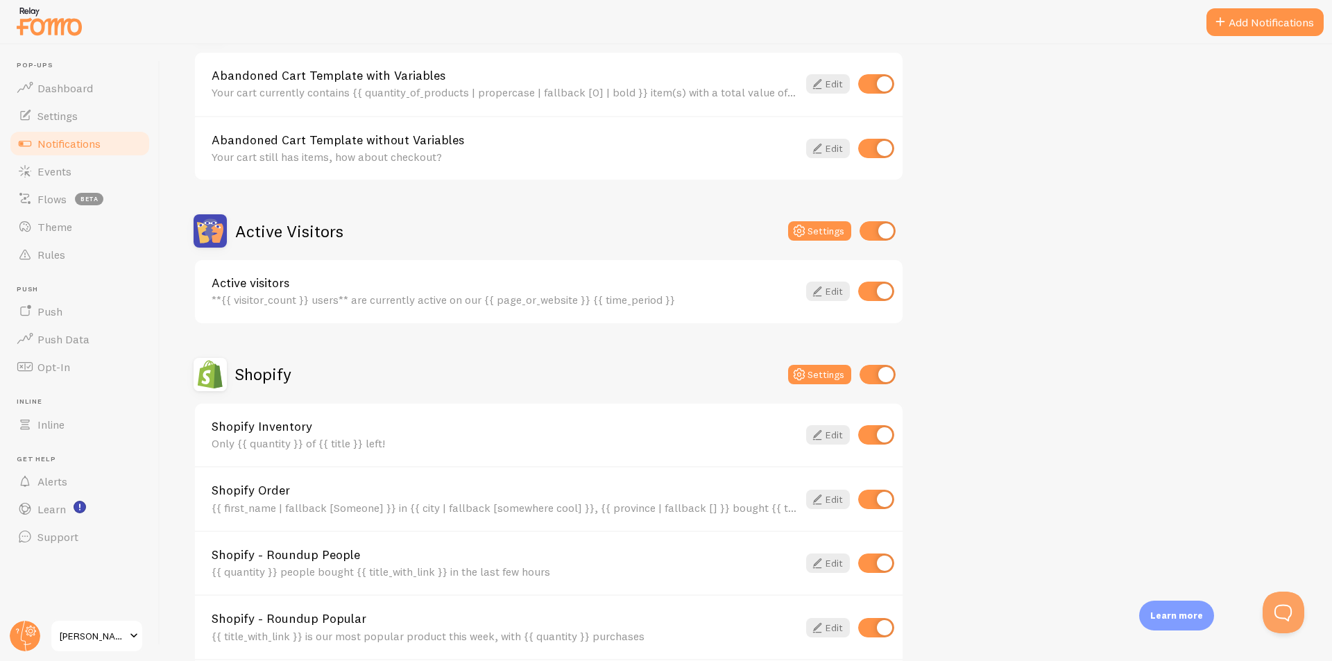
scroll to position [179, 0]
